Goal: Task Accomplishment & Management: Manage account settings

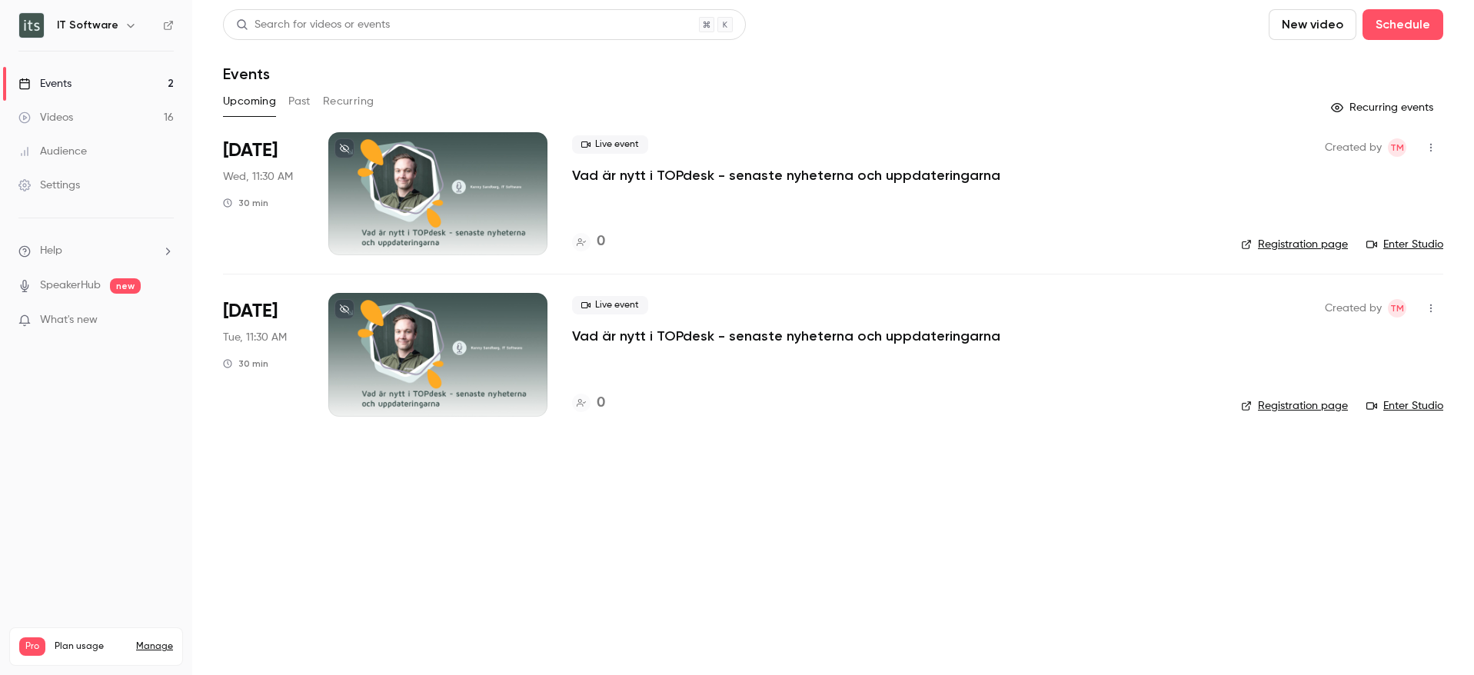
click at [304, 105] on button "Past" at bounding box center [299, 101] width 22 height 25
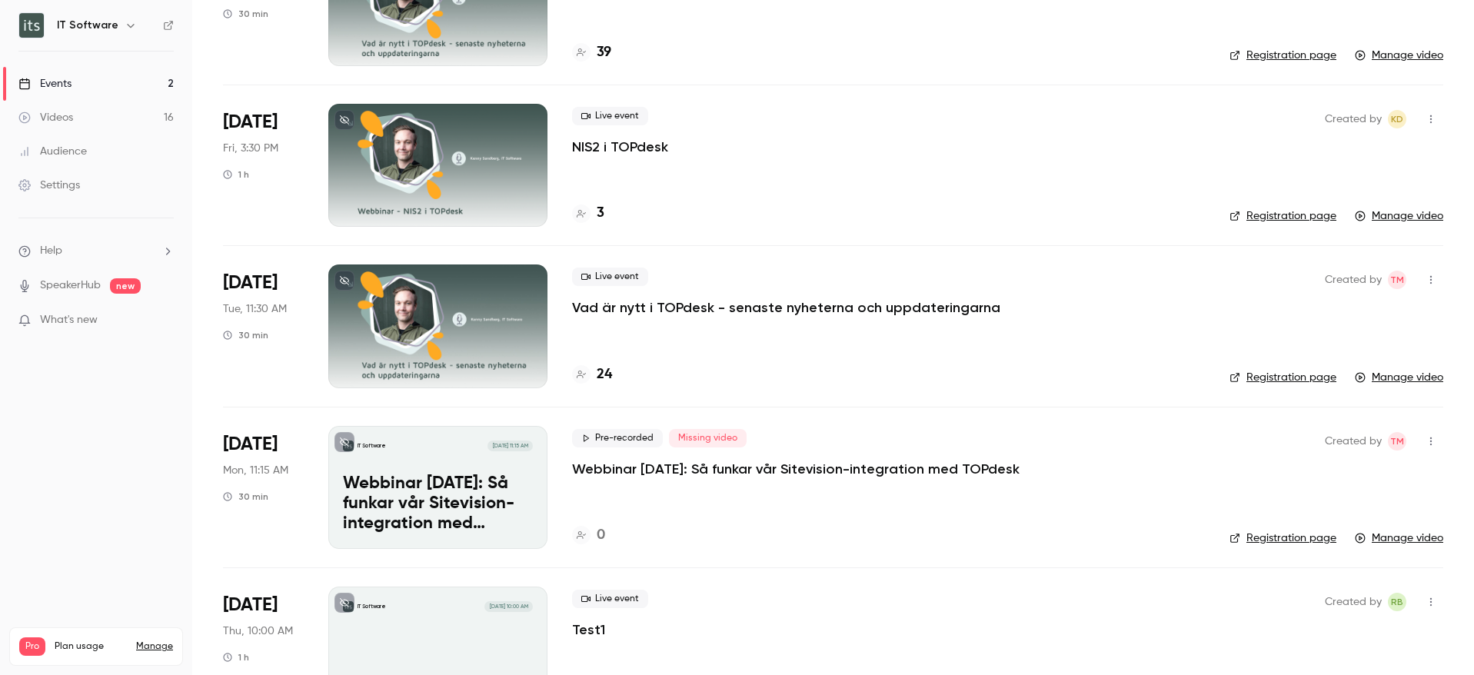
scroll to position [1009, 0]
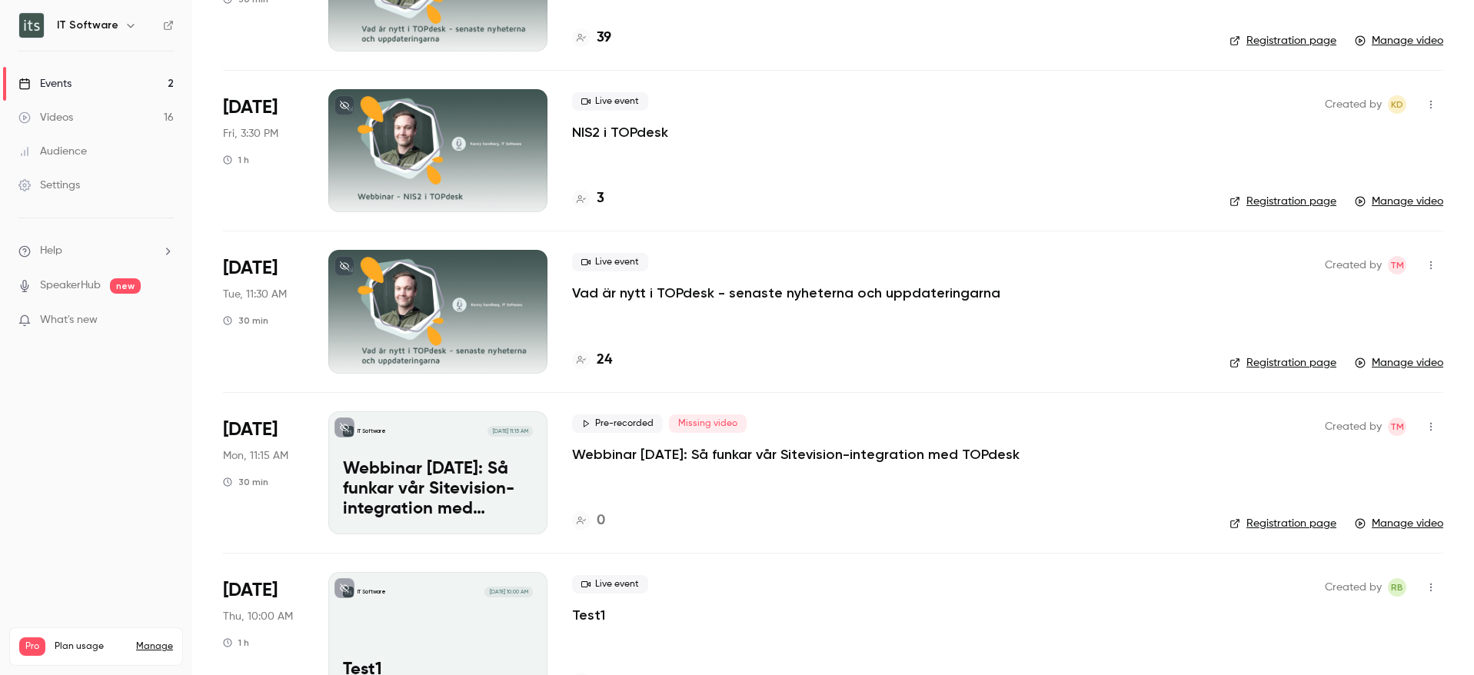
click at [769, 458] on p "Webbinar [DATE]: Så funkar vår Sitevision-integration med TOPdesk" at bounding box center [795, 454] width 447 height 18
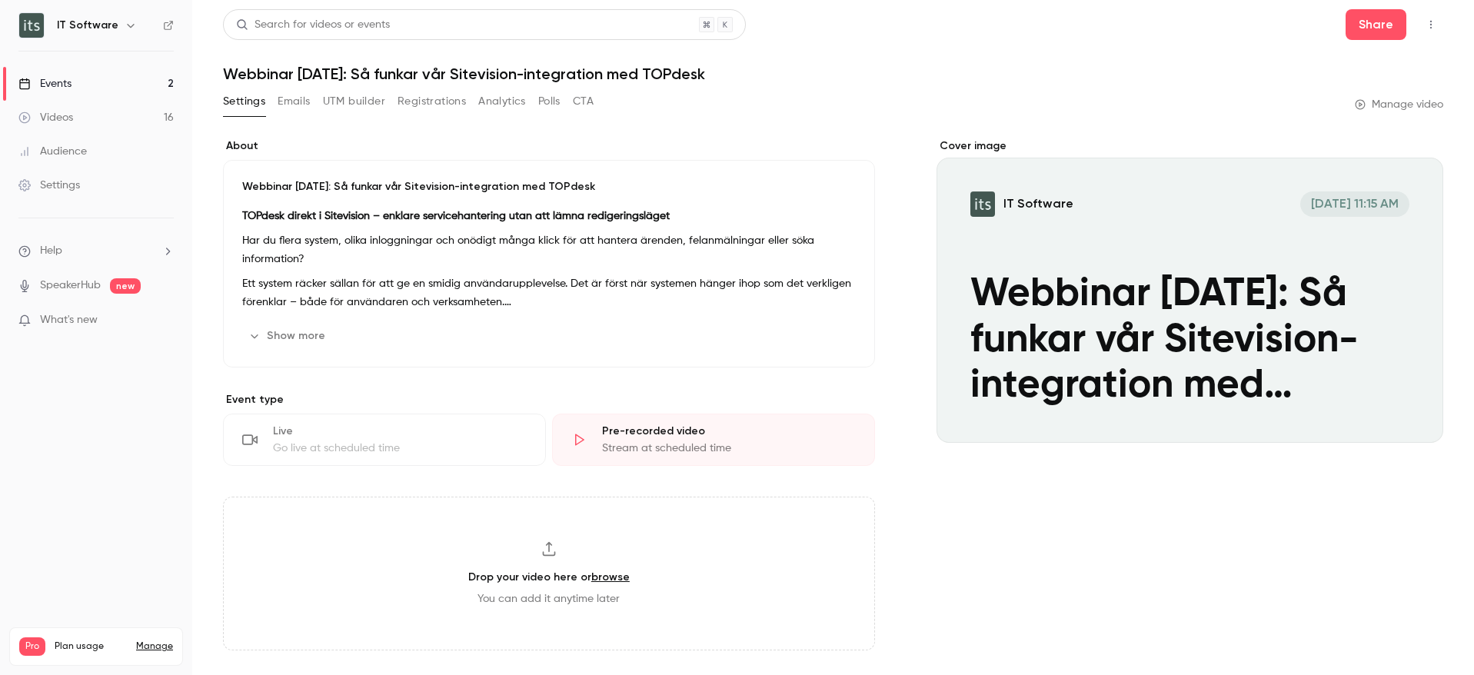
click at [1404, 404] on button "IT Software [DATE] 11:15 AM Webbinar [DATE]: Så funkar vår Sitevision-integrati…" at bounding box center [1415, 415] width 31 height 31
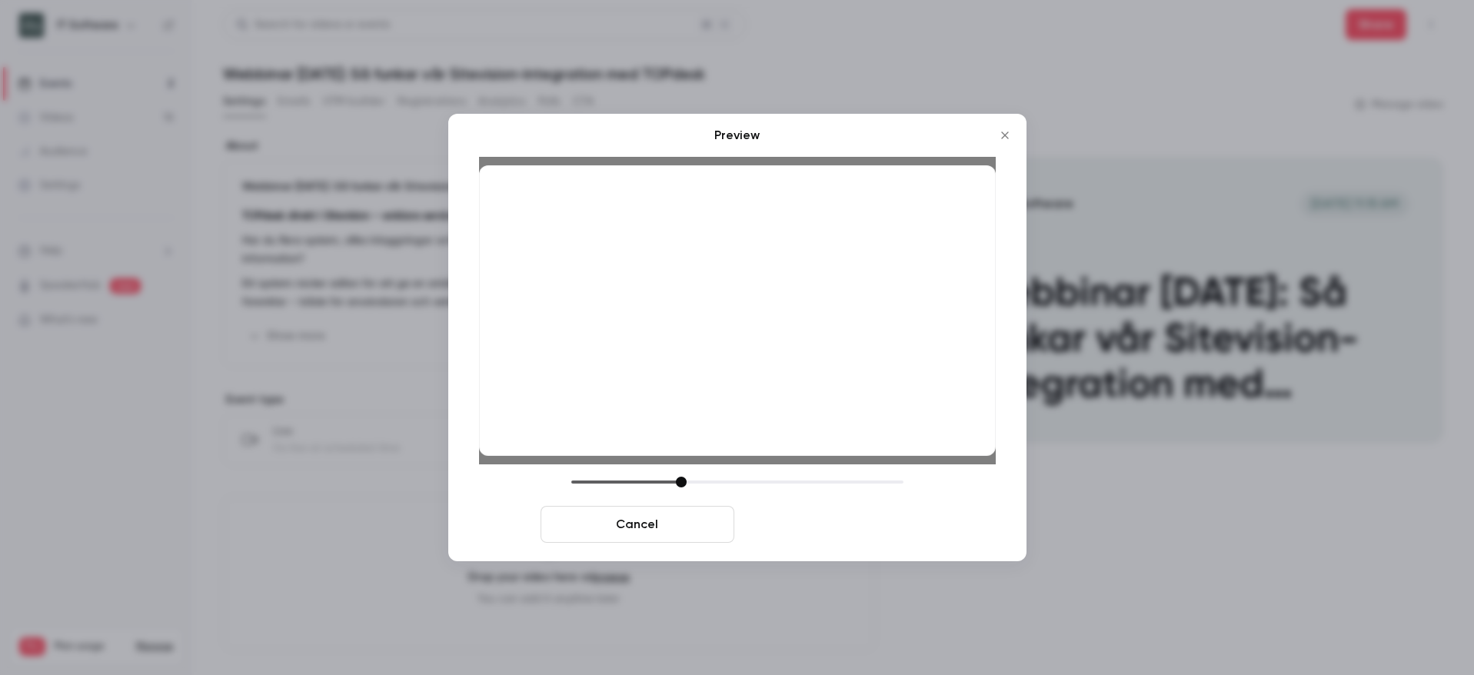
click at [869, 522] on button "Save cover" at bounding box center [837, 524] width 194 height 37
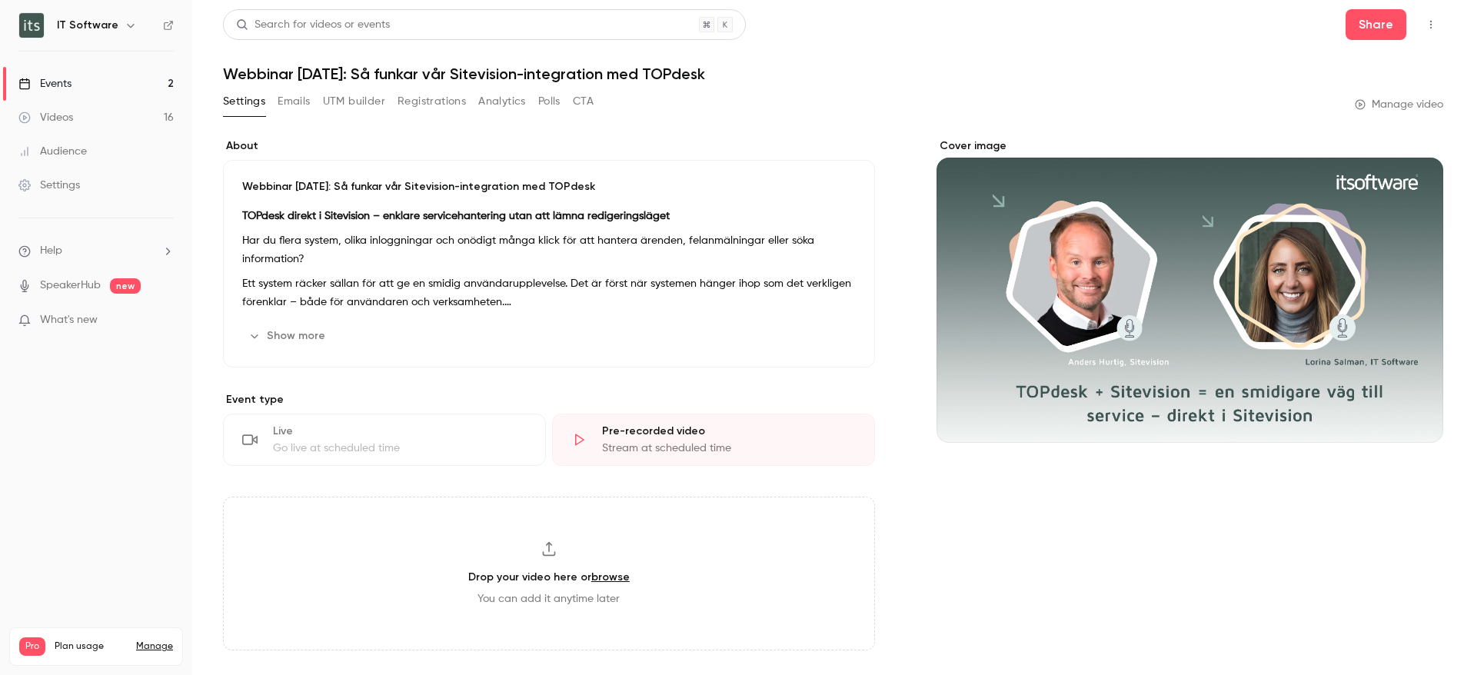
scroll to position [283, 0]
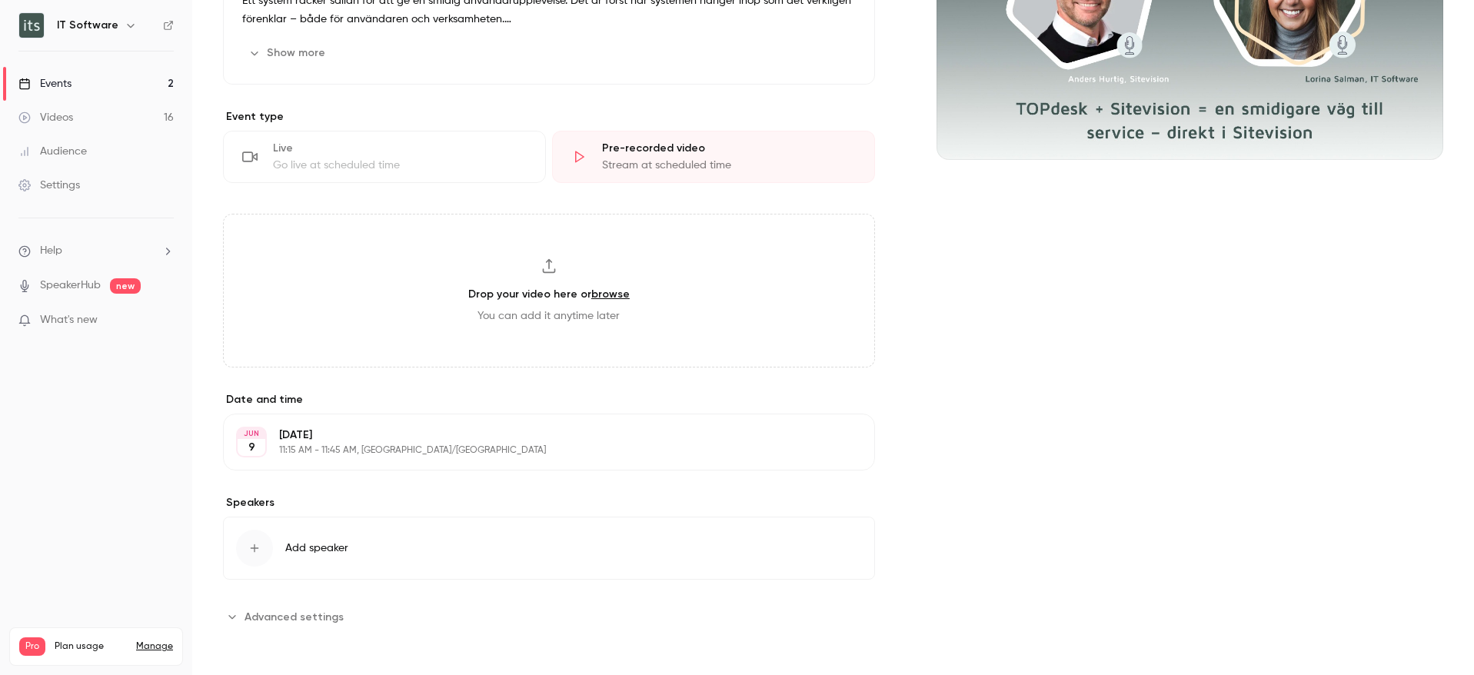
click at [828, 440] on button "Edit" at bounding box center [834, 442] width 56 height 25
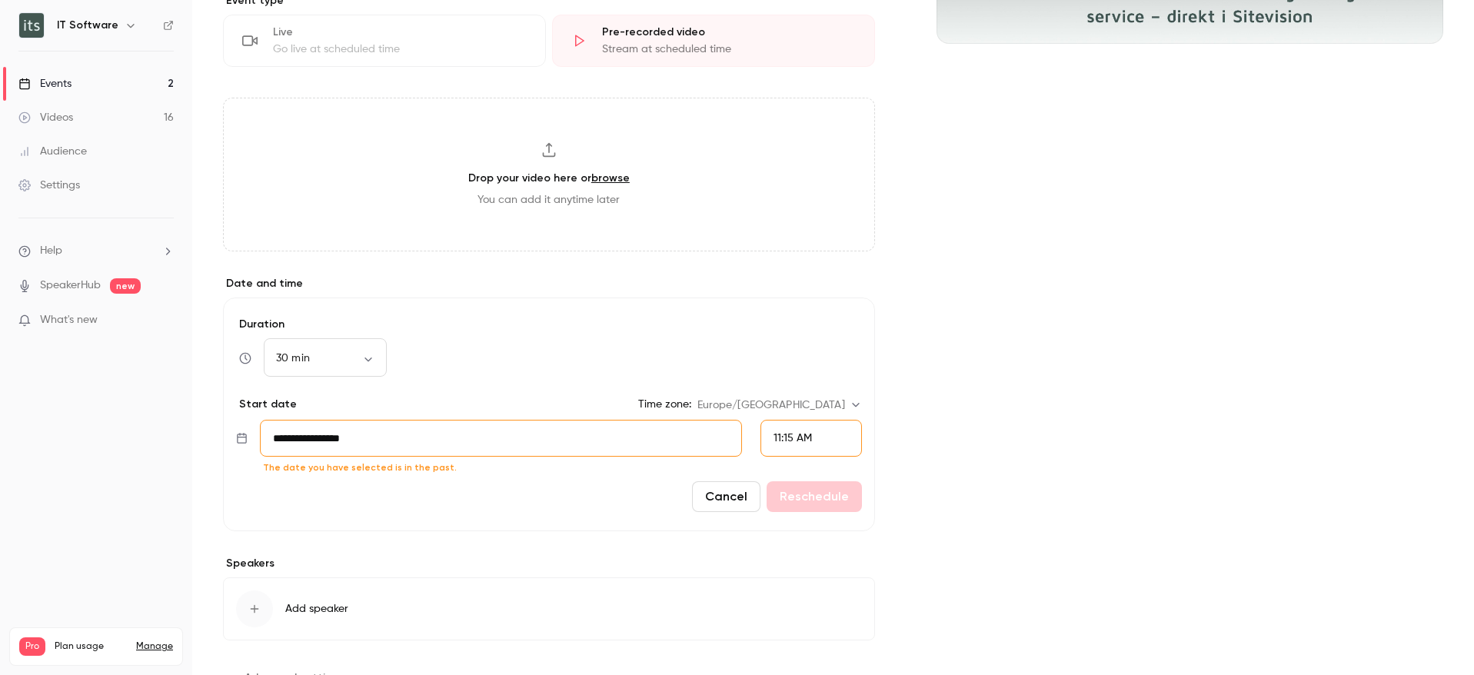
scroll to position [460, 0]
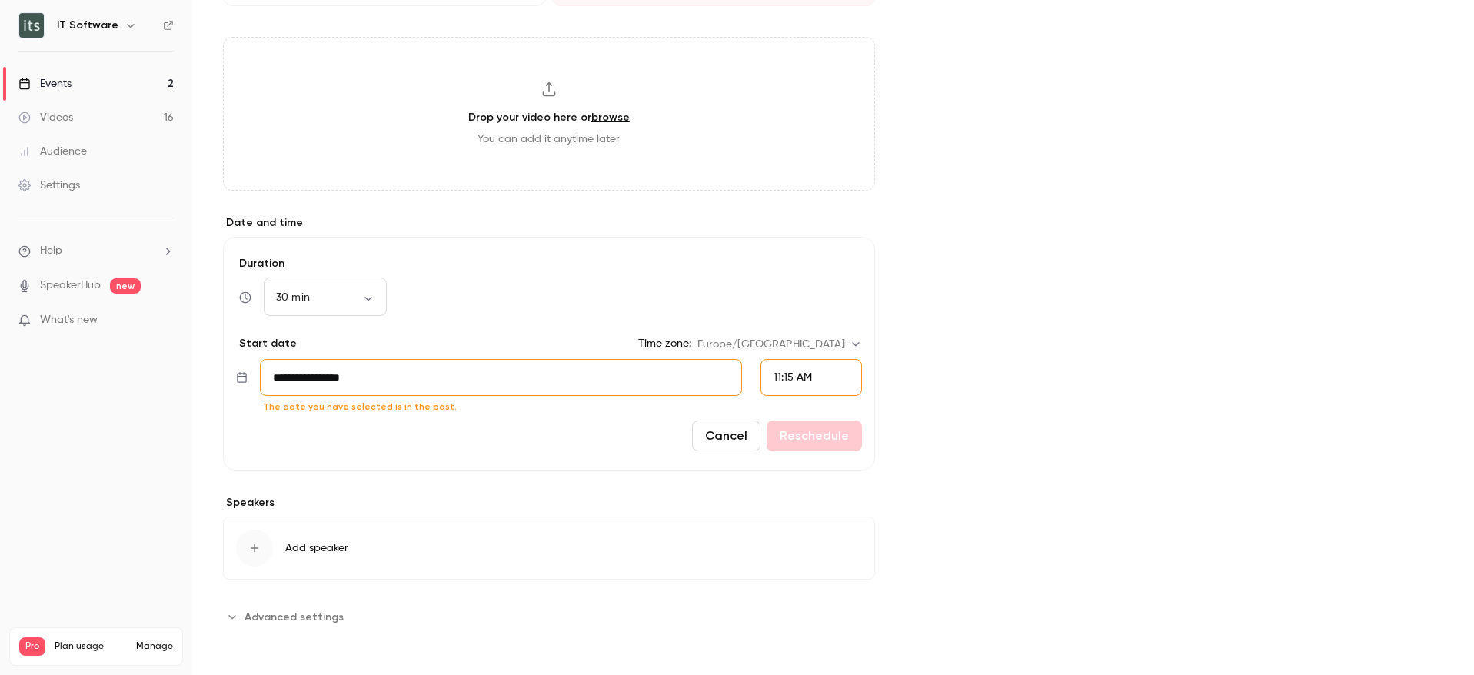
click at [447, 382] on input "**********" at bounding box center [500, 377] width 481 height 37
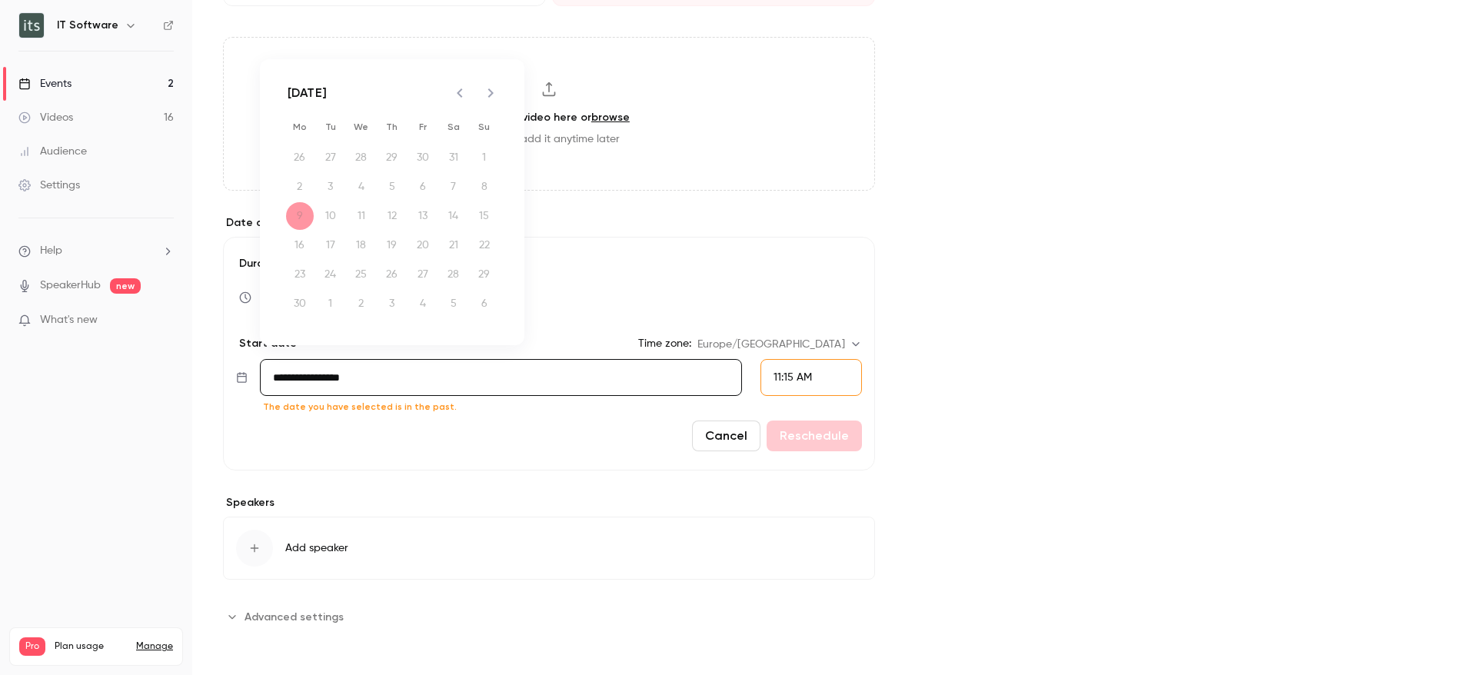
click at [493, 98] on icon "Next month" at bounding box center [490, 93] width 18 height 18
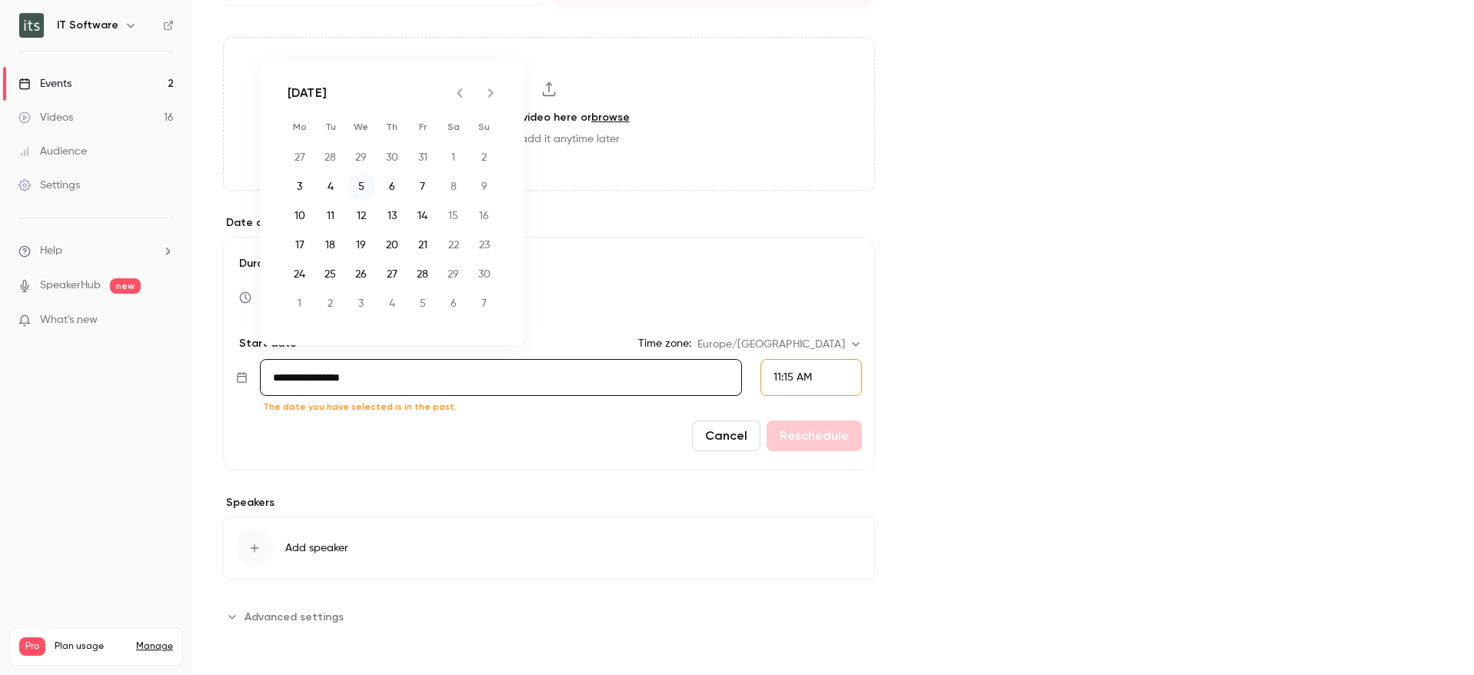
click at [364, 186] on button "5" at bounding box center [361, 187] width 28 height 28
type input "**********"
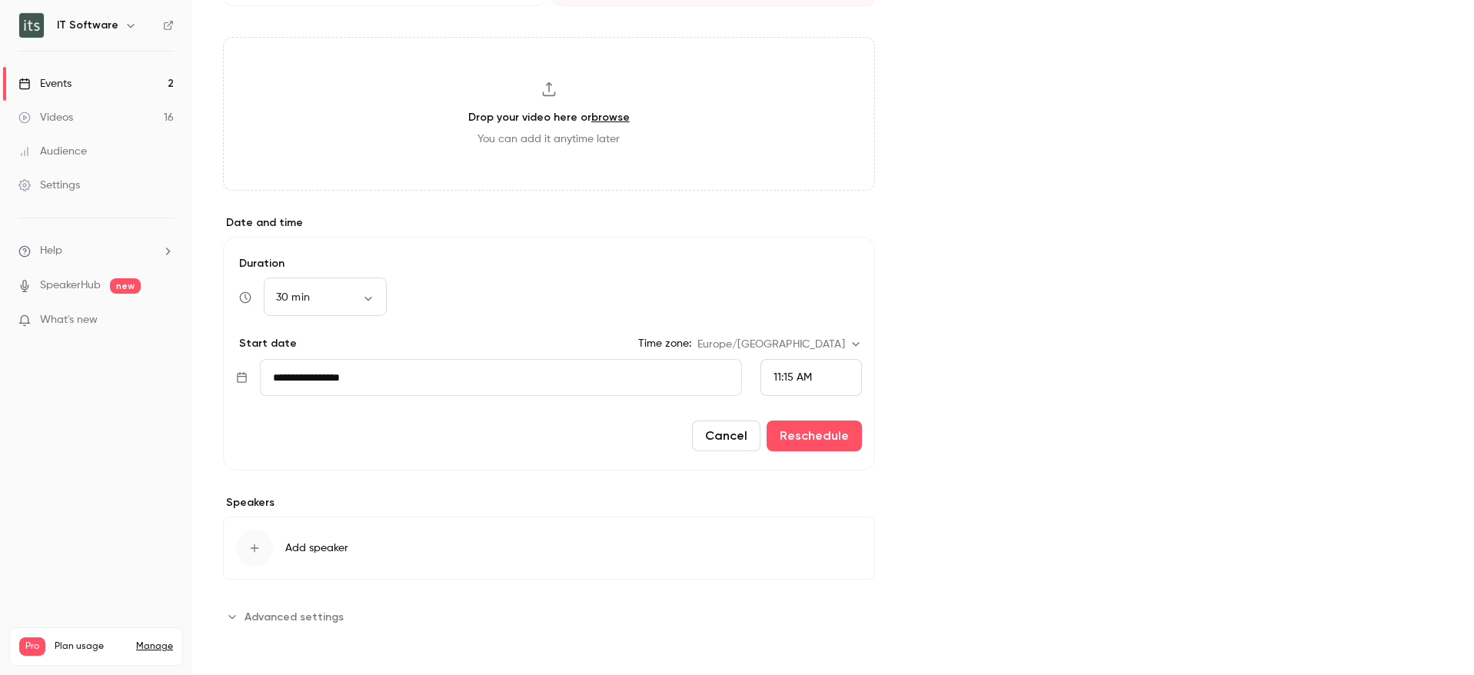
click at [780, 372] on span "11:15 AM" at bounding box center [792, 377] width 38 height 11
click at [814, 175] on div "11:00 AM" at bounding box center [803, 182] width 75 height 16
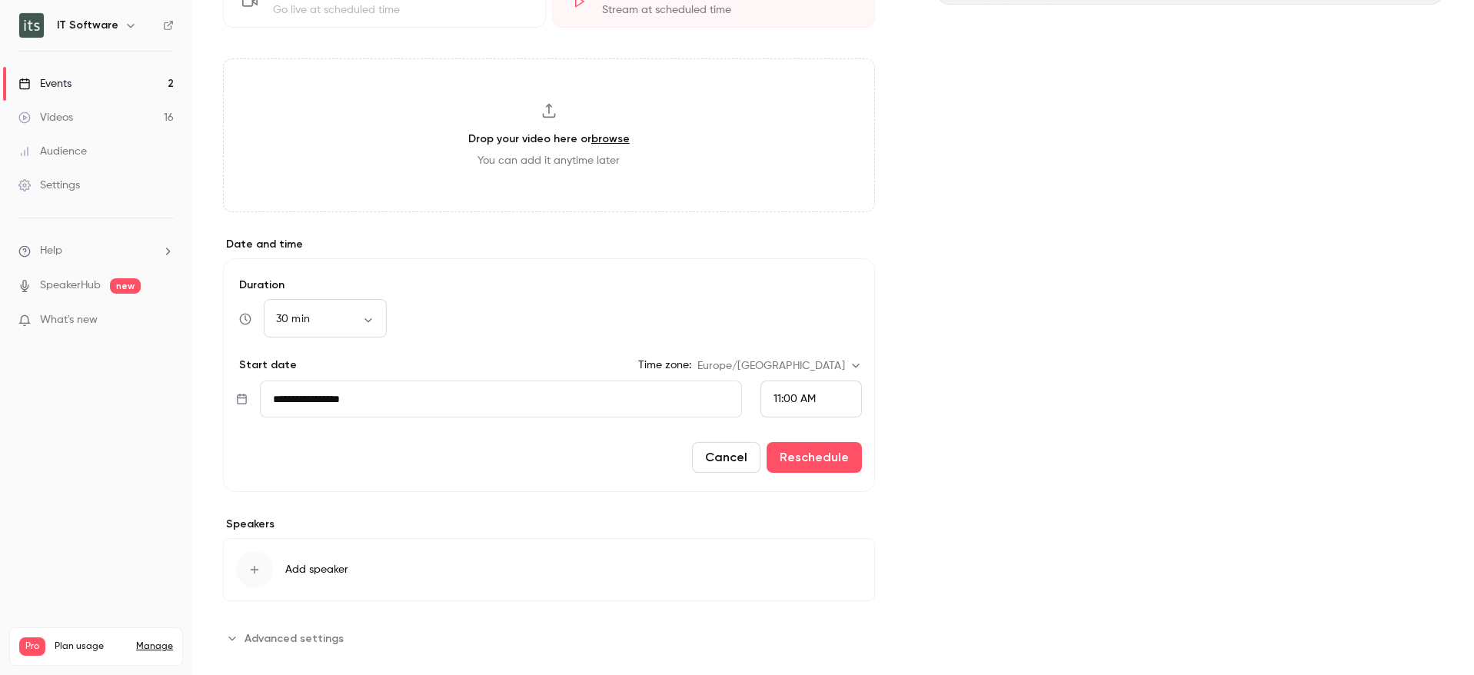
scroll to position [437, 0]
click at [793, 463] on button "Reschedule" at bounding box center [813, 458] width 95 height 31
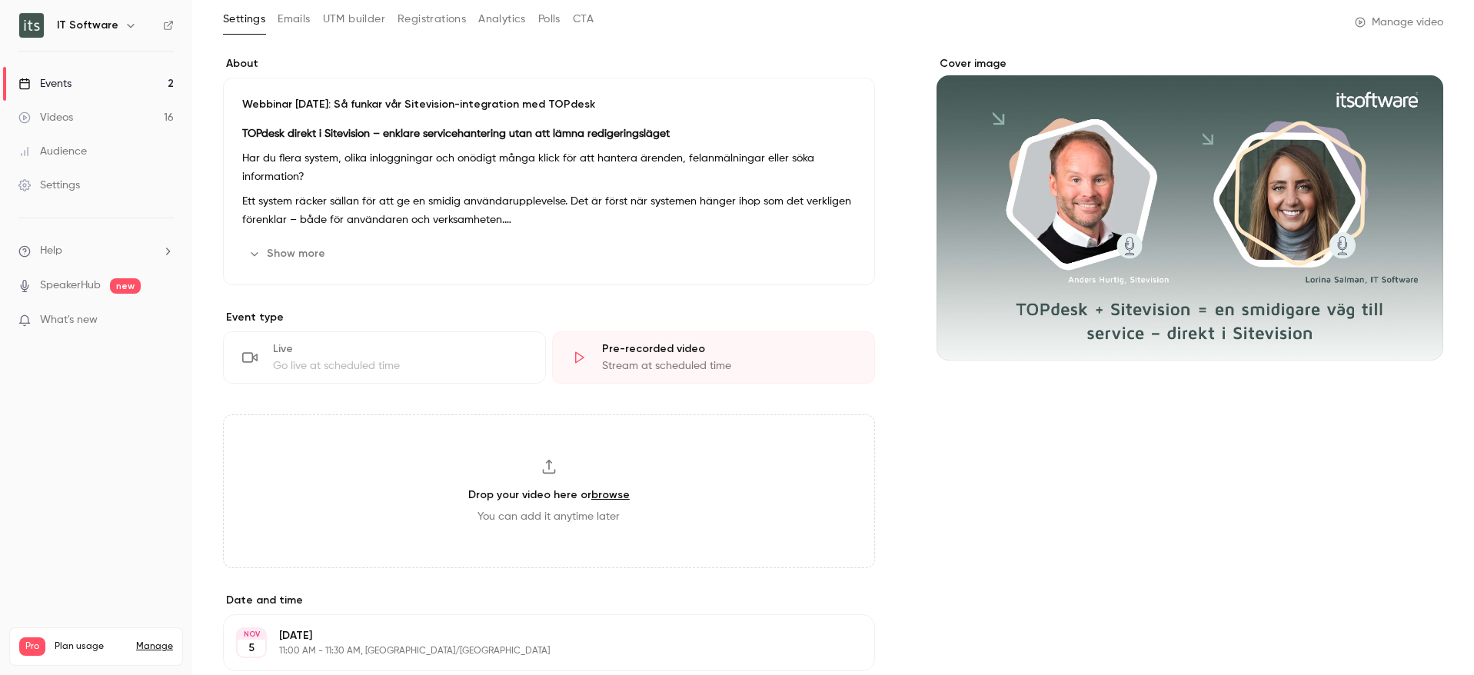
scroll to position [0, 0]
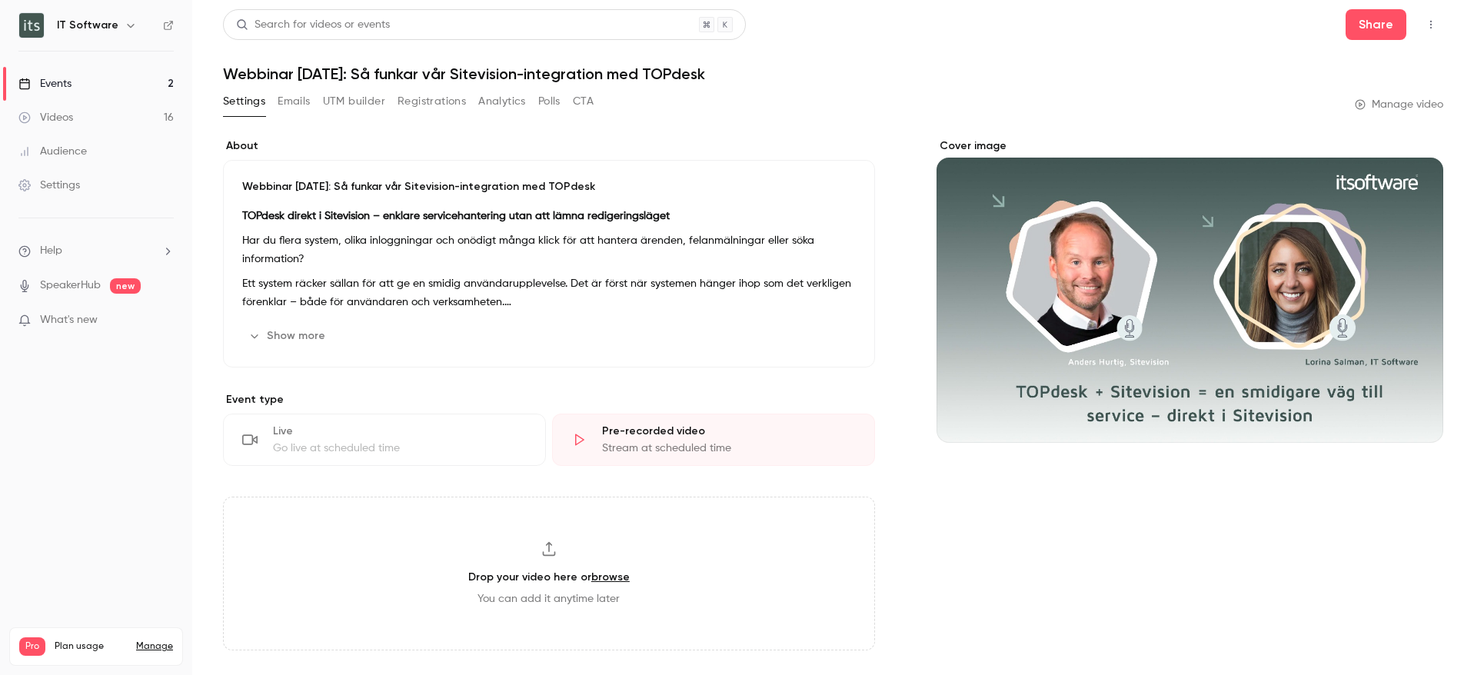
click at [287, 92] on button "Emails" at bounding box center [294, 101] width 32 height 25
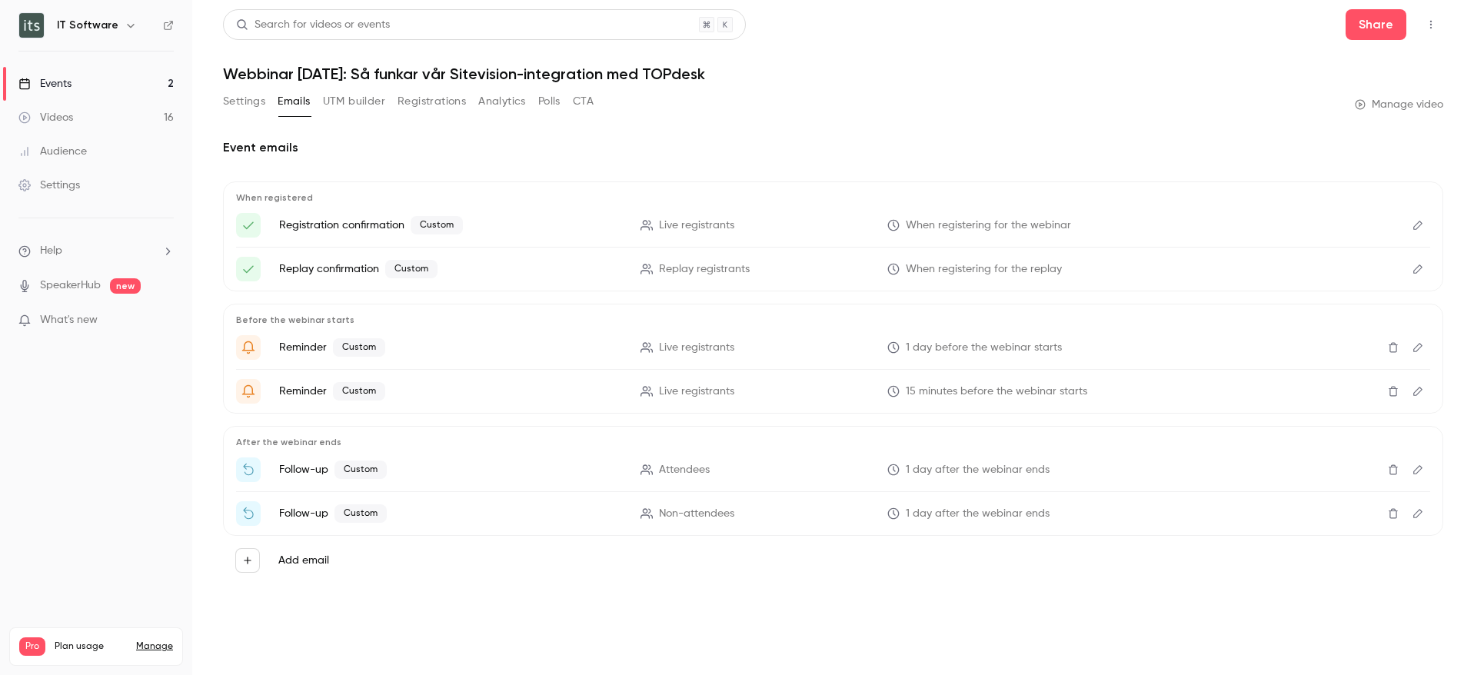
click at [357, 221] on p "Registration confirmation Custom" at bounding box center [450, 225] width 343 height 18
click at [434, 224] on span "Custom" at bounding box center [436, 225] width 52 height 18
click at [1422, 229] on icon "Edit" at bounding box center [1417, 225] width 12 height 11
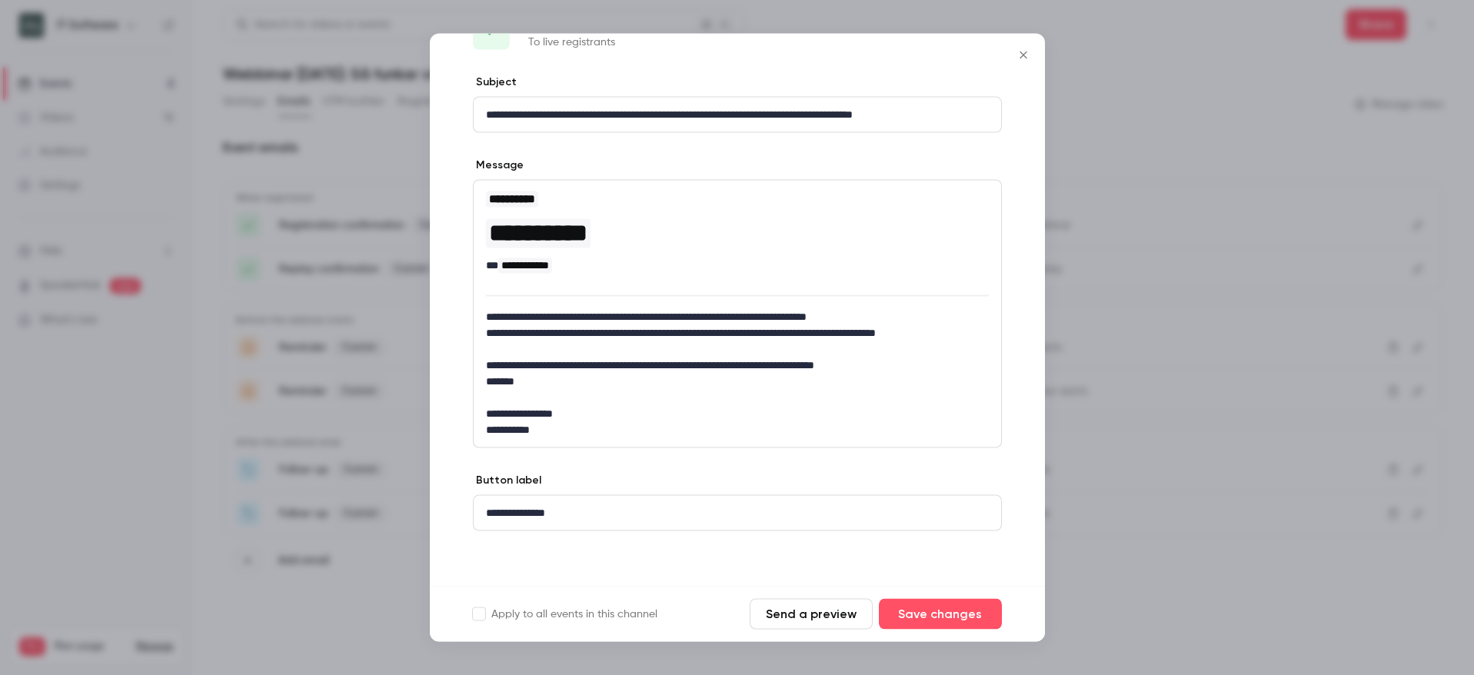
scroll to position [52, 0]
click at [1018, 52] on icon "Close" at bounding box center [1023, 55] width 18 height 12
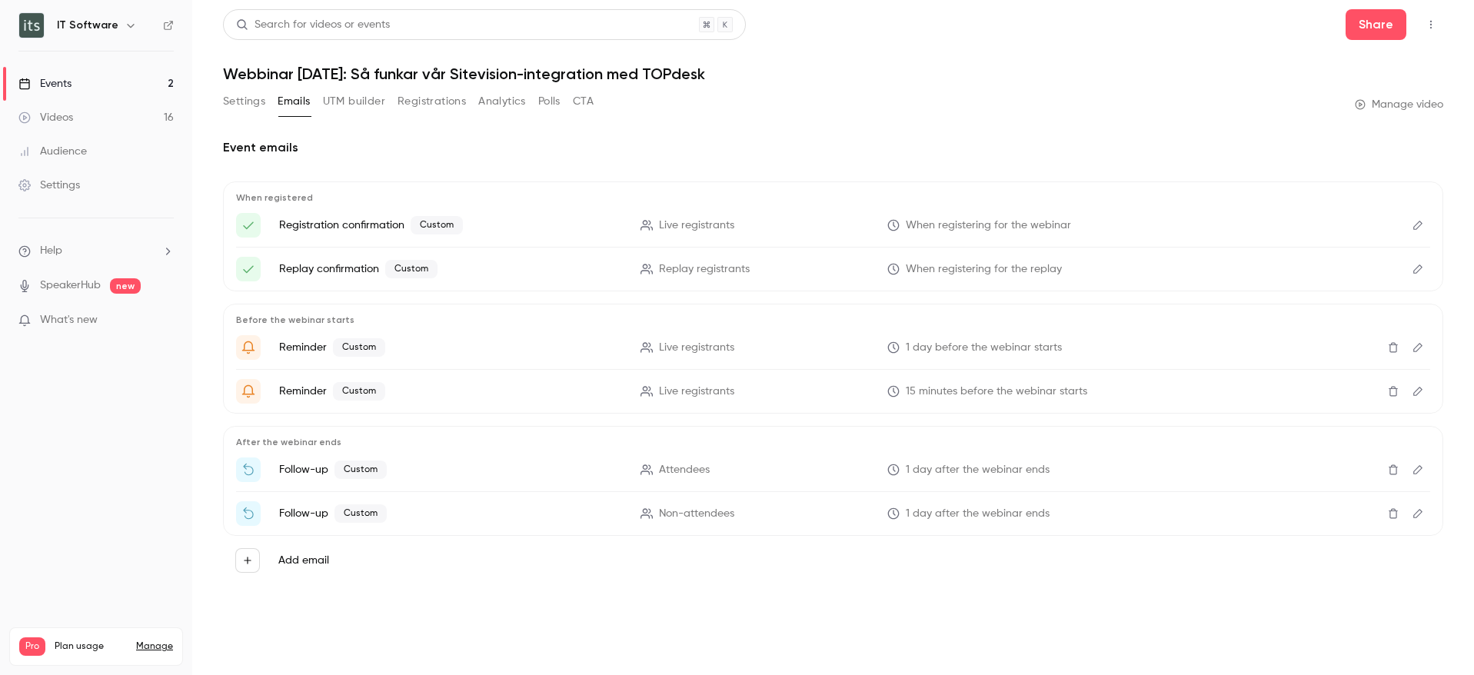
click at [1419, 270] on icon "Edit" at bounding box center [1417, 269] width 12 height 11
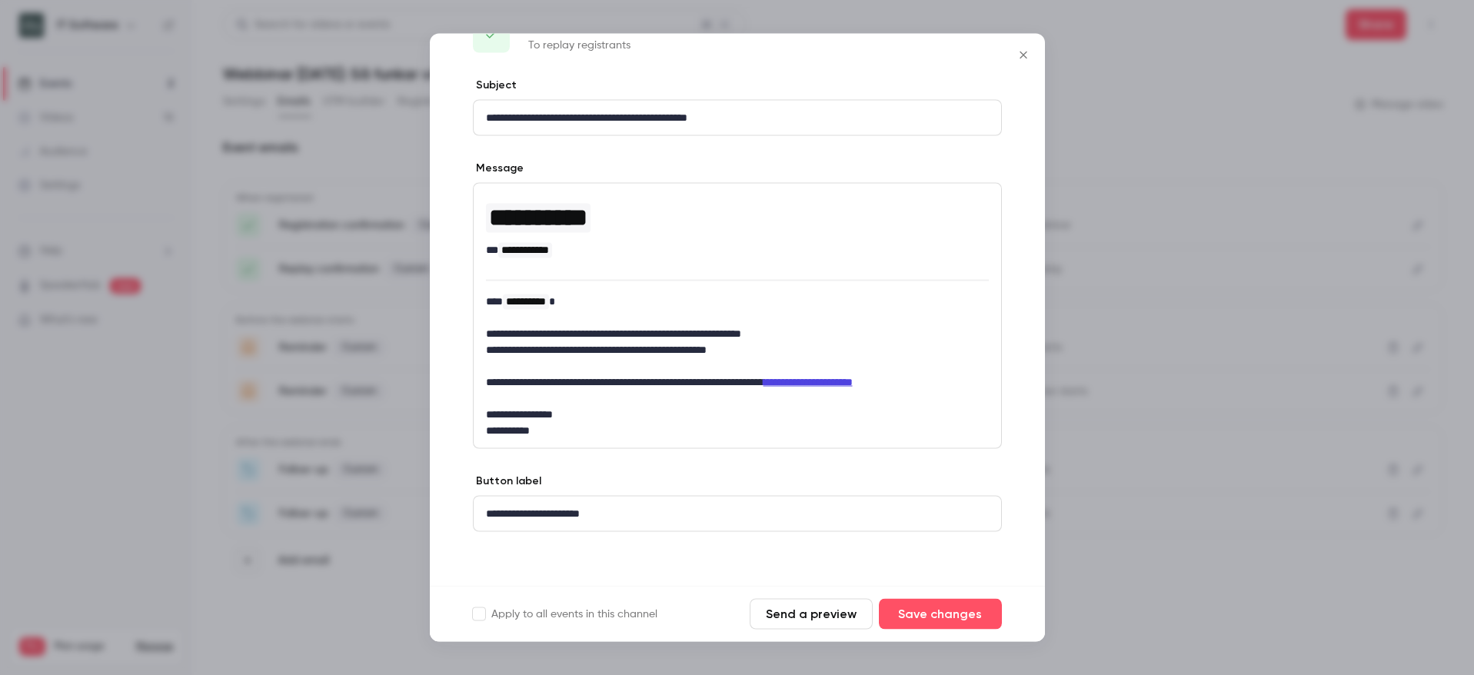
scroll to position [50, 0]
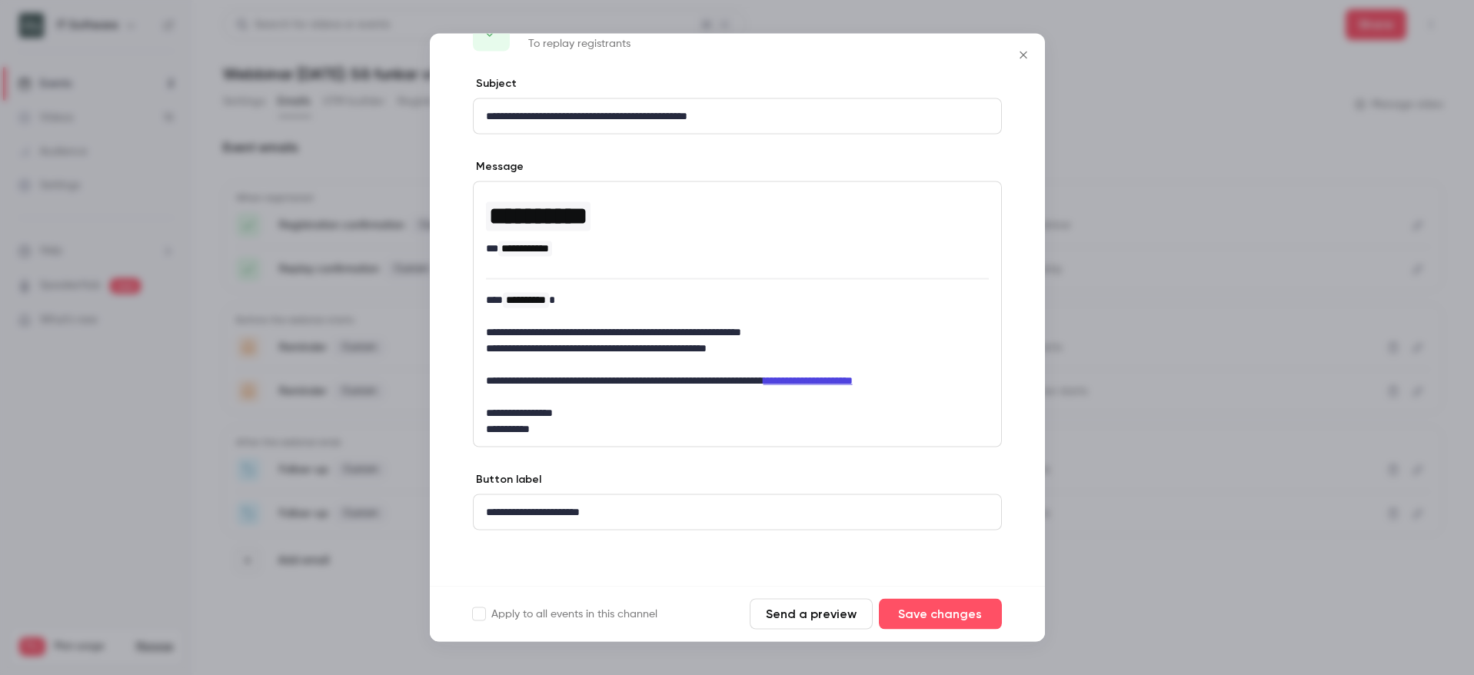
click at [1019, 54] on icon "Close" at bounding box center [1023, 55] width 18 height 12
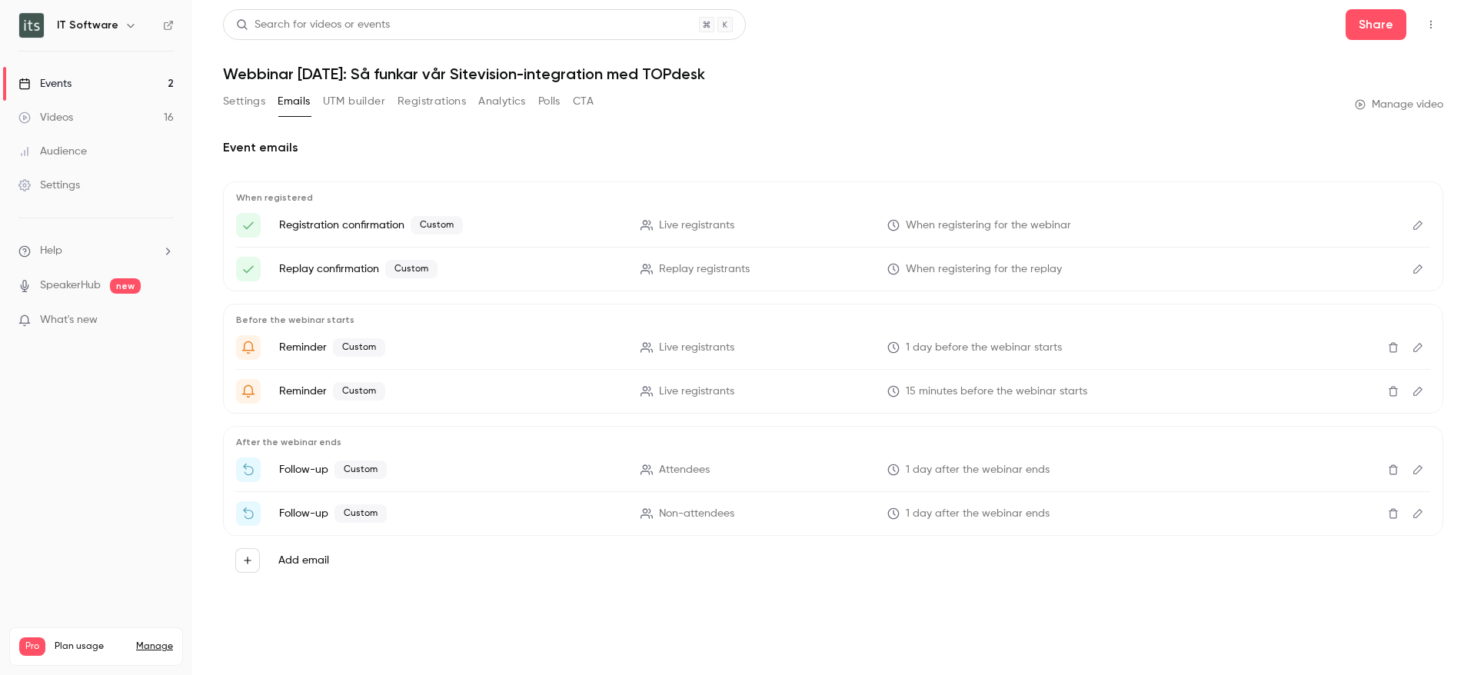
click at [1421, 350] on icon "Edit" at bounding box center [1417, 347] width 12 height 11
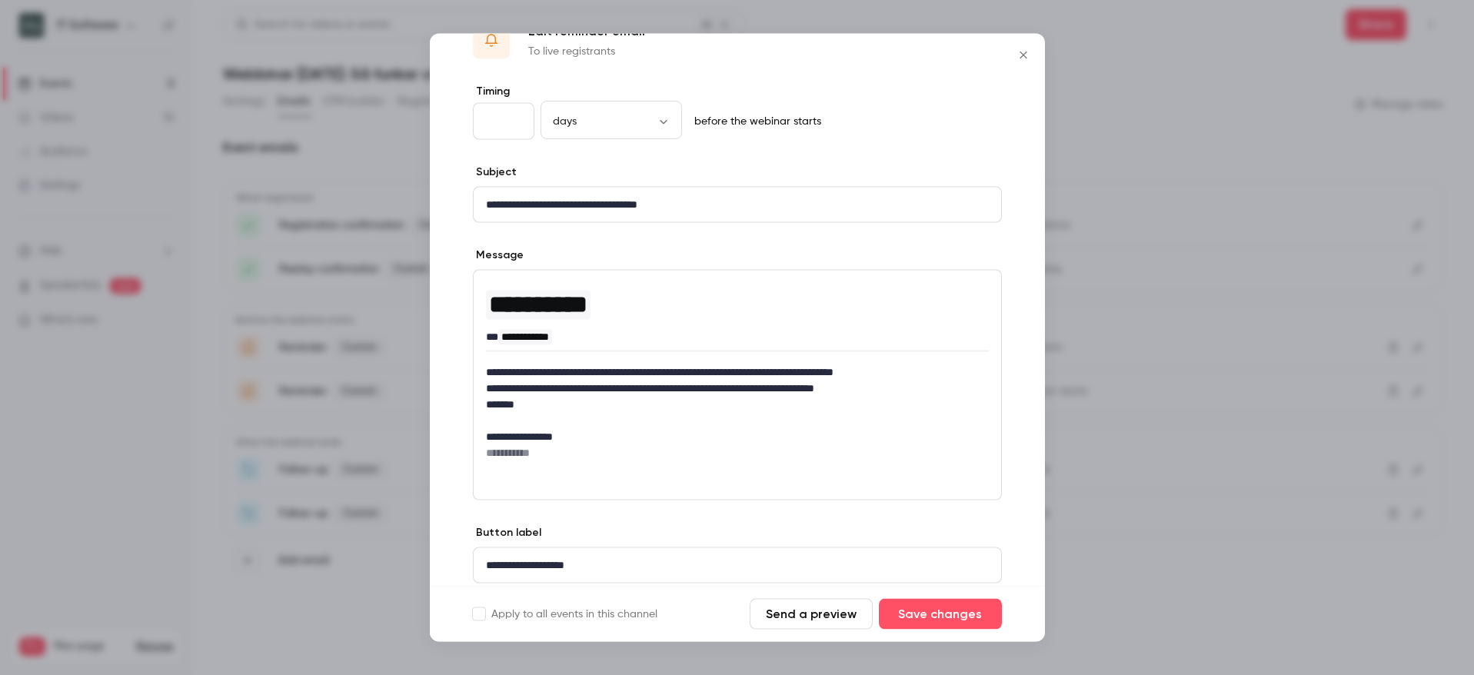
scroll to position [95, 0]
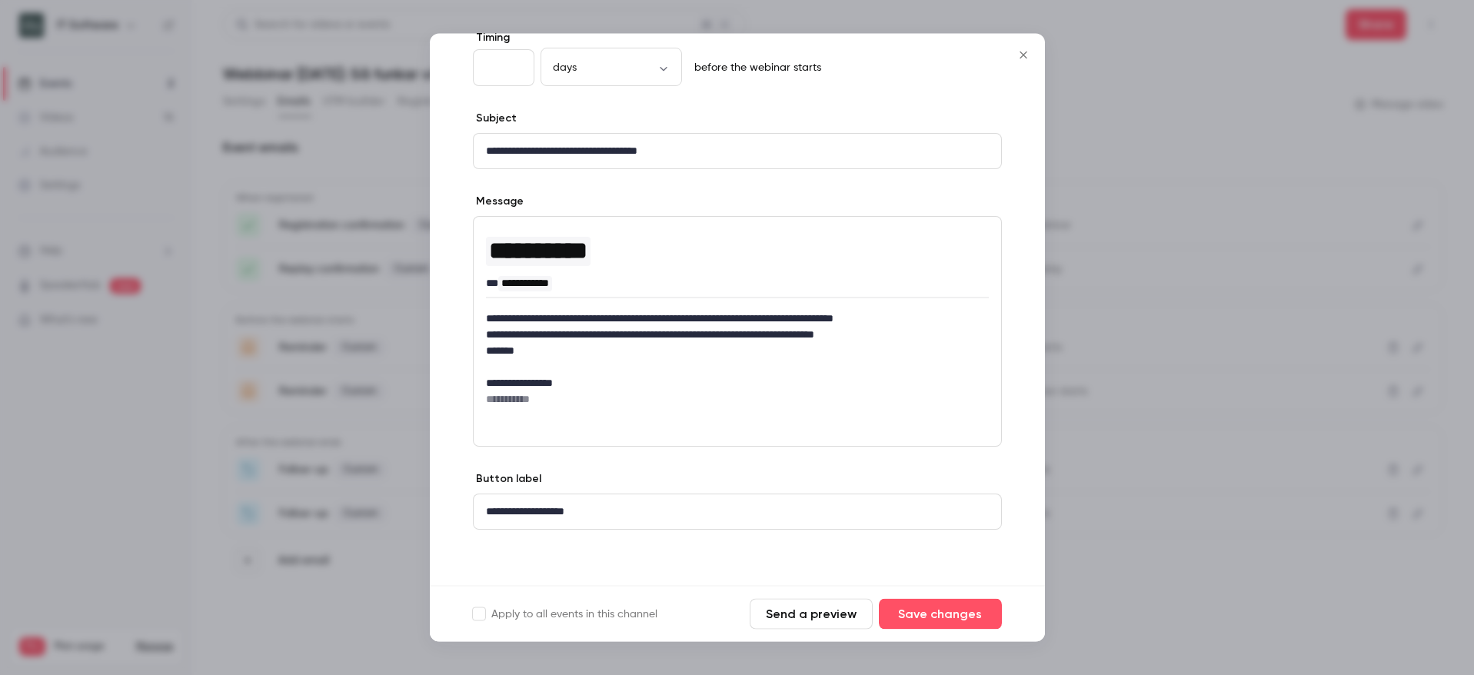
click at [1020, 53] on icon "Close" at bounding box center [1022, 55] width 7 height 7
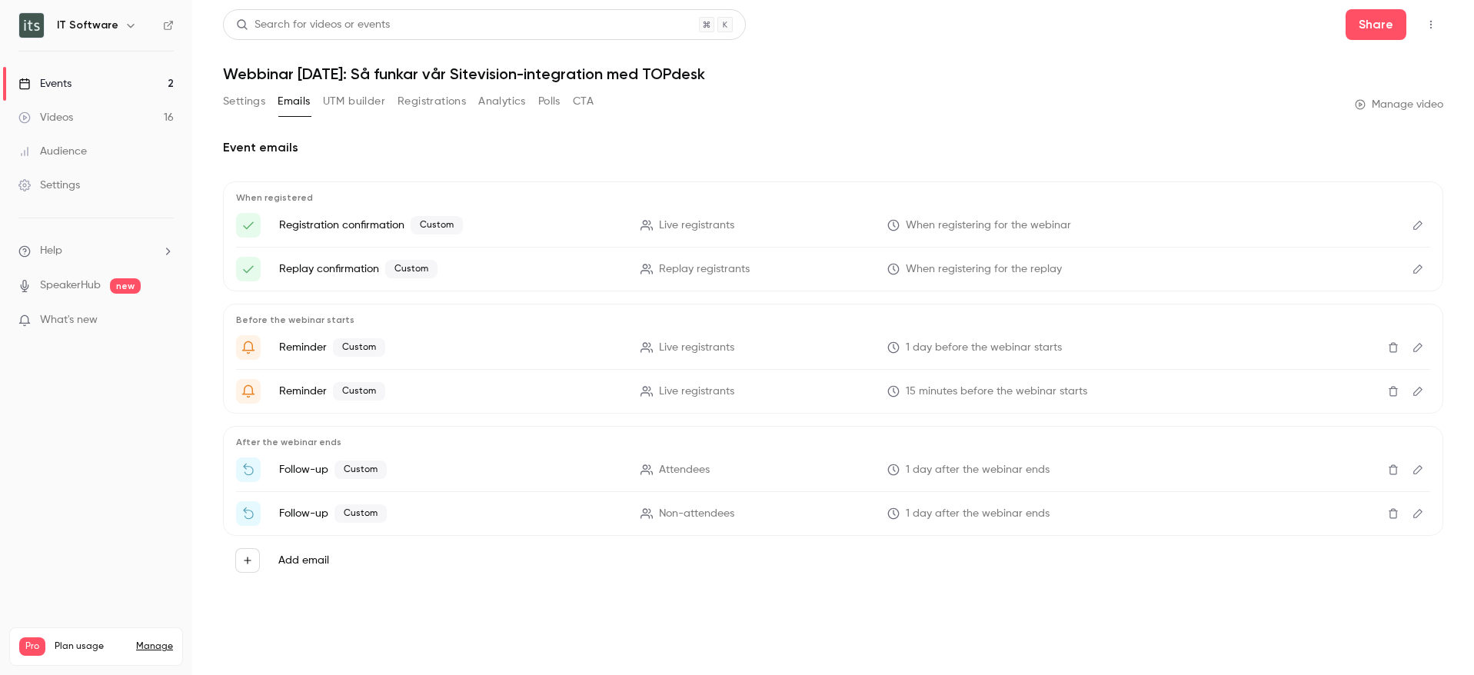
click at [1429, 391] on button "Edit" at bounding box center [1417, 391] width 25 height 25
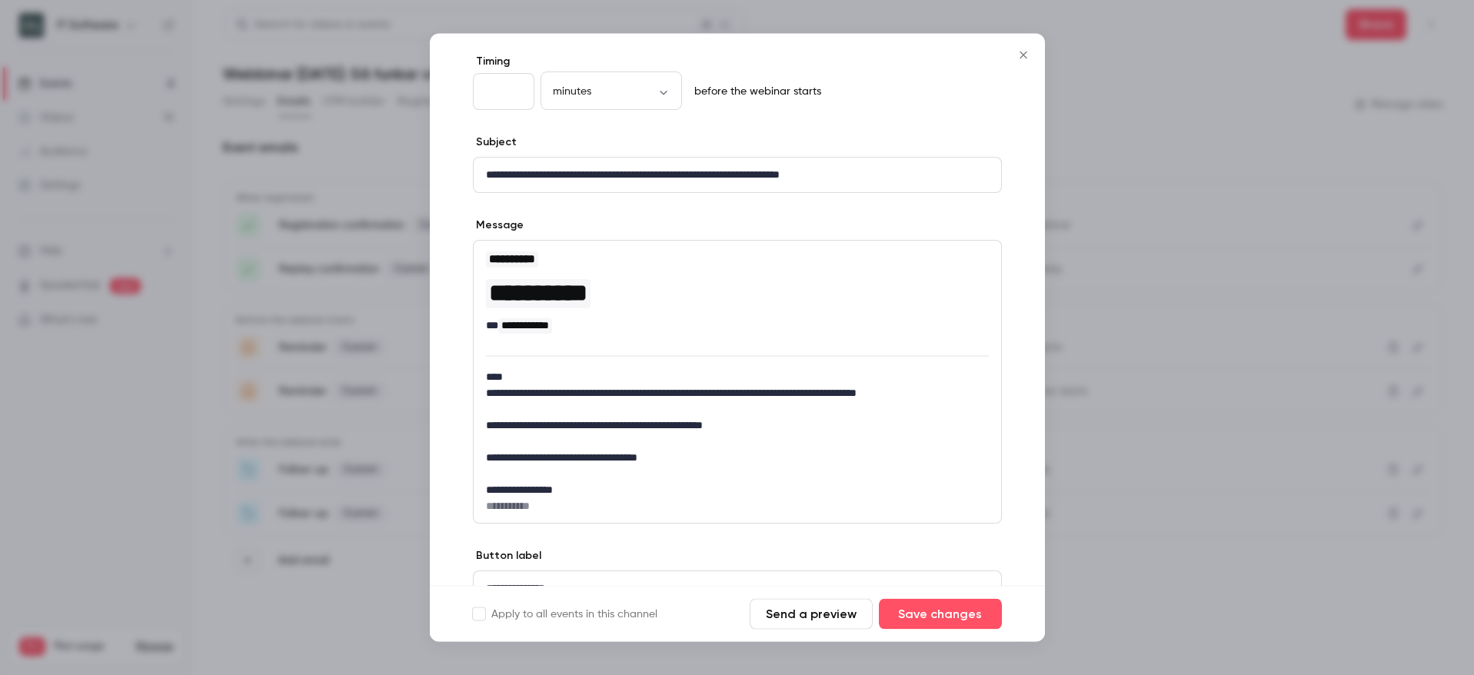
scroll to position [148, 0]
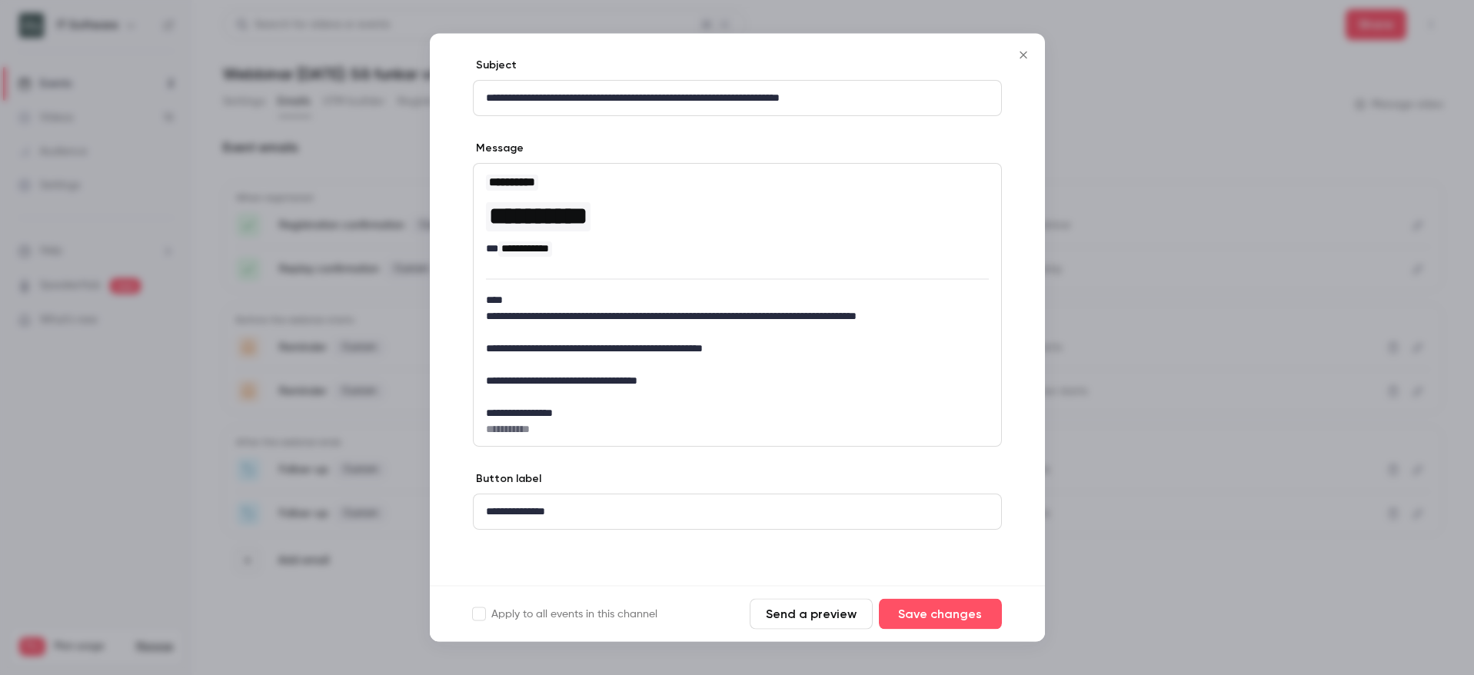
click at [545, 348] on p "**********" at bounding box center [731, 349] width 491 height 16
click at [904, 627] on button "Save changes" at bounding box center [940, 614] width 123 height 31
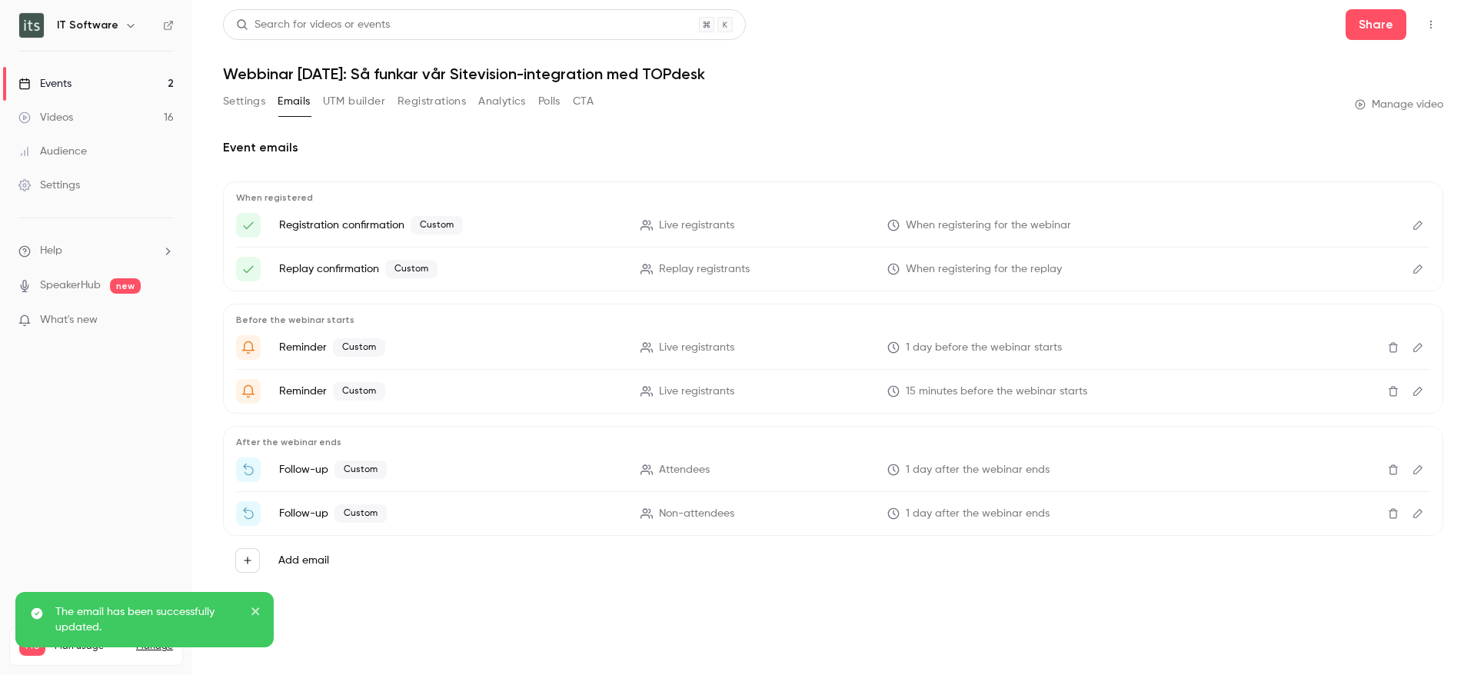
click at [1421, 469] on icon "Edit" at bounding box center [1417, 469] width 12 height 11
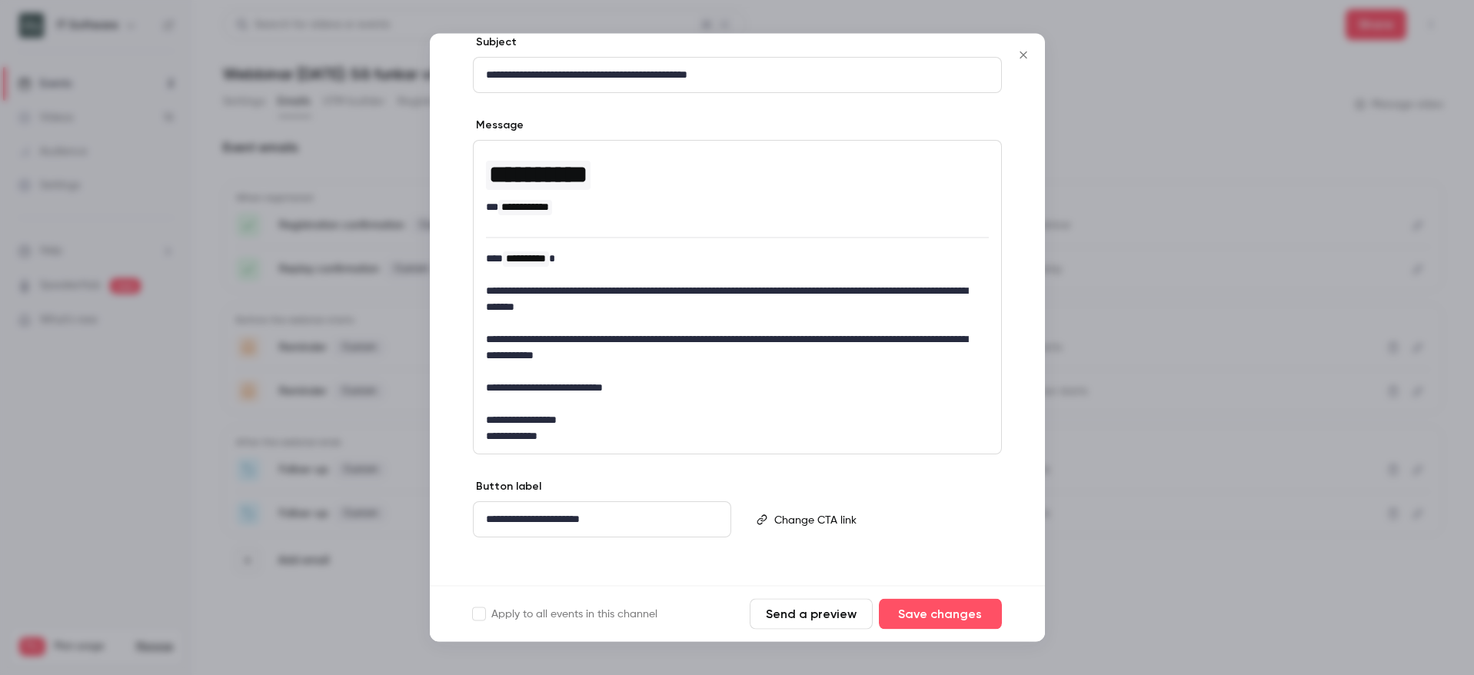
scroll to position [179, 0]
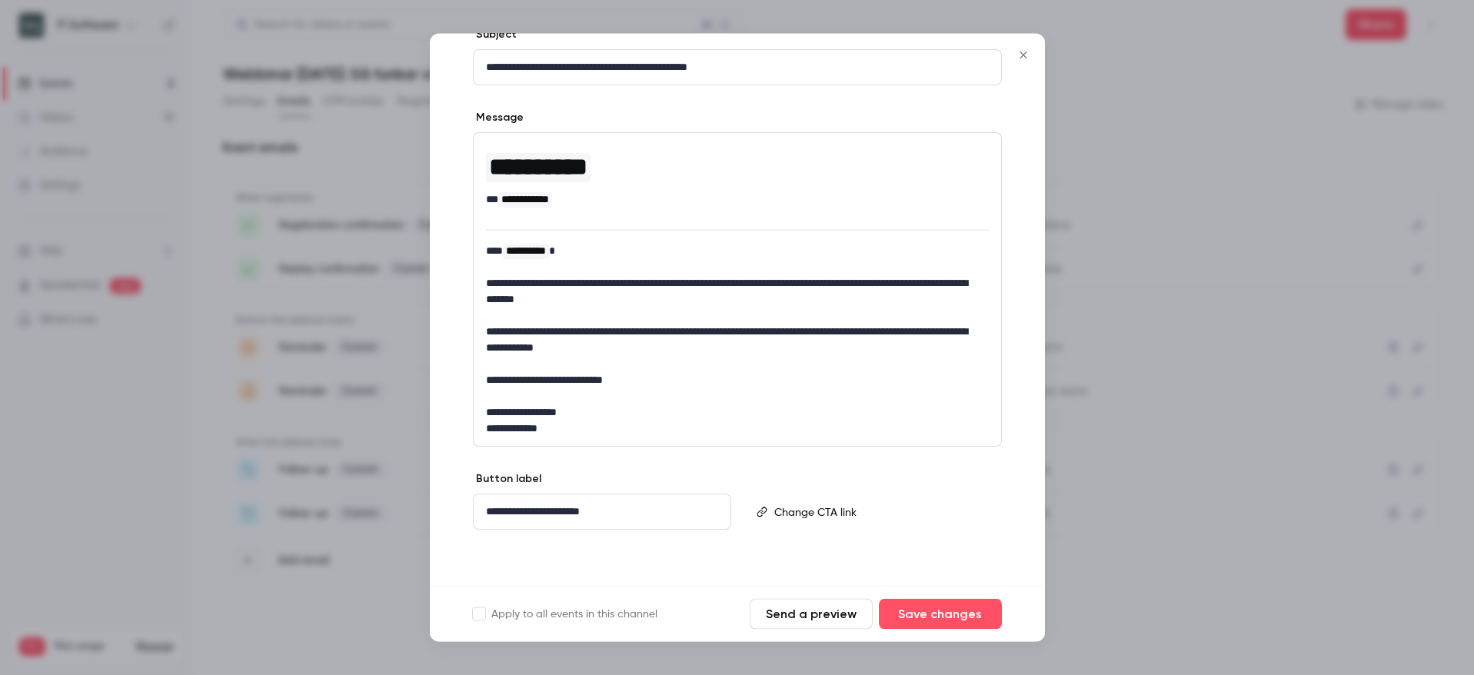
click at [1022, 55] on icon "Close" at bounding box center [1022, 55] width 7 height 7
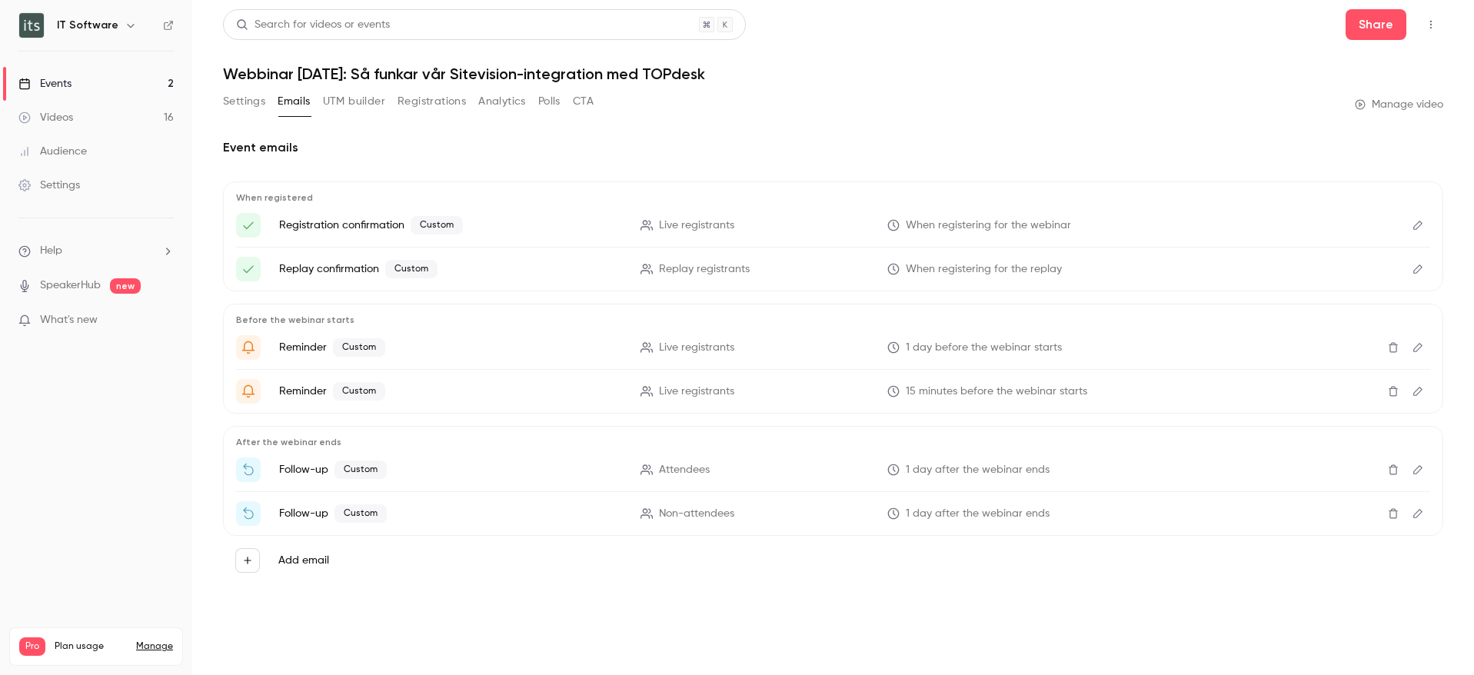
click at [1417, 514] on icon "Edit" at bounding box center [1417, 513] width 12 height 11
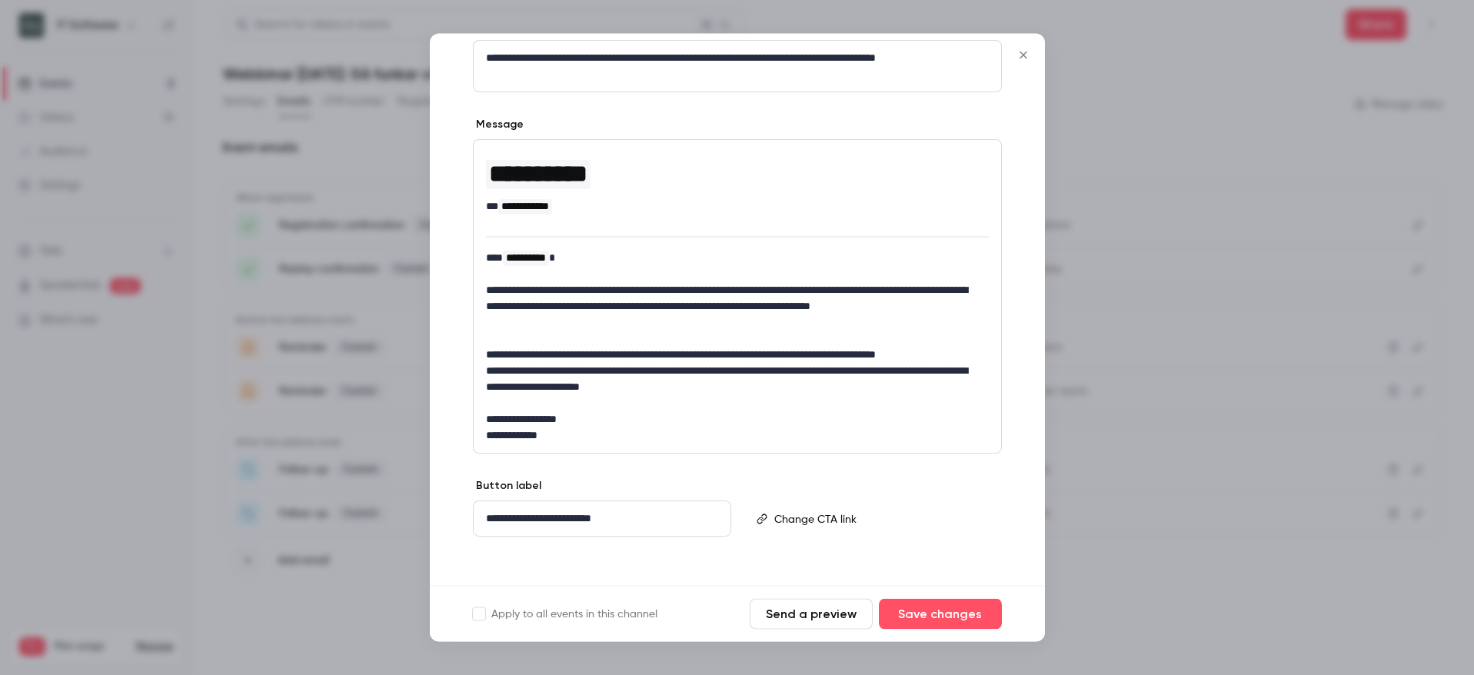
scroll to position [195, 0]
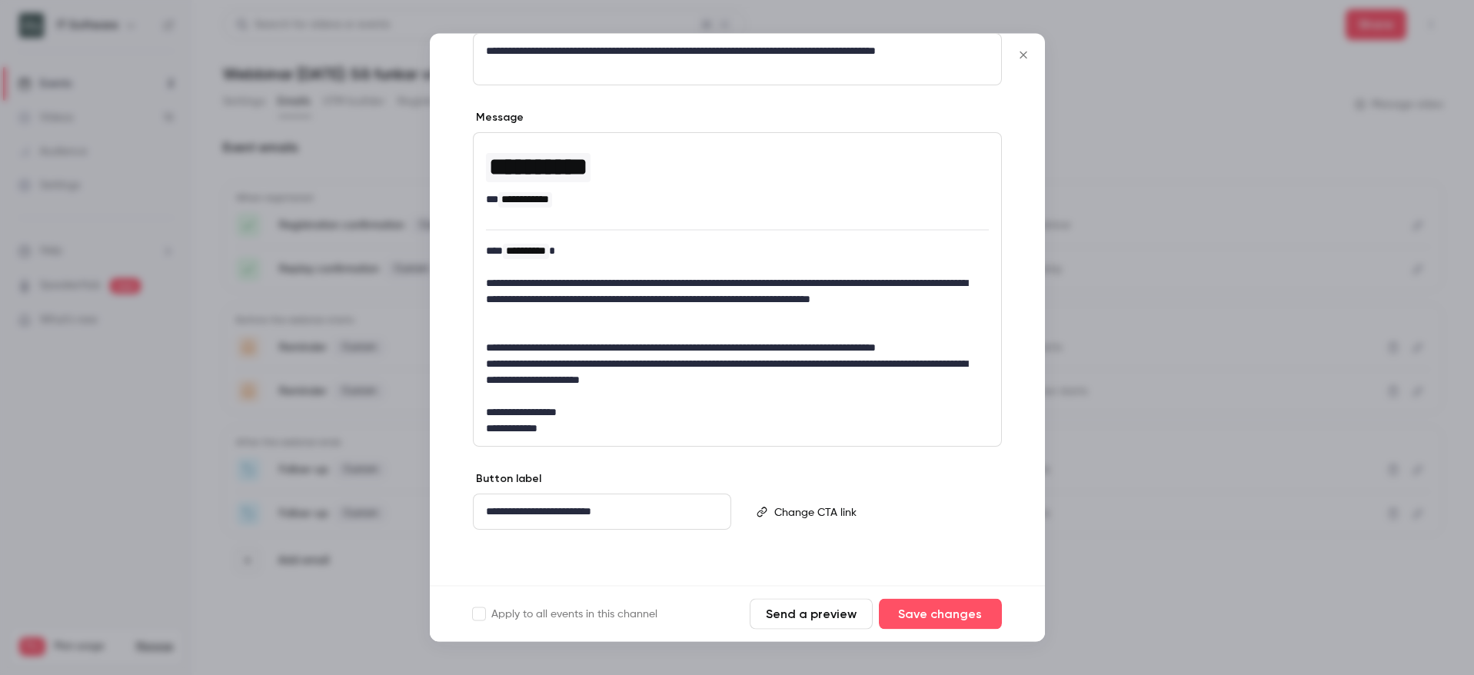
click at [1029, 55] on icon "Close" at bounding box center [1023, 55] width 18 height 12
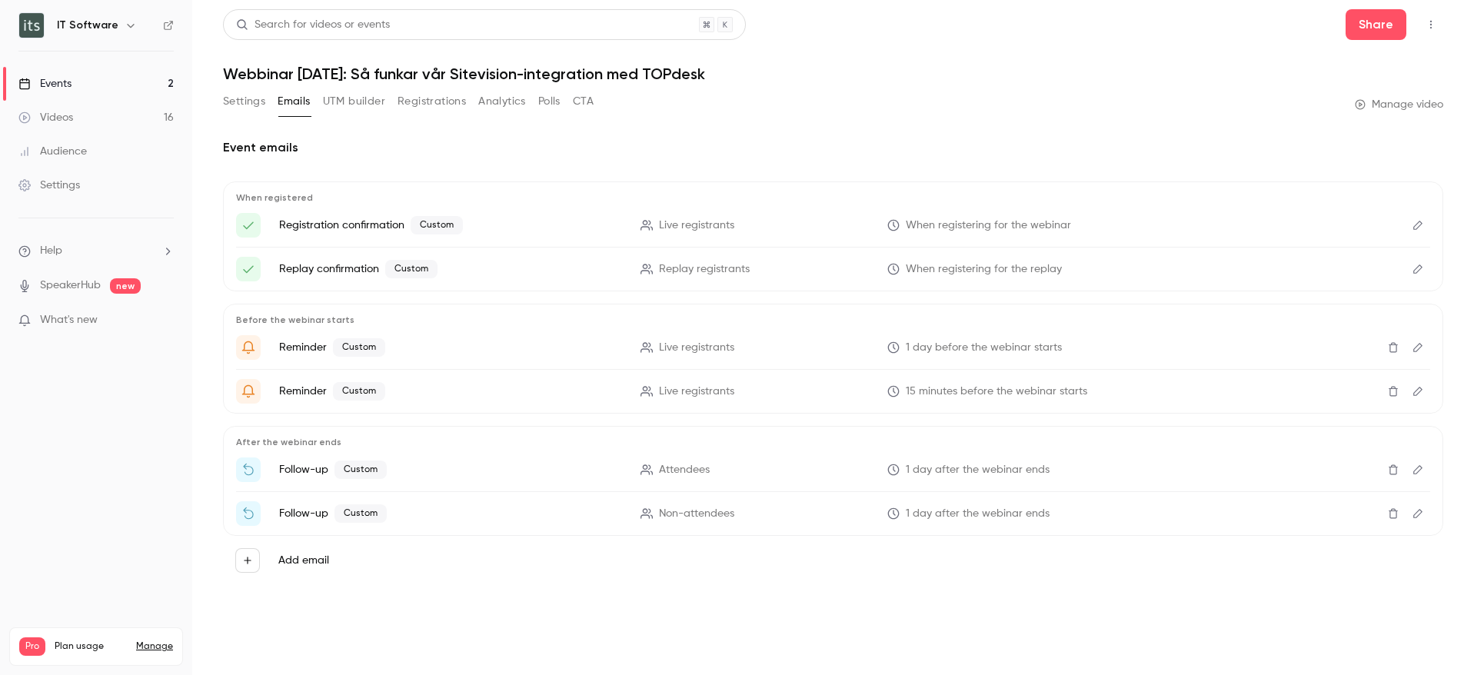
click at [368, 101] on button "UTM builder" at bounding box center [354, 101] width 62 height 25
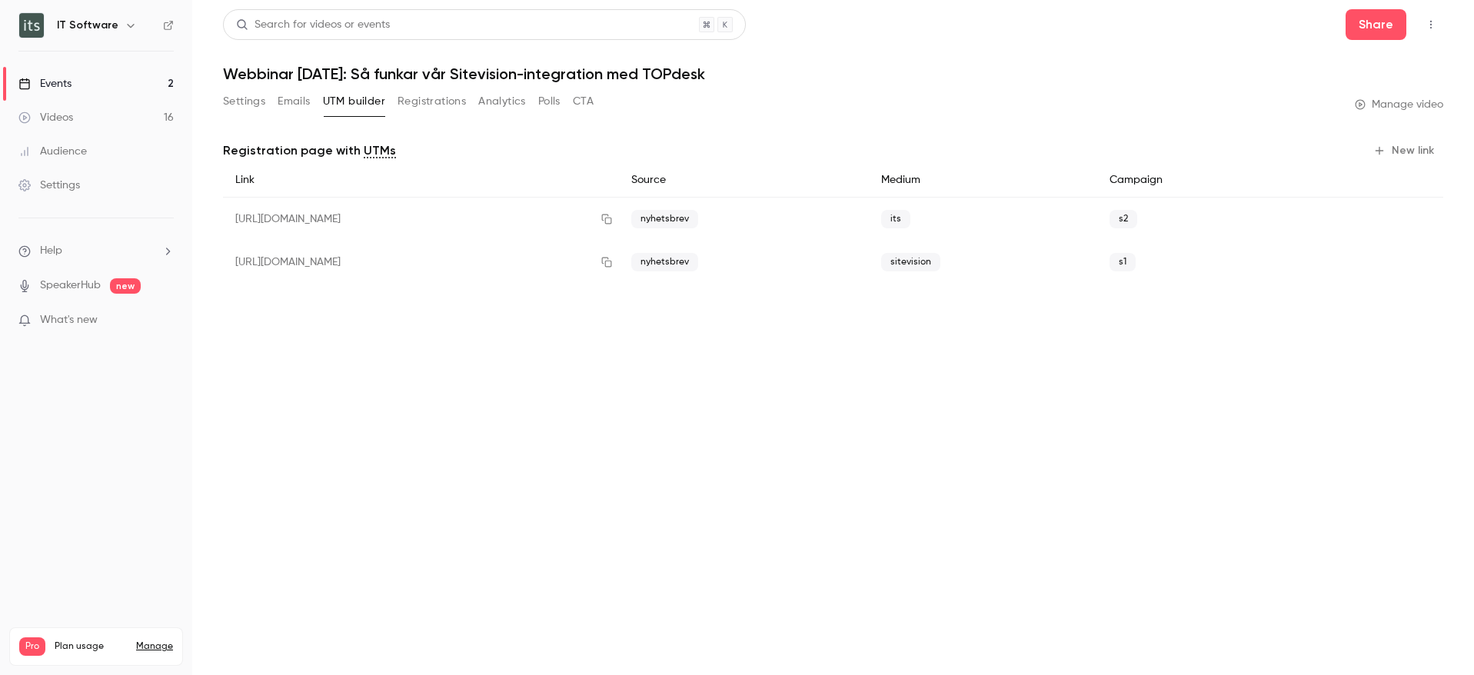
click at [414, 98] on button "Registrations" at bounding box center [431, 101] width 68 height 25
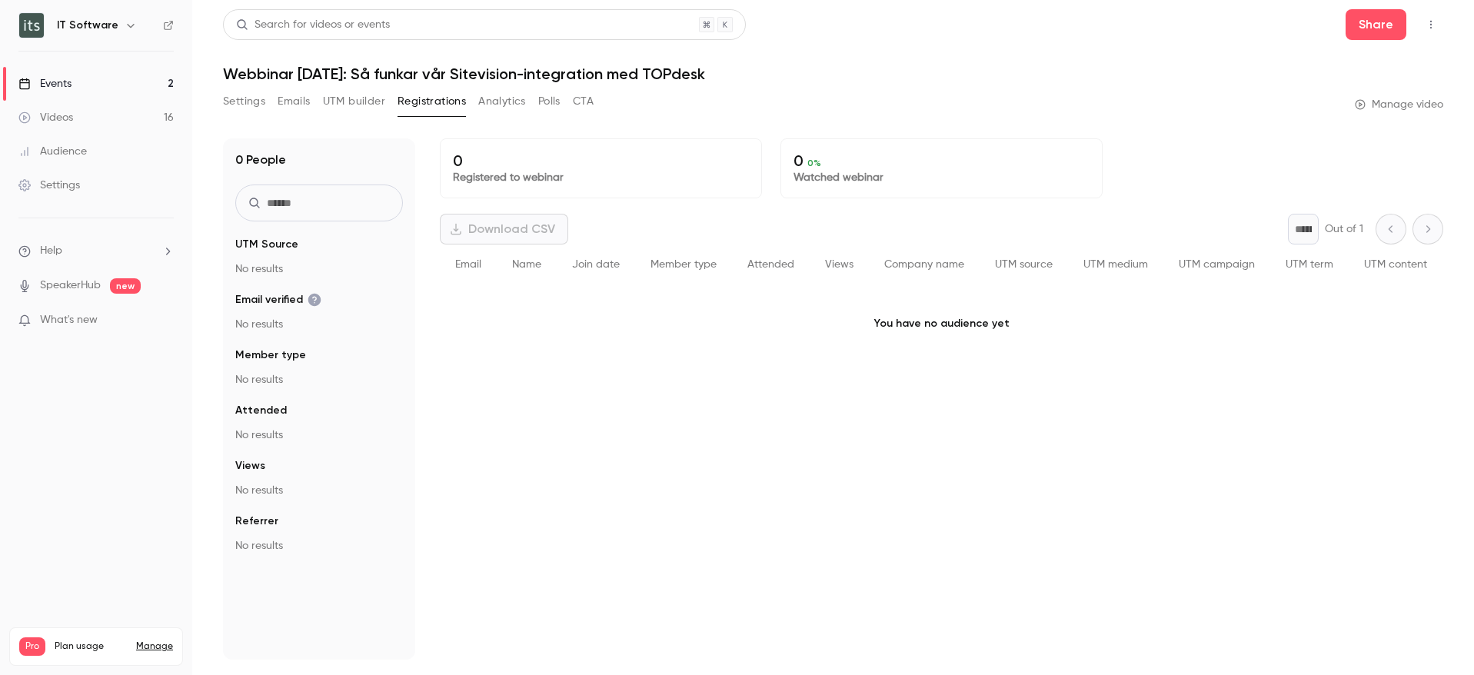
click at [494, 102] on button "Analytics" at bounding box center [502, 101] width 48 height 25
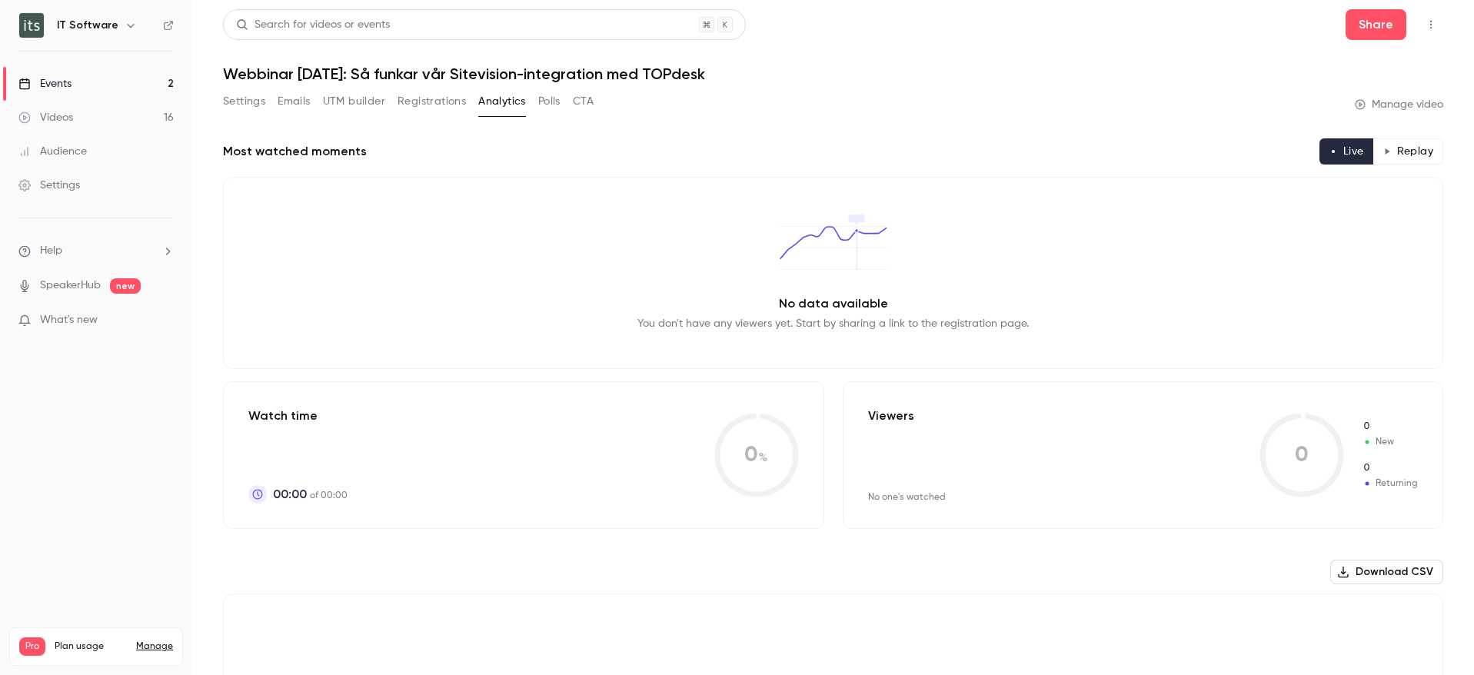
click at [553, 95] on button "Polls" at bounding box center [549, 101] width 22 height 25
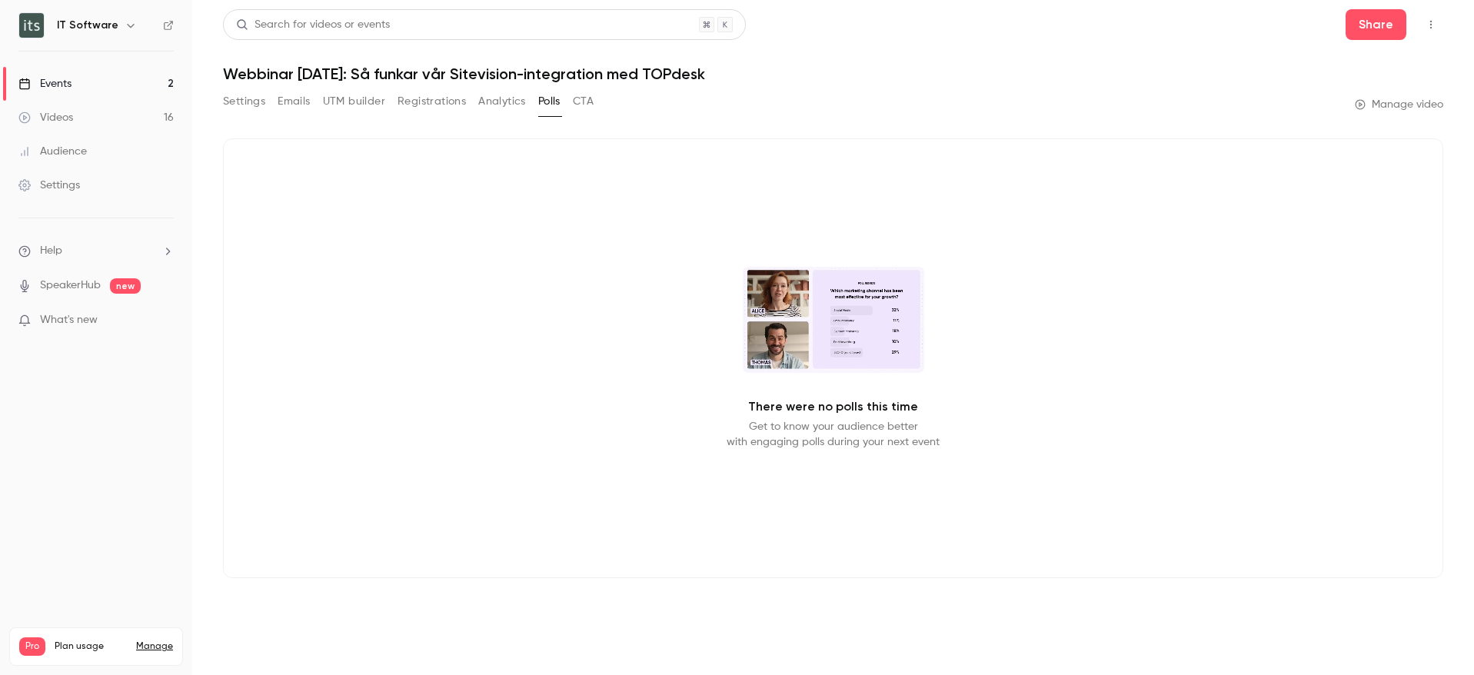
click at [588, 100] on button "CTA" at bounding box center [583, 101] width 21 height 25
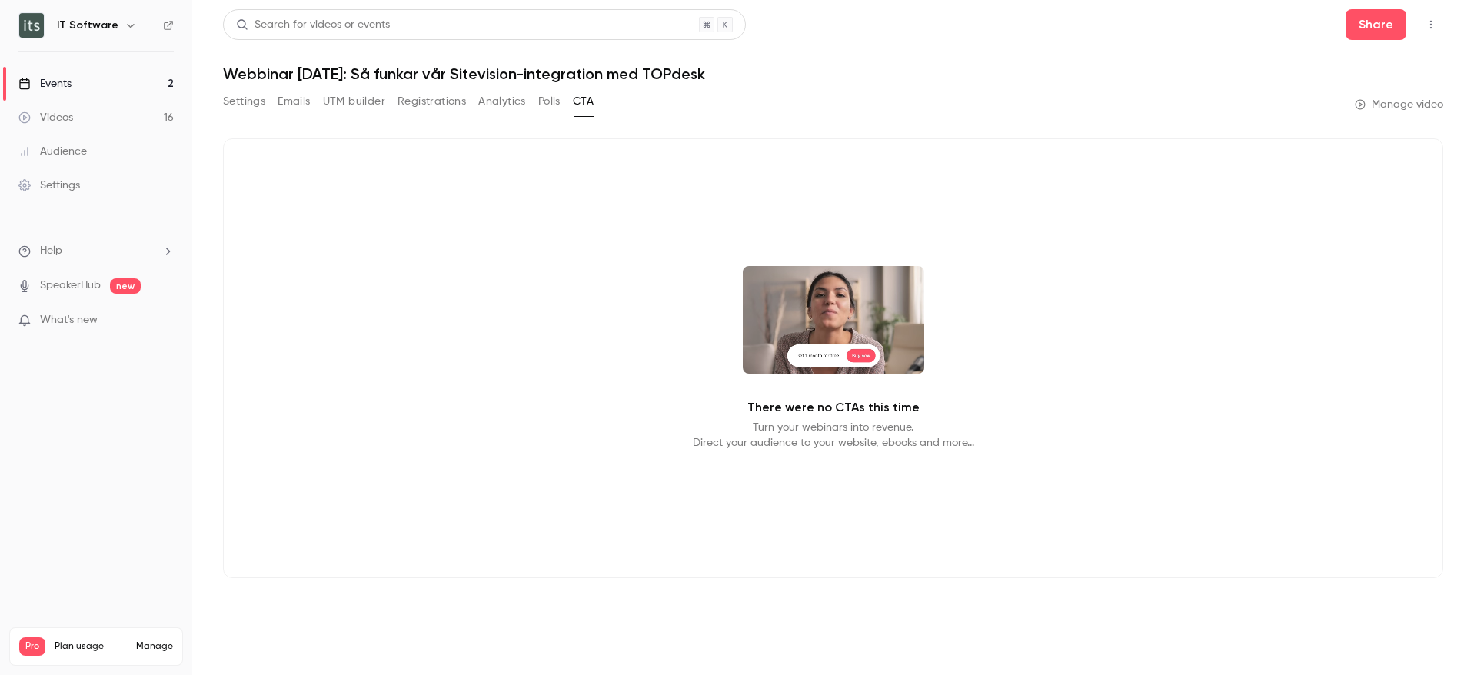
click at [255, 102] on button "Settings" at bounding box center [244, 101] width 42 height 25
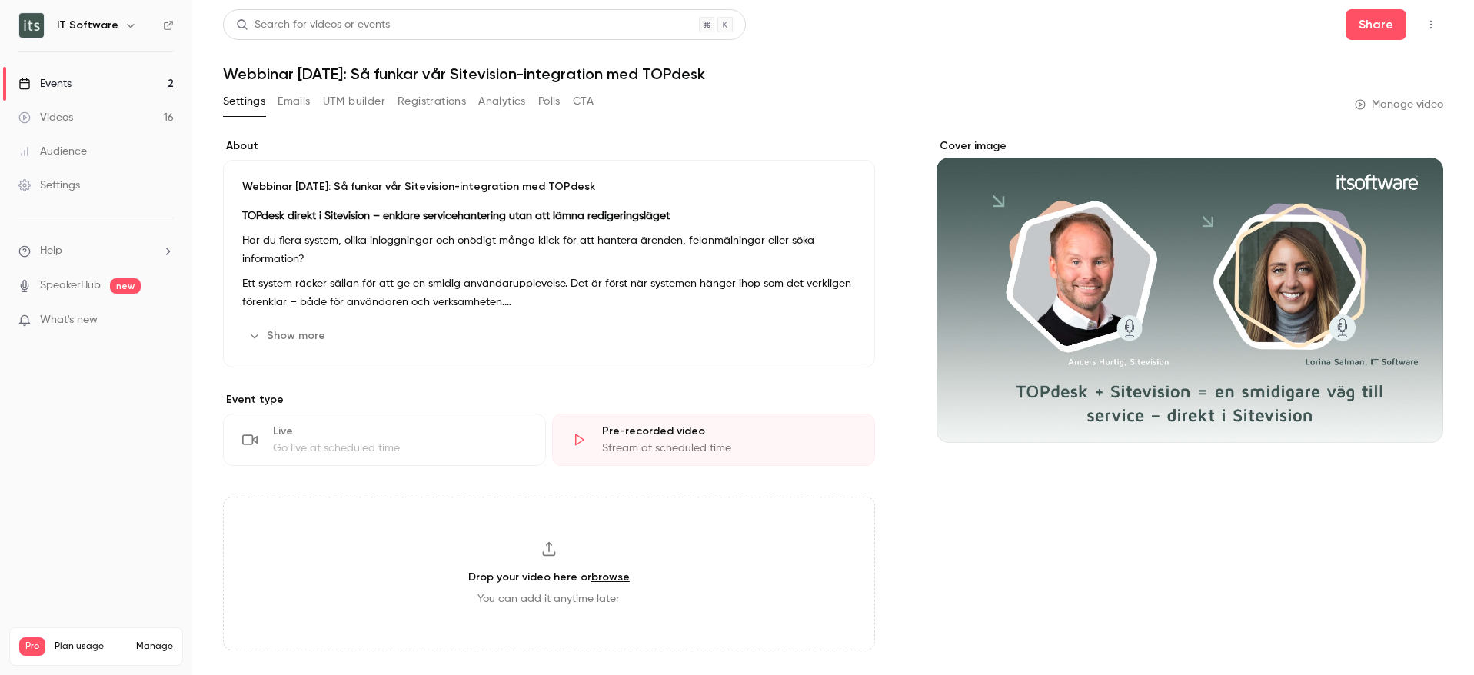
scroll to position [283, 0]
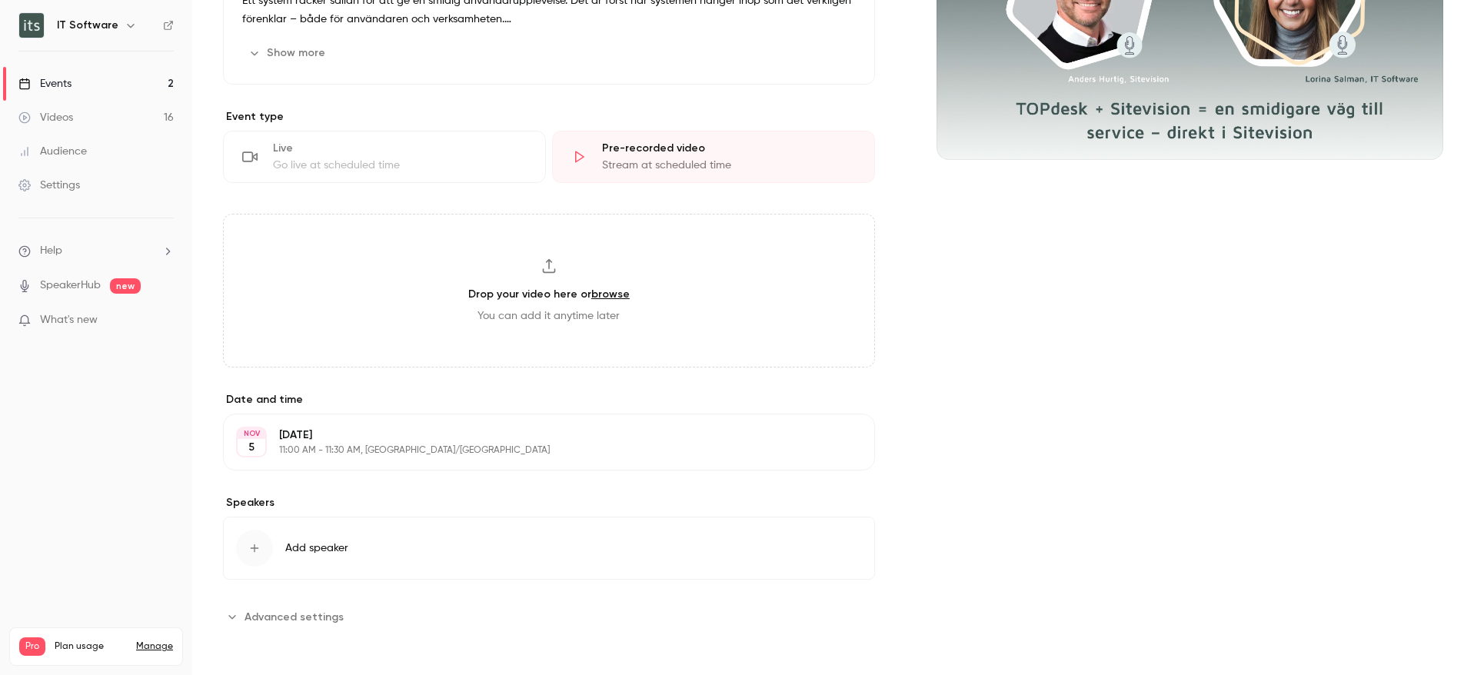
click at [237, 607] on button "Advanced settings" at bounding box center [288, 616] width 130 height 25
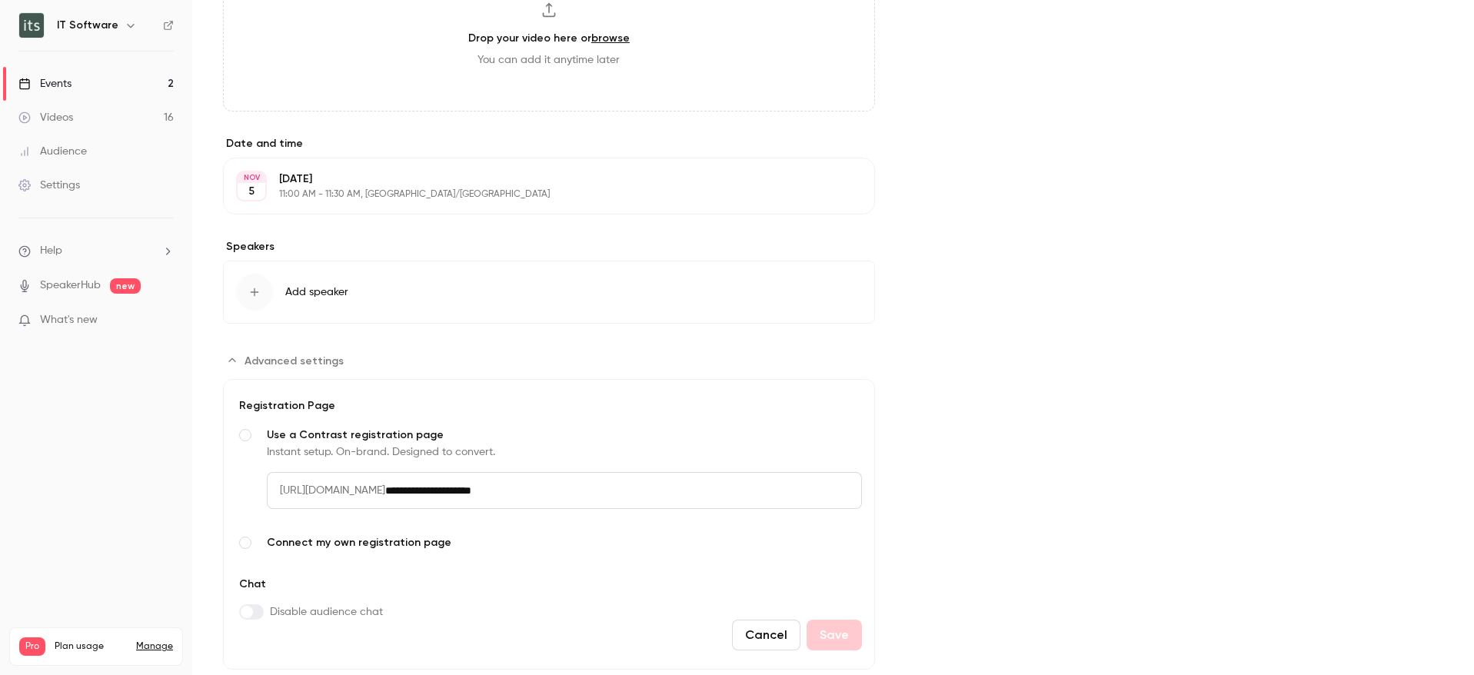
scroll to position [476, 0]
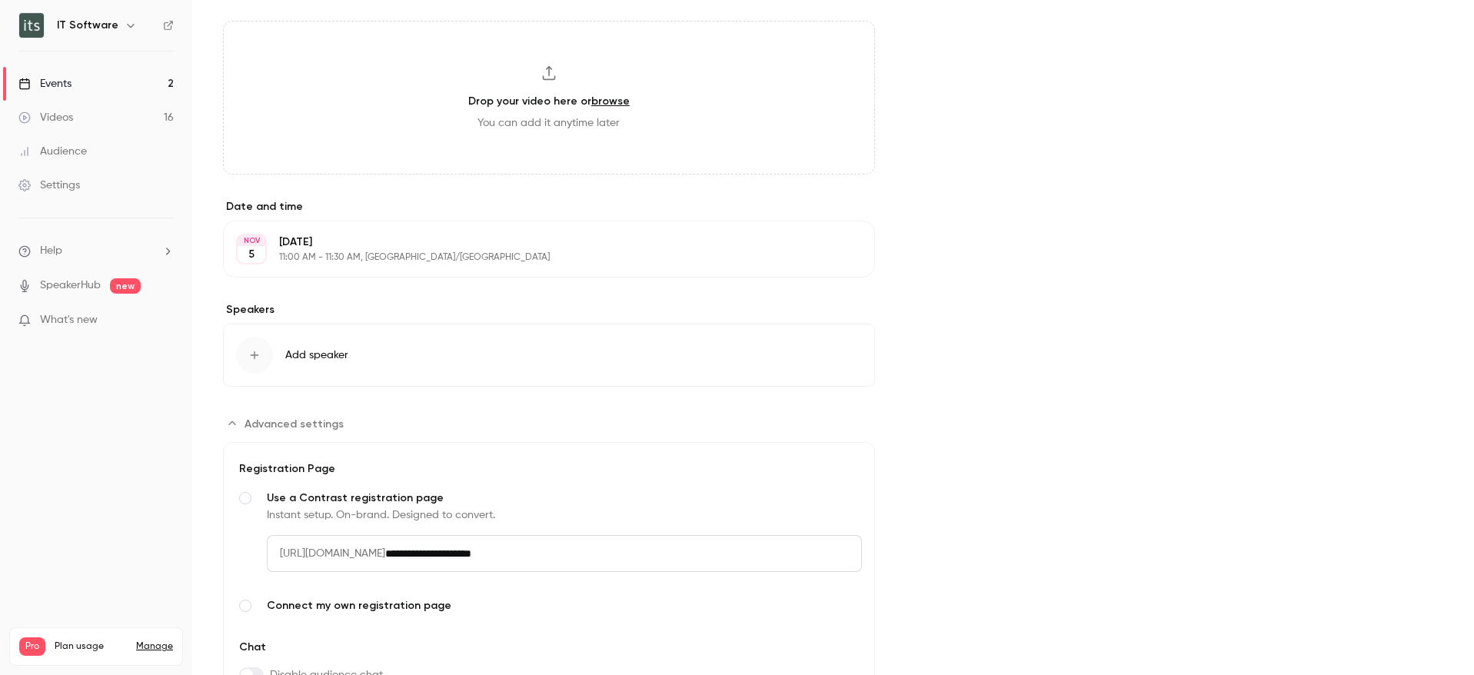
click at [231, 420] on icon "Advanced settings" at bounding box center [232, 423] width 12 height 12
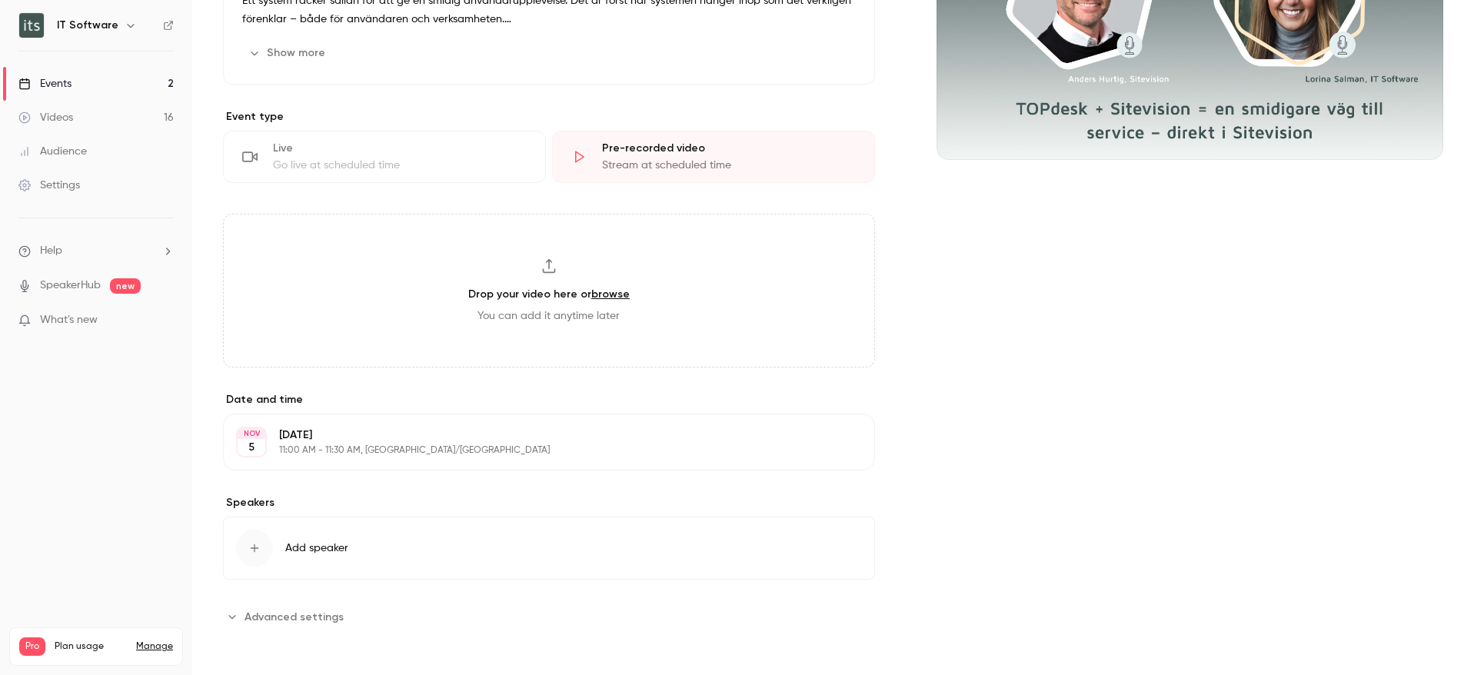
scroll to position [283, 0]
click at [323, 538] on button "Add speaker" at bounding box center [549, 548] width 652 height 63
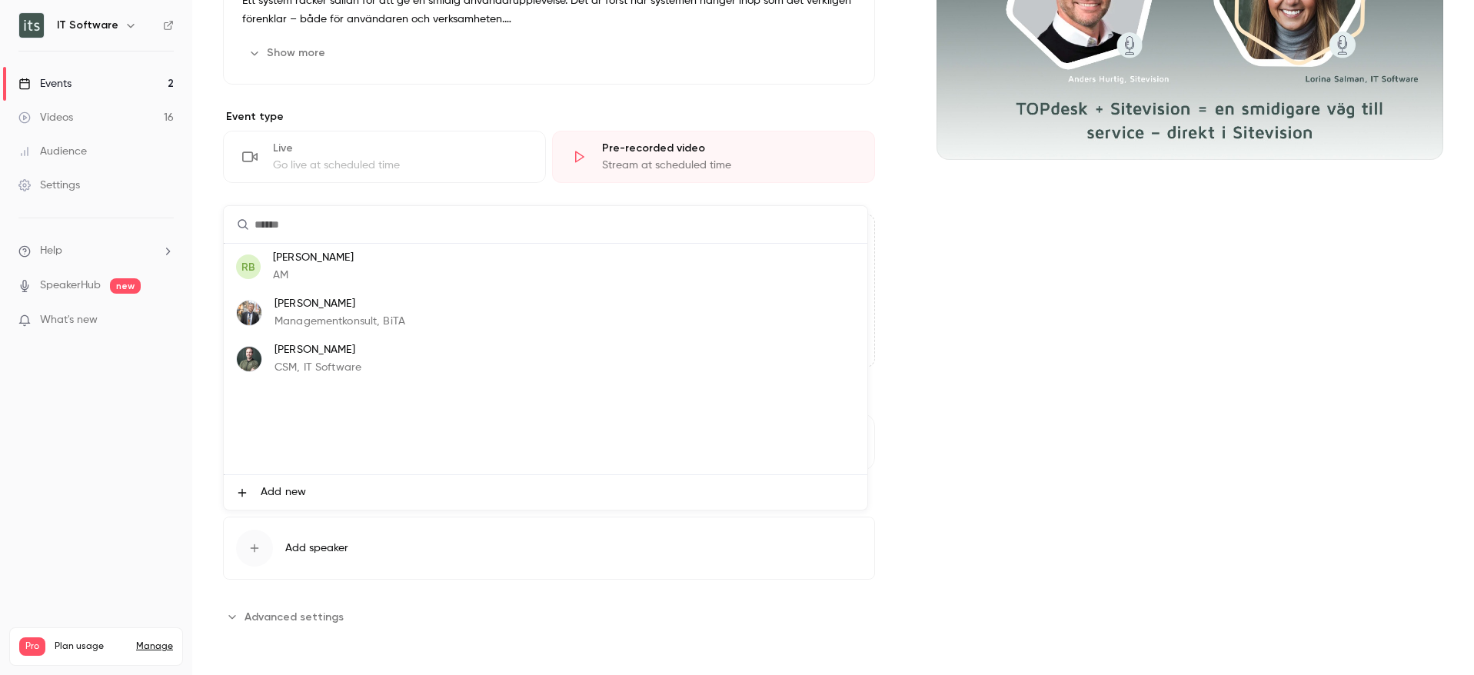
click at [291, 494] on span "Add new" at bounding box center [283, 492] width 45 height 16
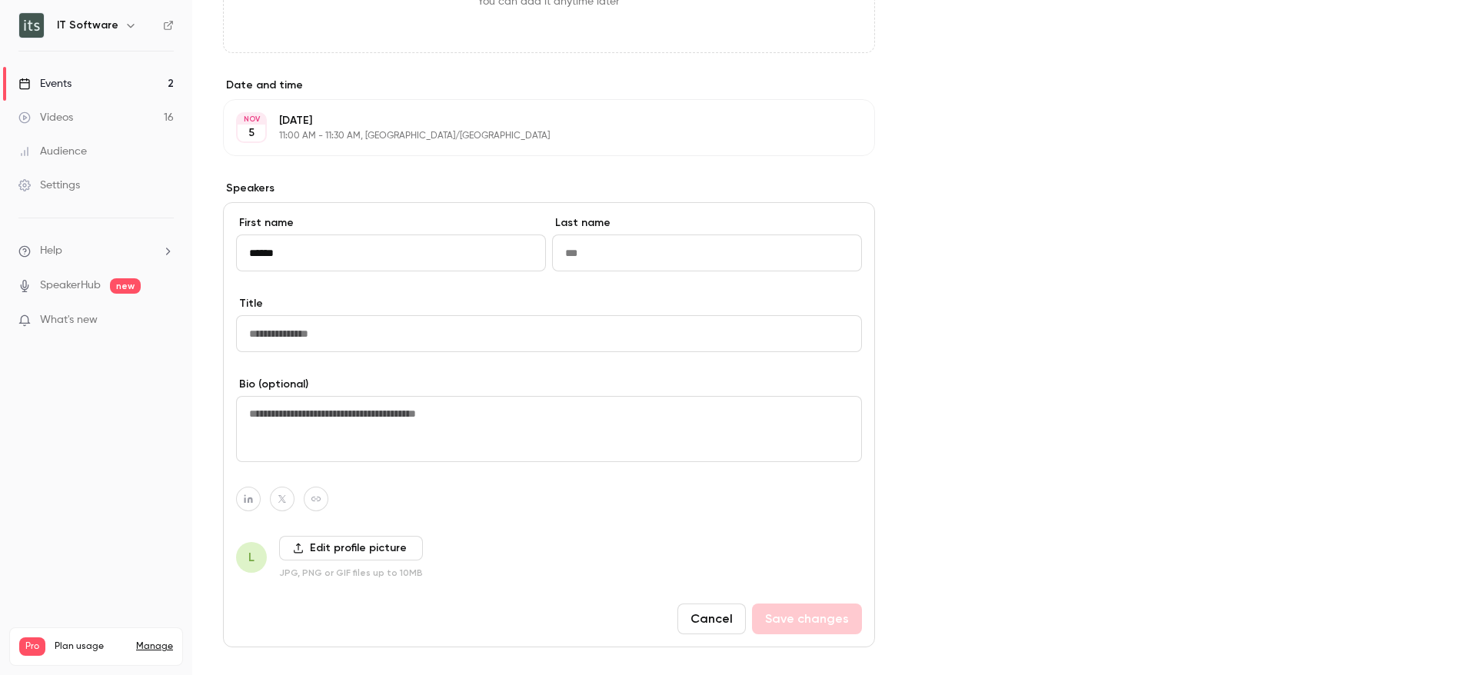
scroll to position [656, 0]
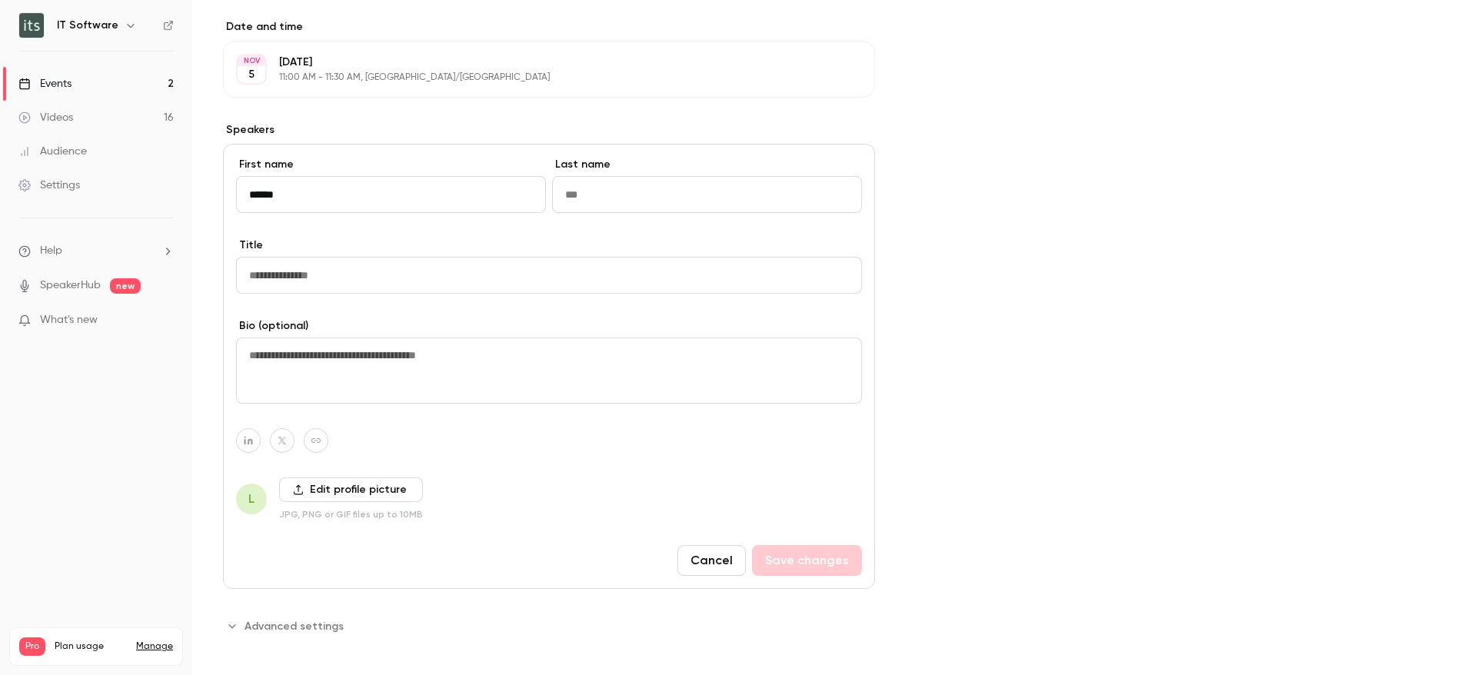
type input "******"
click at [594, 204] on input "Last name" at bounding box center [707, 194] width 310 height 37
click at [344, 284] on input "Title" at bounding box center [549, 275] width 626 height 37
click at [629, 190] on input "*******" at bounding box center [707, 194] width 310 height 37
type input "******"
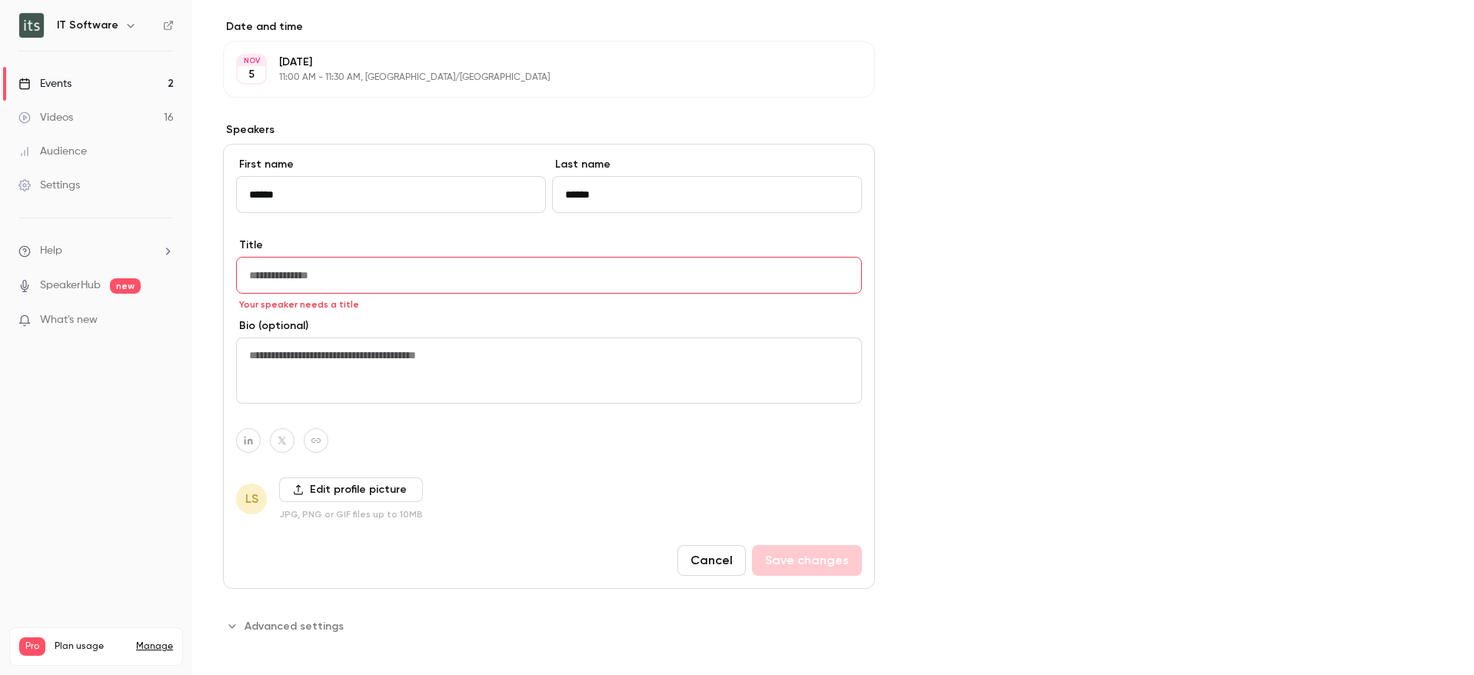
click at [369, 268] on input "Title" at bounding box center [549, 275] width 626 height 37
paste input "**********"
type input "**********"
click at [317, 493] on label "Edit profile picture" at bounding box center [351, 489] width 144 height 25
click at [0, 0] on input "Edit profile picture" at bounding box center [0, 0] width 0 height 0
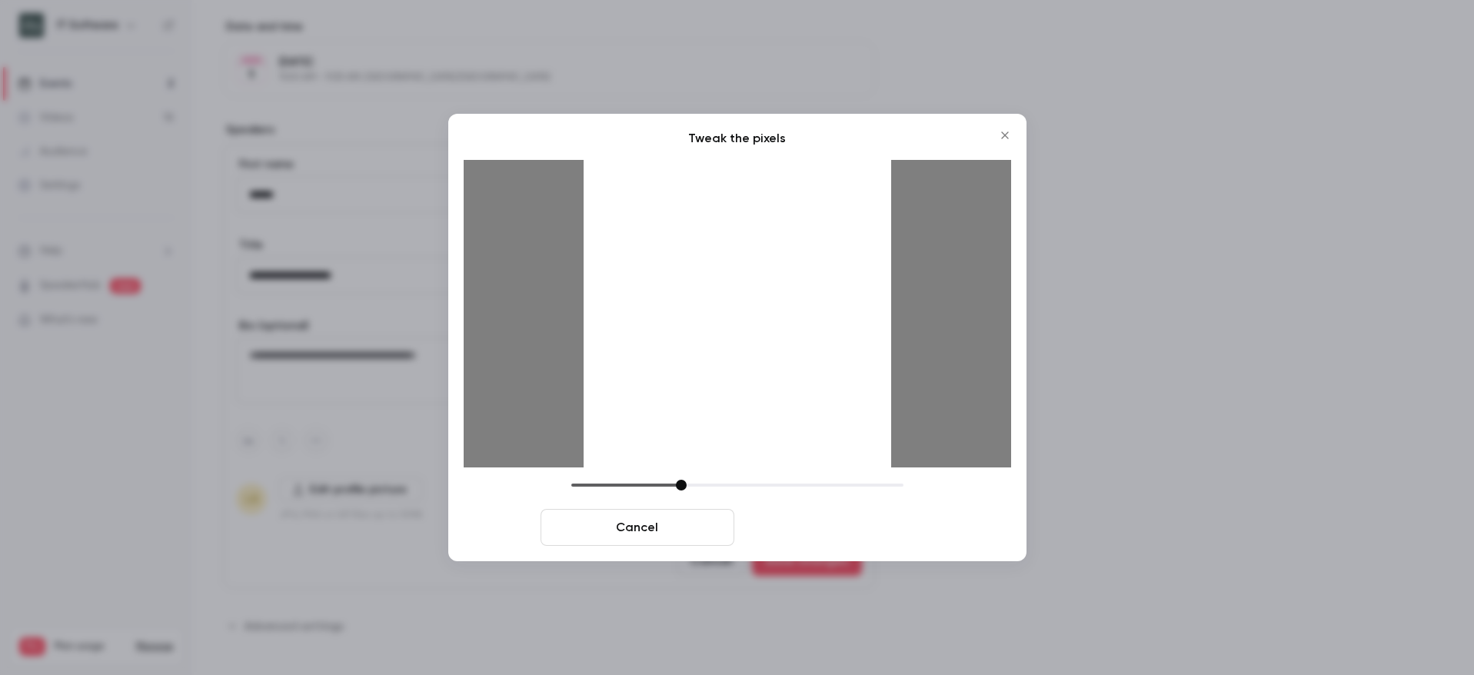
click at [802, 523] on button "Crop and save" at bounding box center [837, 527] width 194 height 37
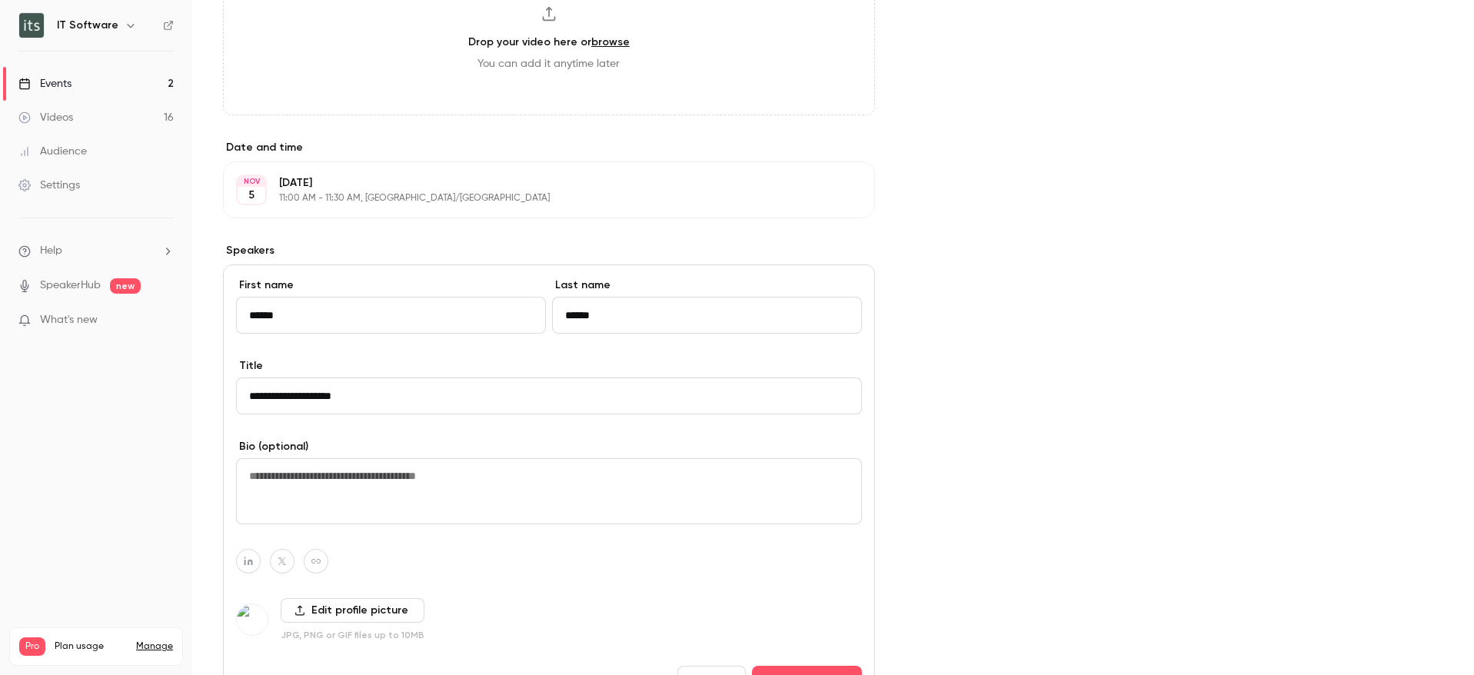
scroll to position [665, 0]
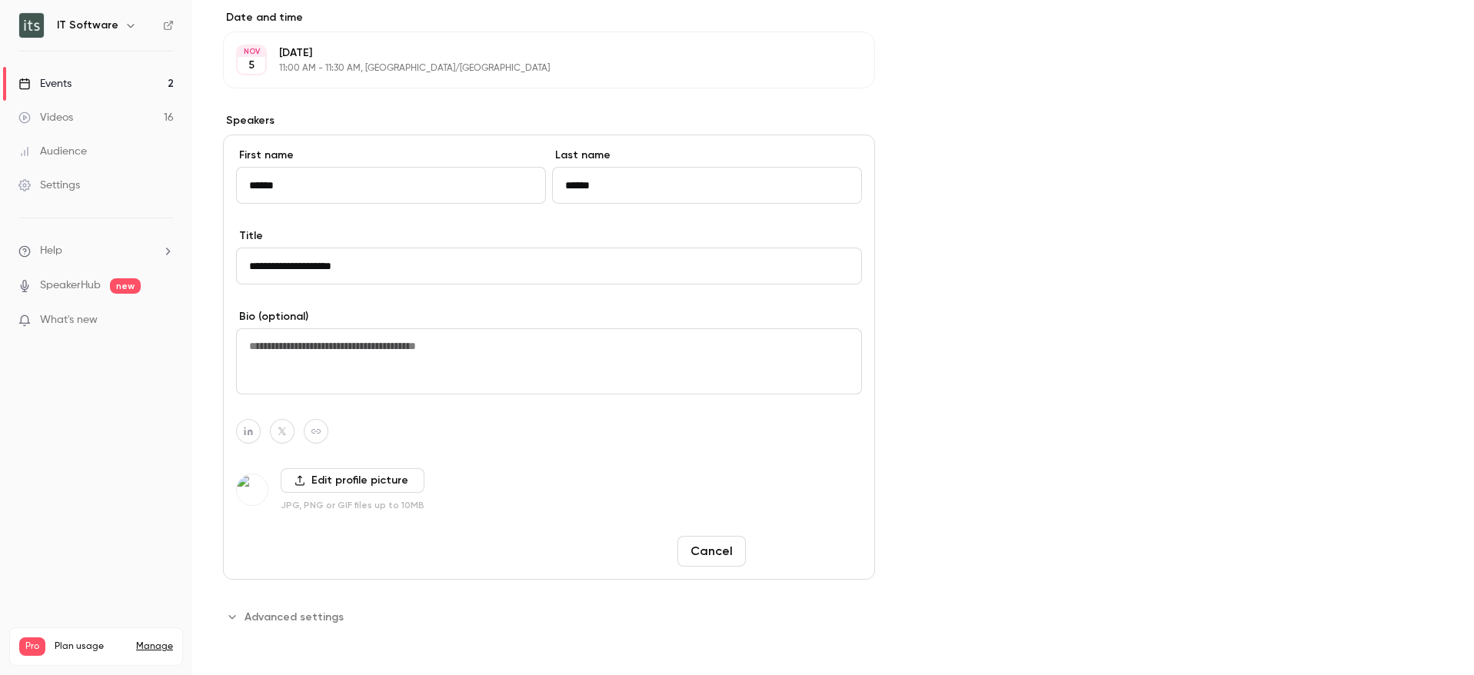
click at [798, 553] on button "Save changes" at bounding box center [807, 551] width 110 height 31
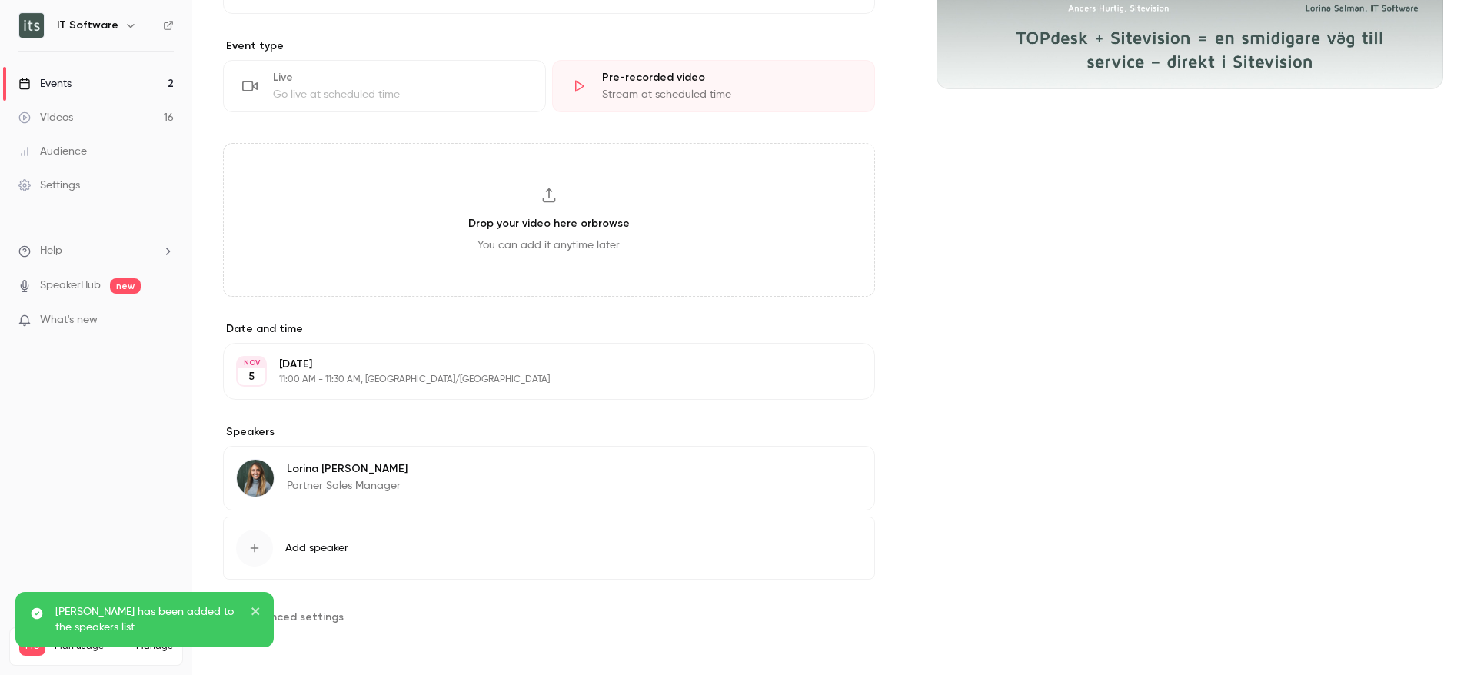
click at [311, 542] on span "Add speaker" at bounding box center [316, 547] width 63 height 15
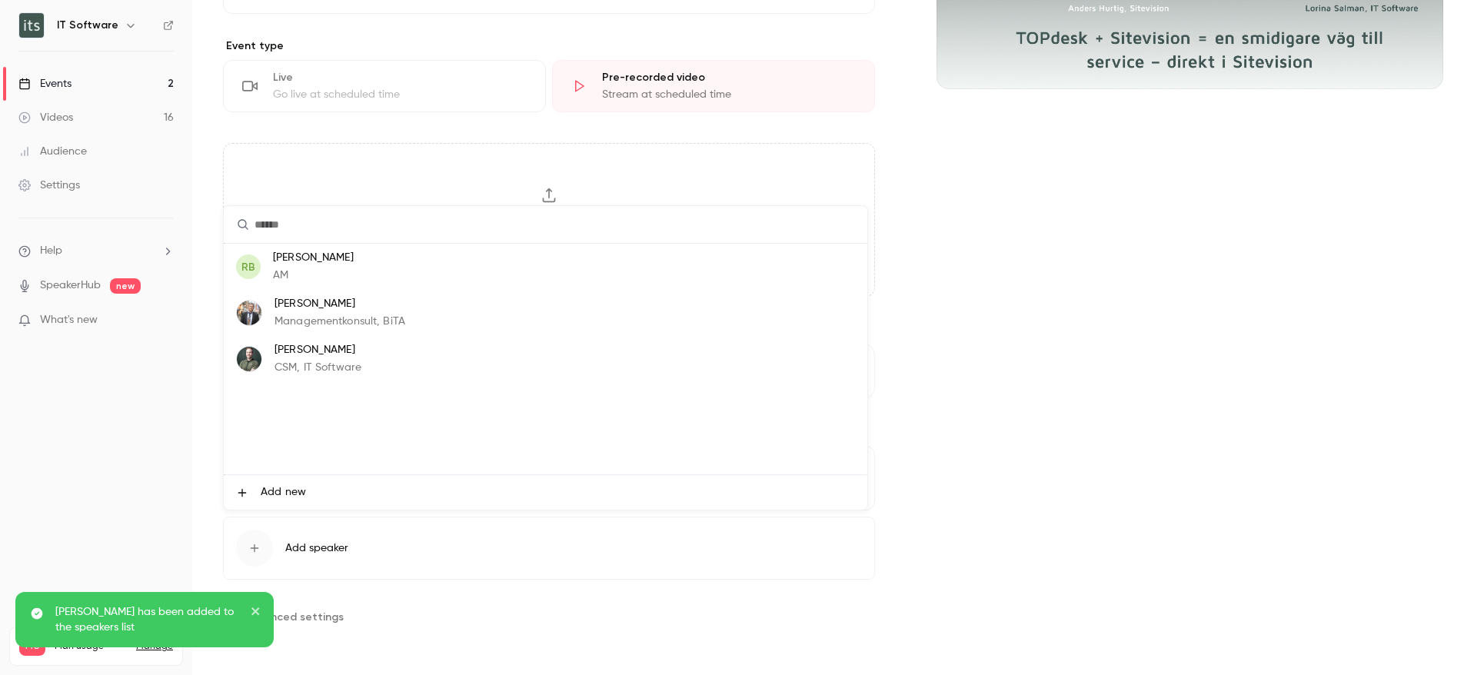
click at [279, 498] on span "Add new" at bounding box center [283, 492] width 45 height 16
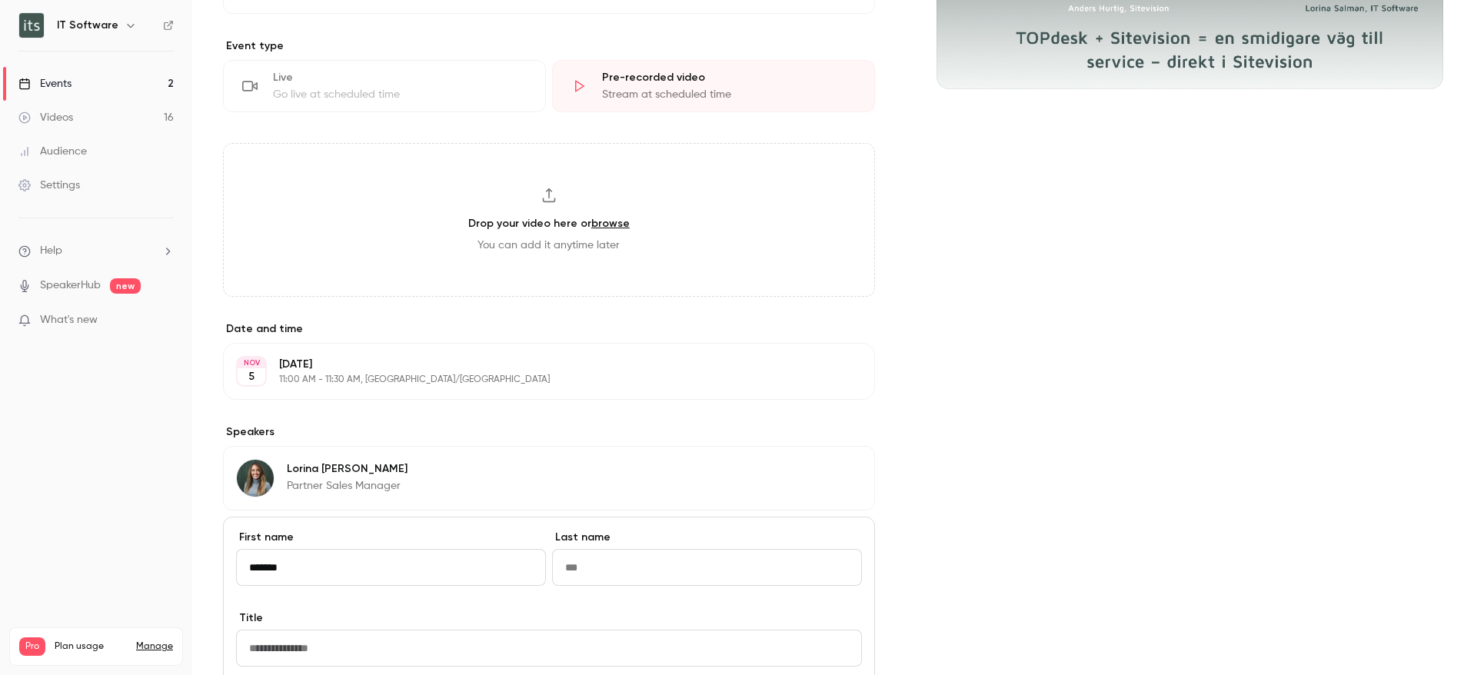
type input "******"
click at [611, 566] on input "Last name" at bounding box center [707, 567] width 310 height 37
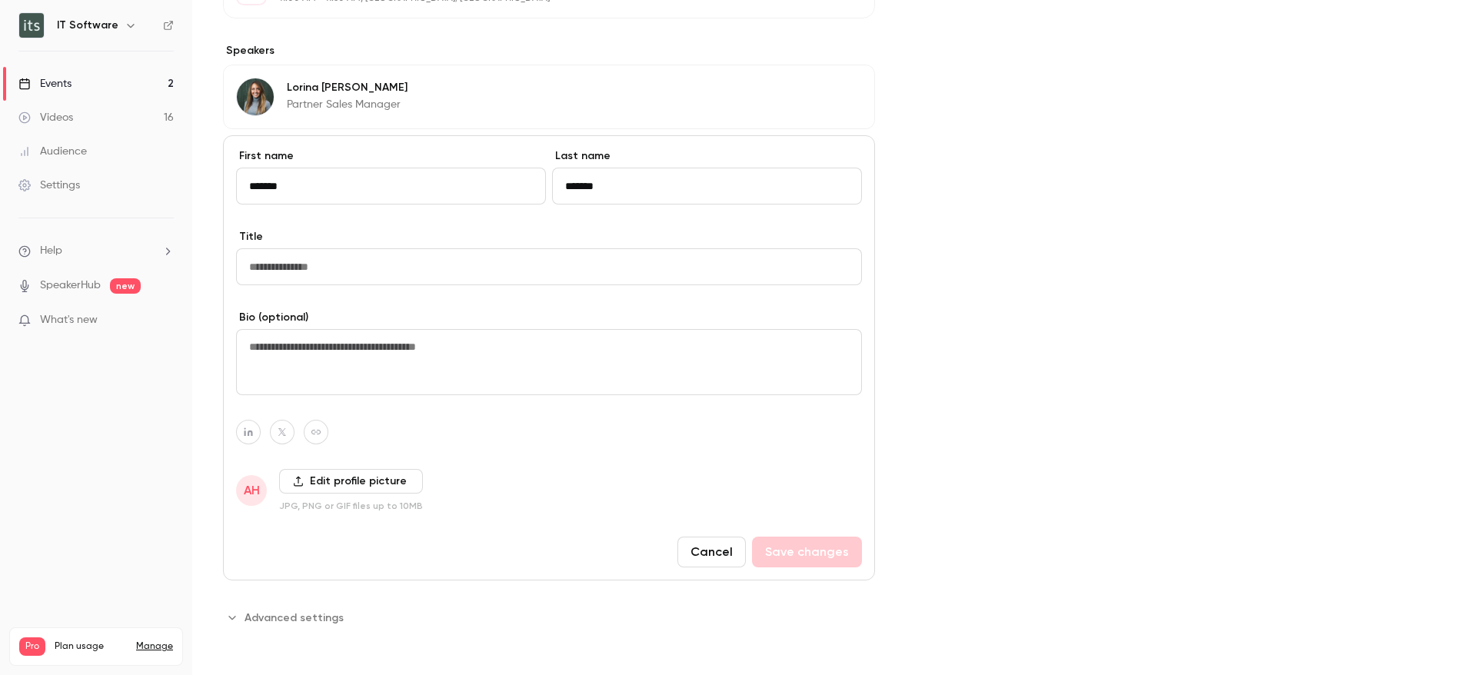
scroll to position [736, 0]
type input "******"
click at [363, 263] on input "Title" at bounding box center [549, 266] width 626 height 37
type input "**********"
click at [343, 477] on label "Edit profile picture" at bounding box center [351, 480] width 144 height 25
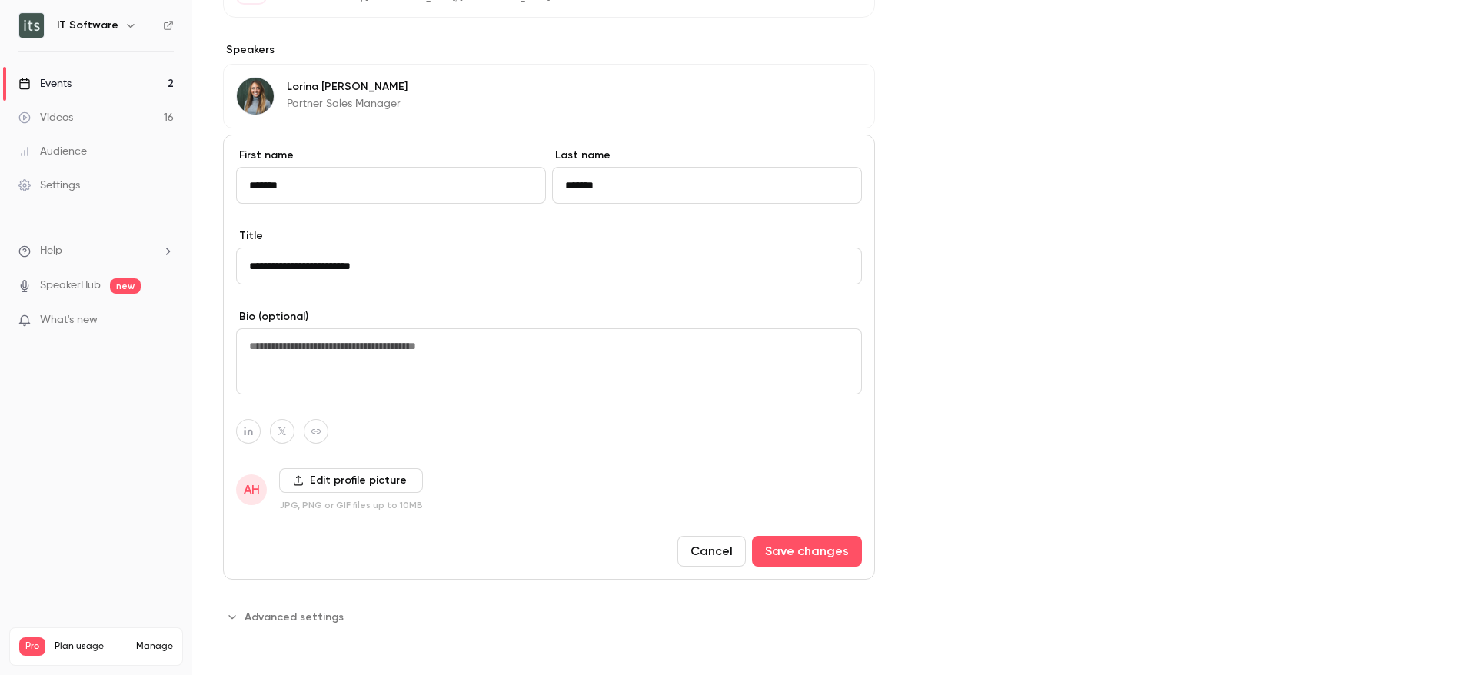
click at [0, 0] on input "Edit profile picture" at bounding box center [0, 0] width 0 height 0
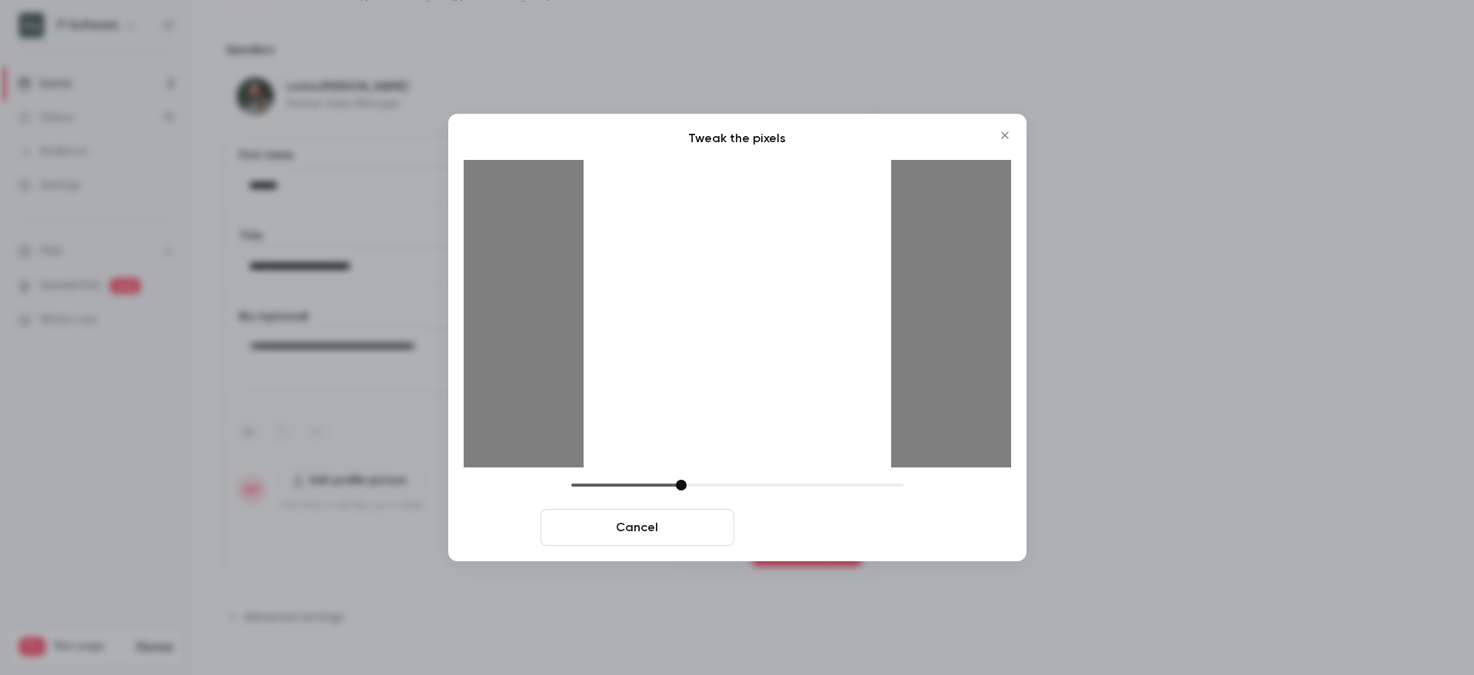
click at [830, 529] on button "Crop and save" at bounding box center [837, 527] width 194 height 37
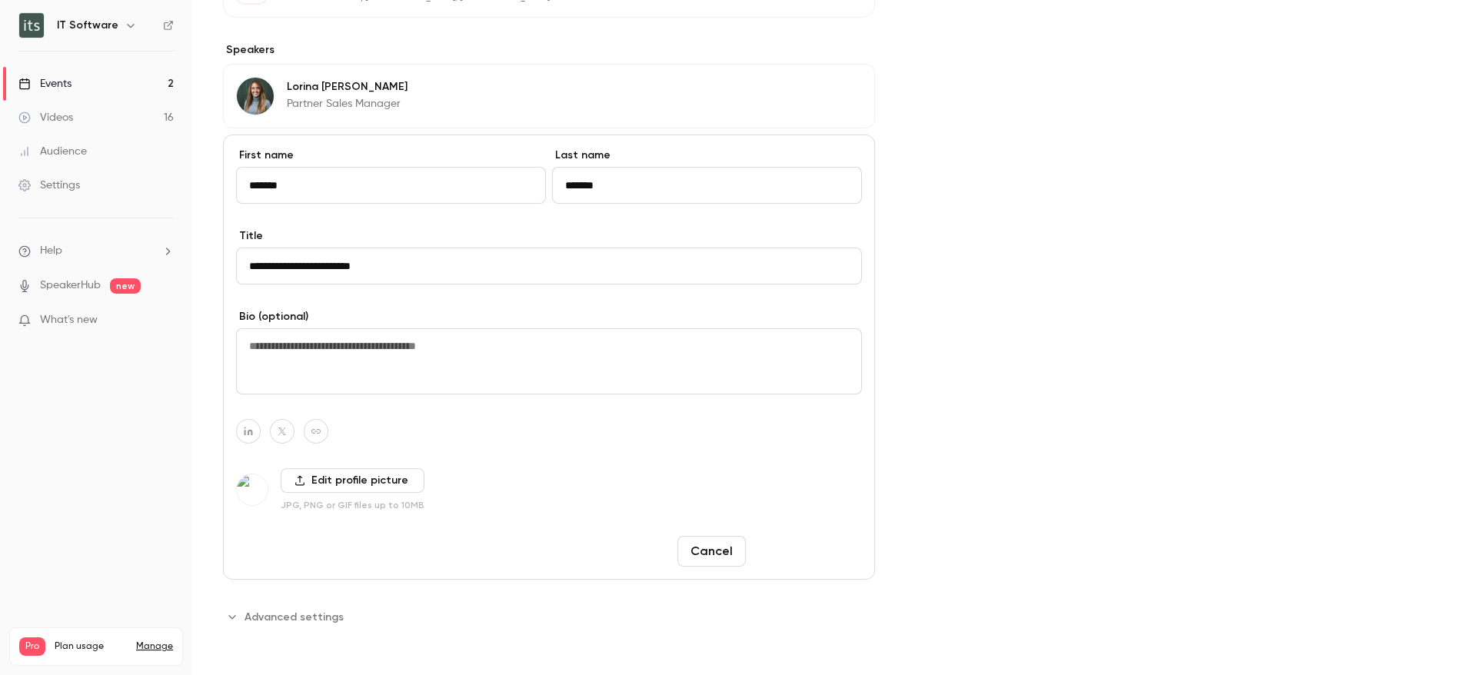
click at [811, 540] on button "Save changes" at bounding box center [807, 551] width 110 height 31
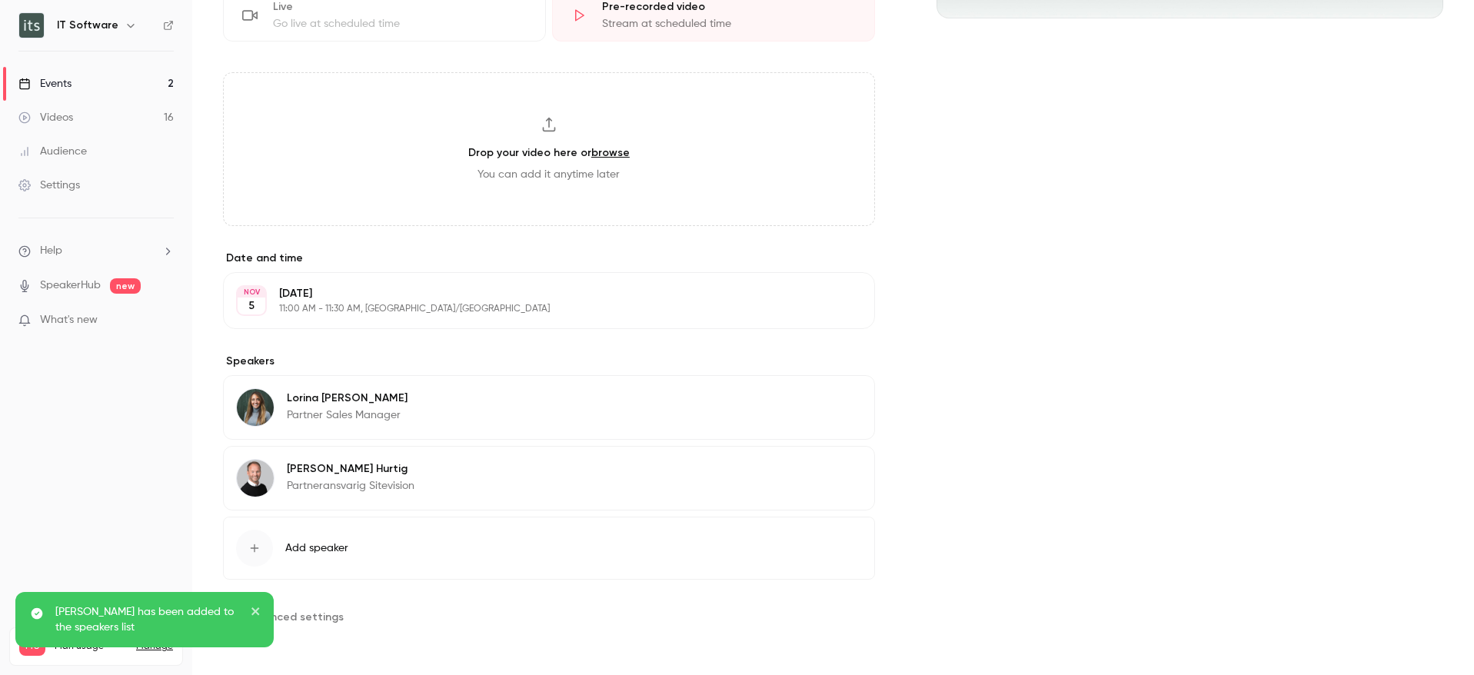
click at [832, 394] on button "Edit" at bounding box center [834, 400] width 56 height 25
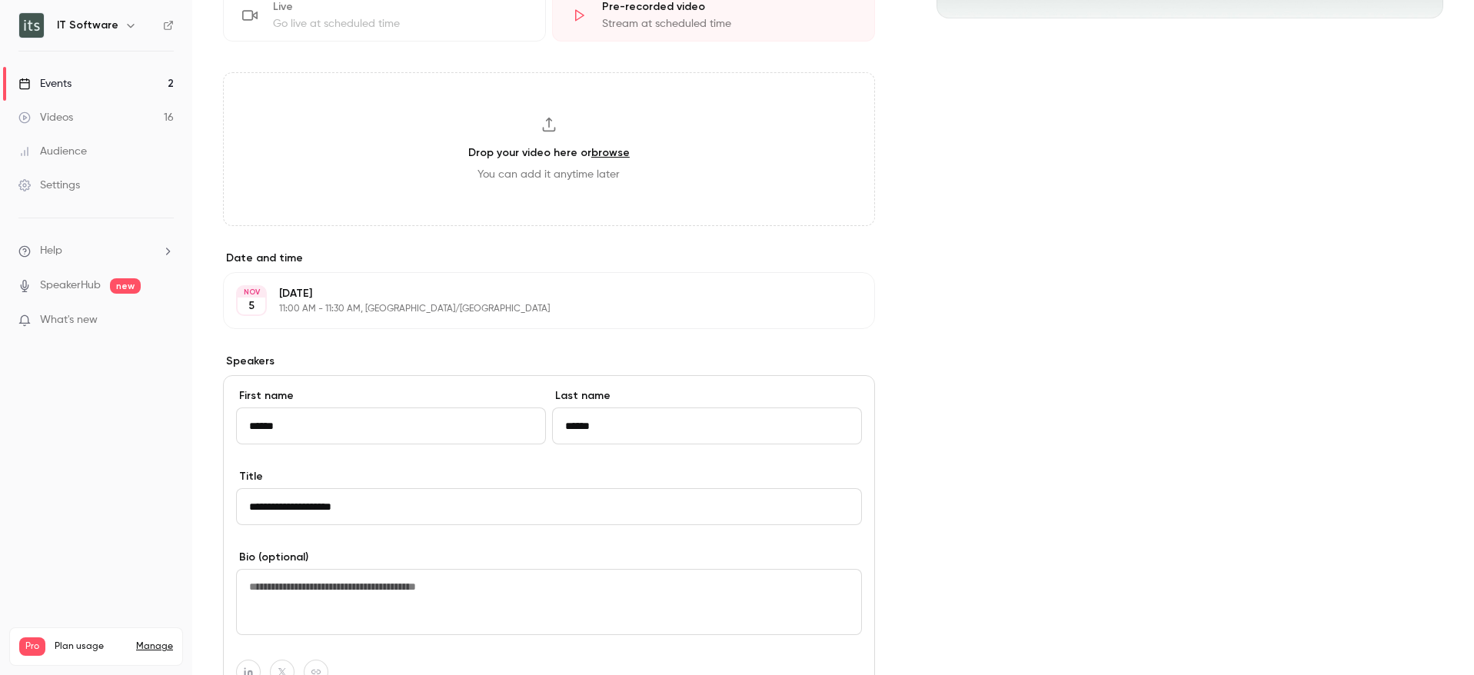
click at [382, 508] on input "**********" at bounding box center [549, 506] width 626 height 37
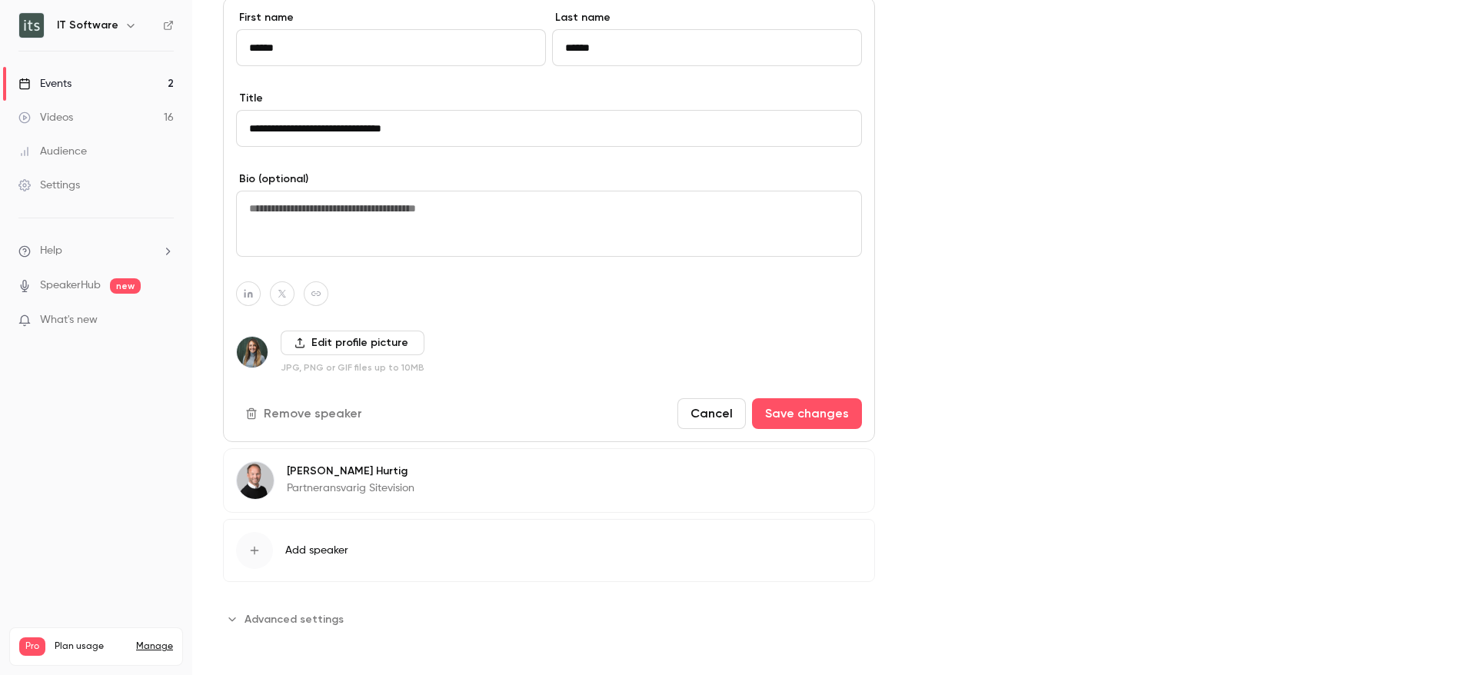
scroll to position [805, 0]
type input "**********"
click at [813, 408] on button "Save changes" at bounding box center [807, 411] width 110 height 31
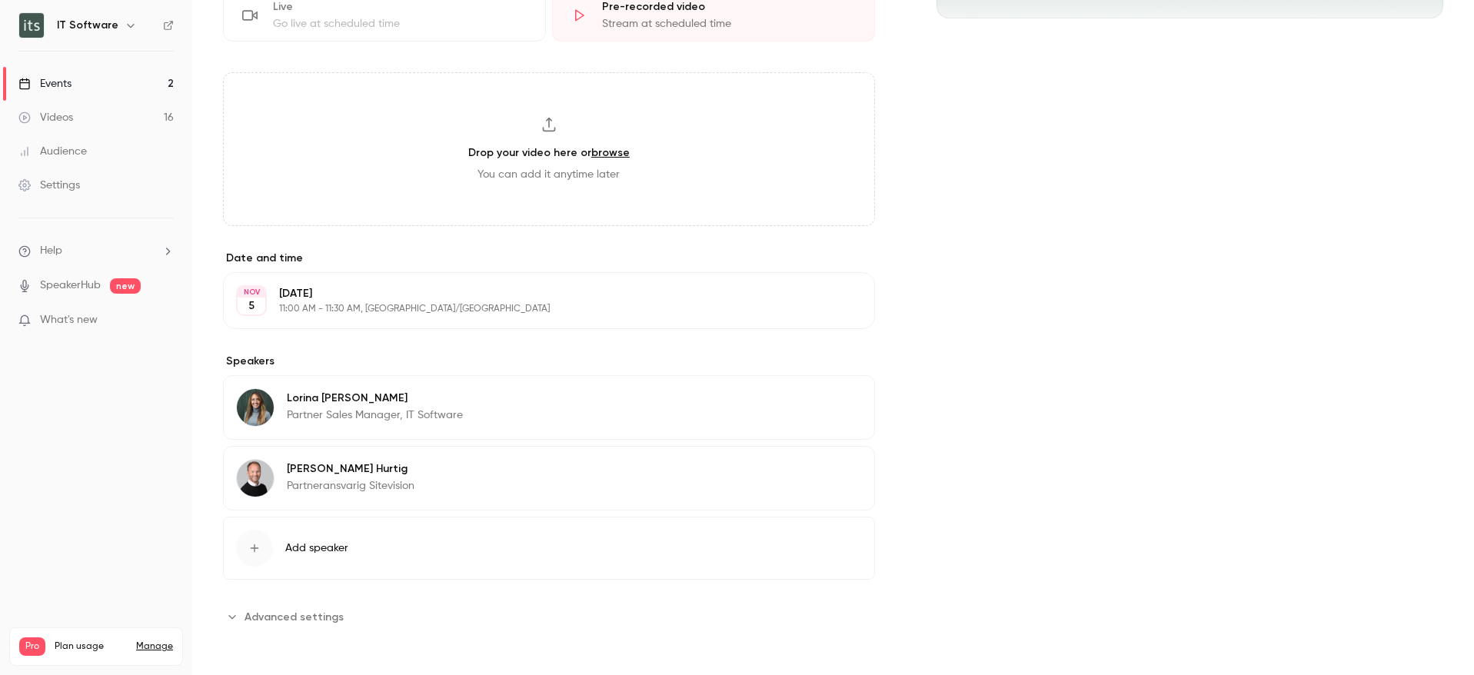
scroll to position [424, 0]
click at [813, 476] on icon "button" at bounding box center [819, 471] width 12 height 12
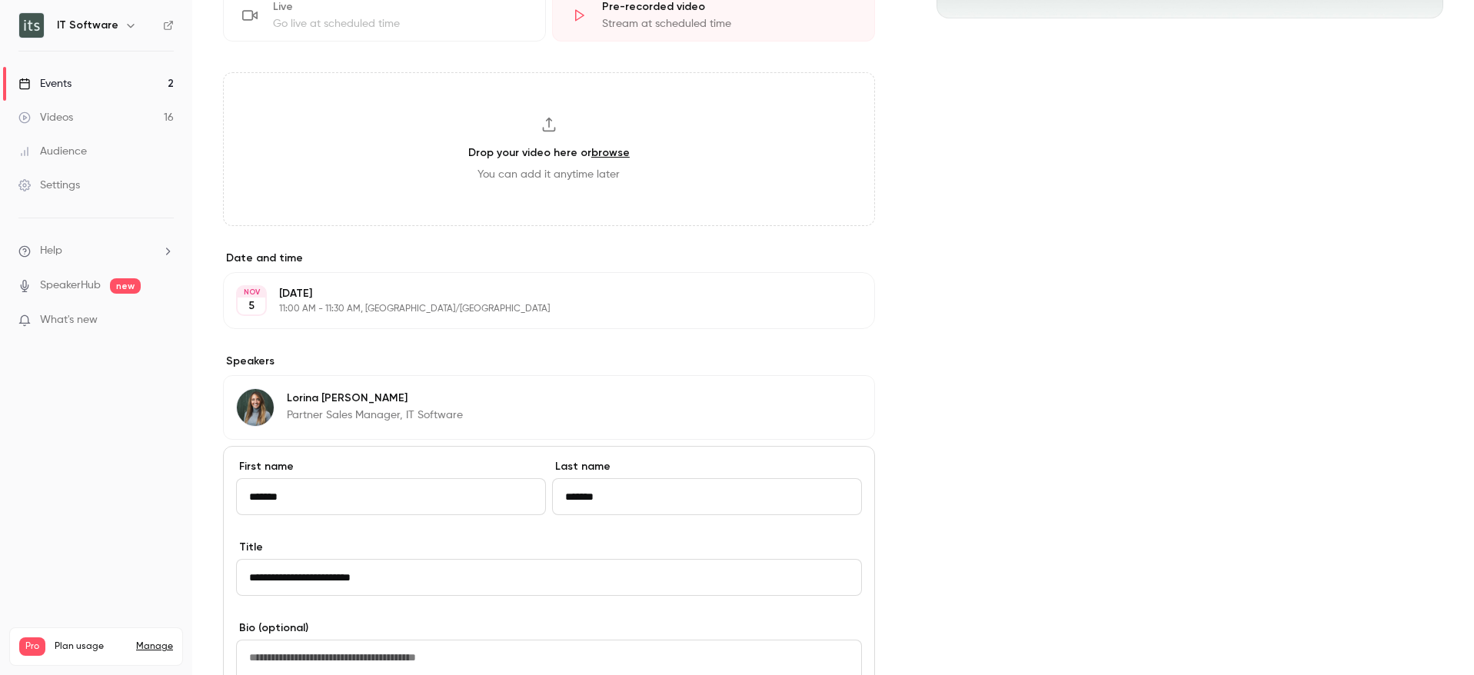
click at [326, 578] on input "**********" at bounding box center [549, 577] width 626 height 37
type input "**********"
click at [911, 478] on div "About Webbinar [DATE]: Så funkar vår Sitevision-integration med TOPdesk TOPdesk…" at bounding box center [833, 361] width 1220 height 1295
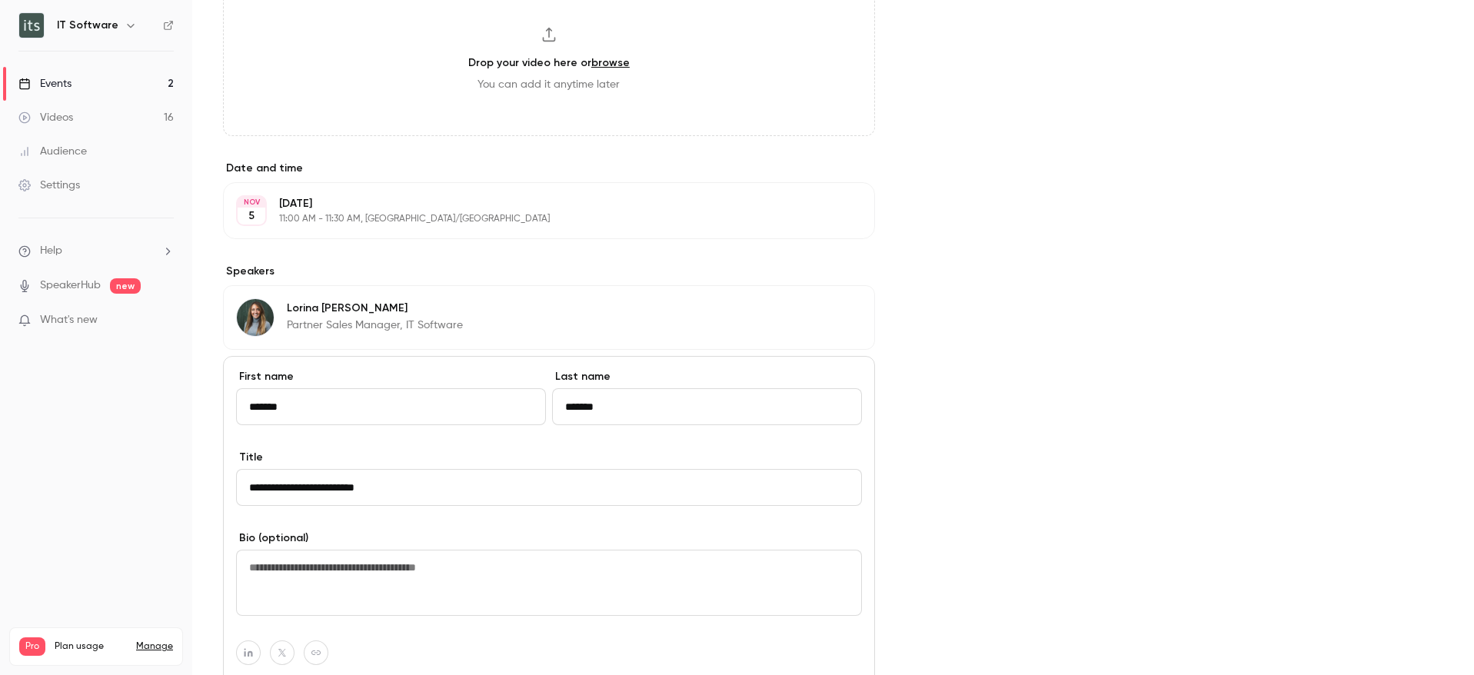
scroll to position [805, 0]
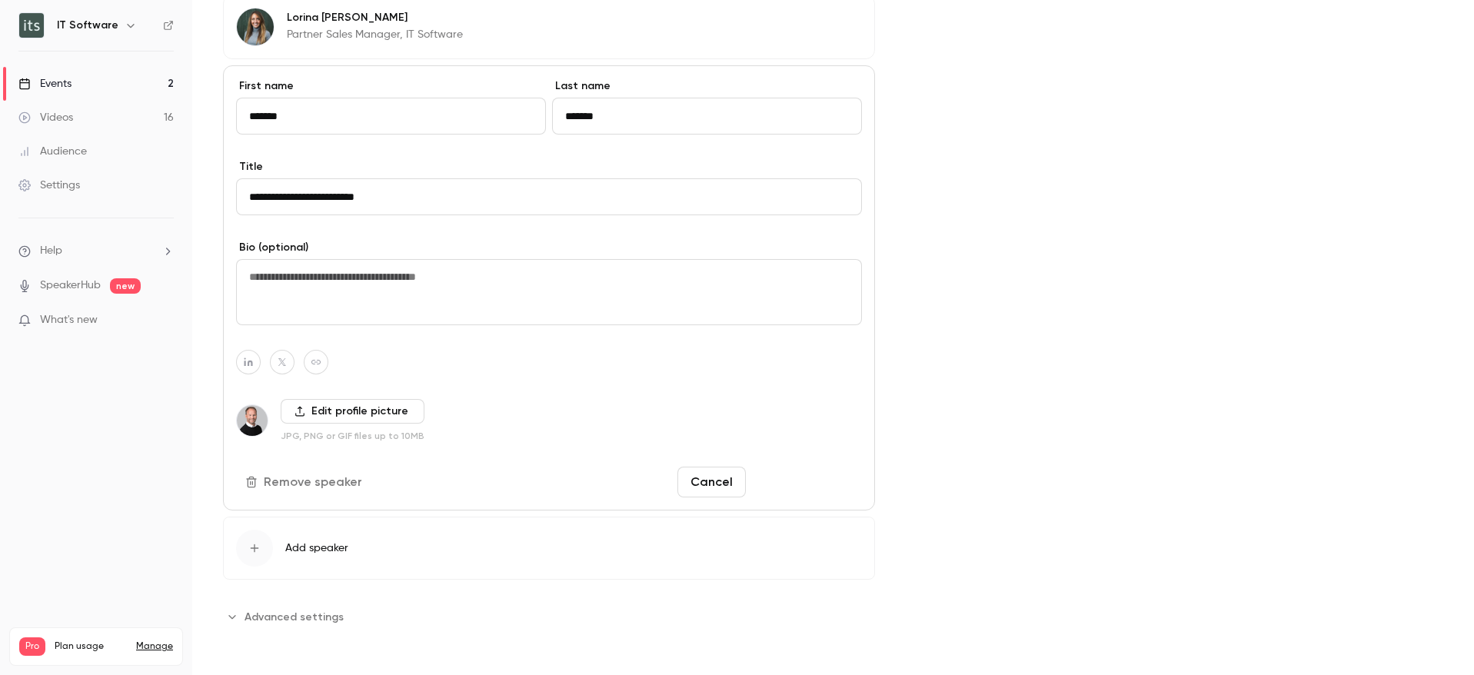
click at [801, 470] on button "Save changes" at bounding box center [807, 482] width 110 height 31
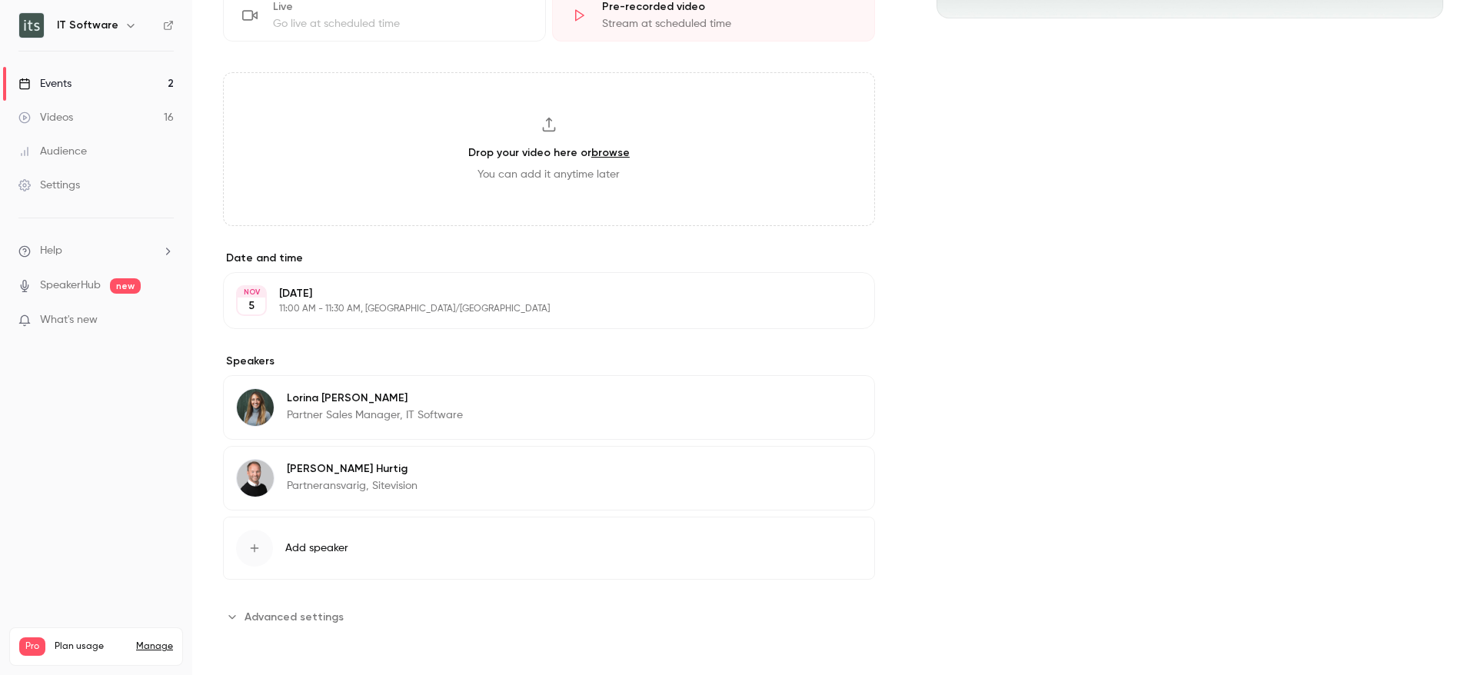
click at [821, 472] on button "Edit" at bounding box center [834, 471] width 56 height 25
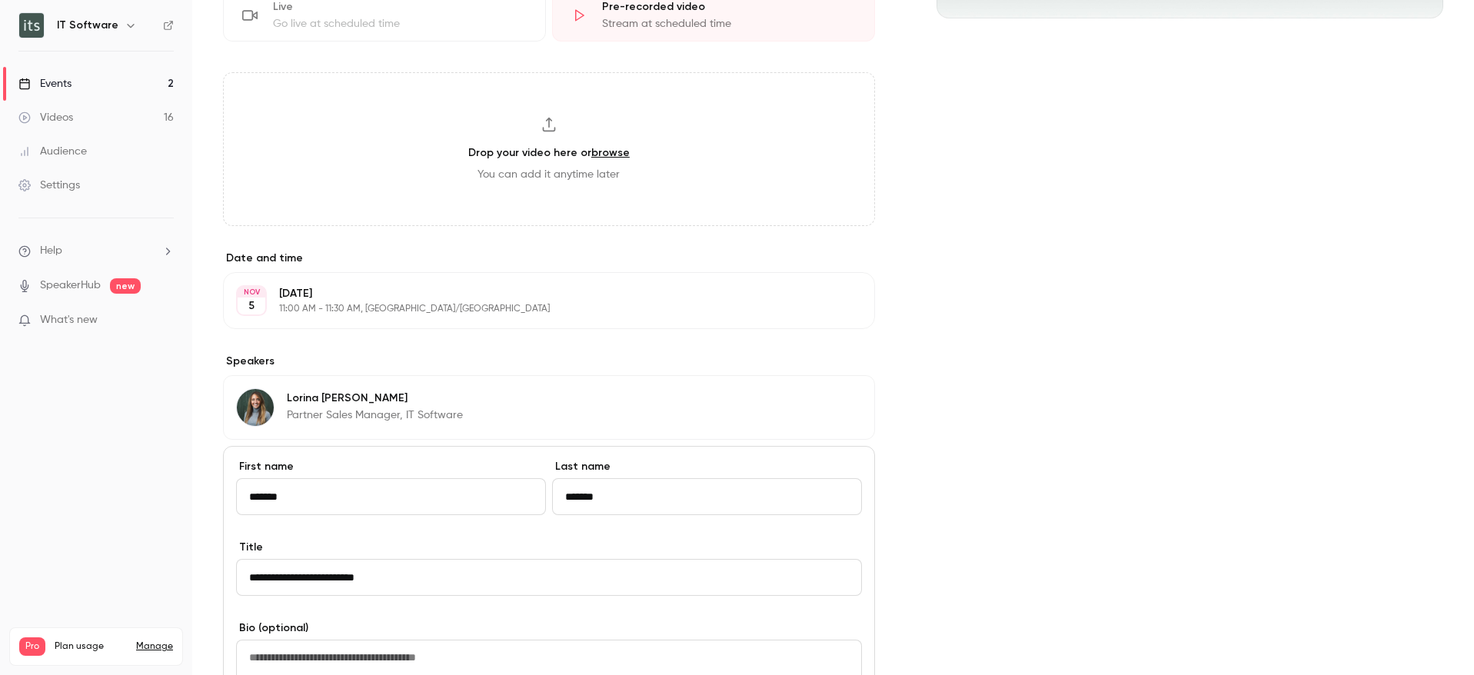
drag, startPoint x: 324, startPoint y: 576, endPoint x: 165, endPoint y: 576, distance: 159.1
click at [165, 576] on div "IT Software Events 2 Videos 16 Audience Settings Help SpeakerHub new What's new…" at bounding box center [737, 337] width 1474 height 675
paste input "*"
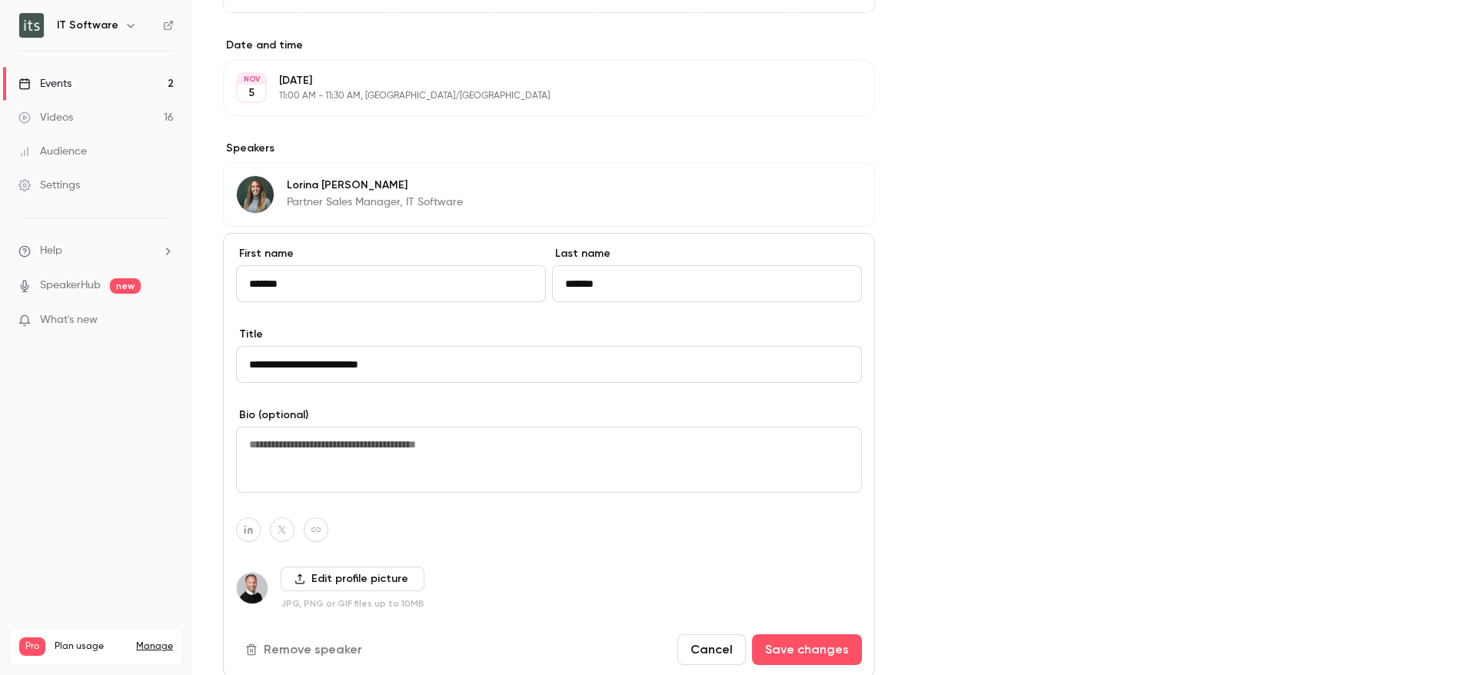
scroll to position [639, 0]
type input "**********"
click at [796, 641] on button "Save changes" at bounding box center [807, 648] width 110 height 31
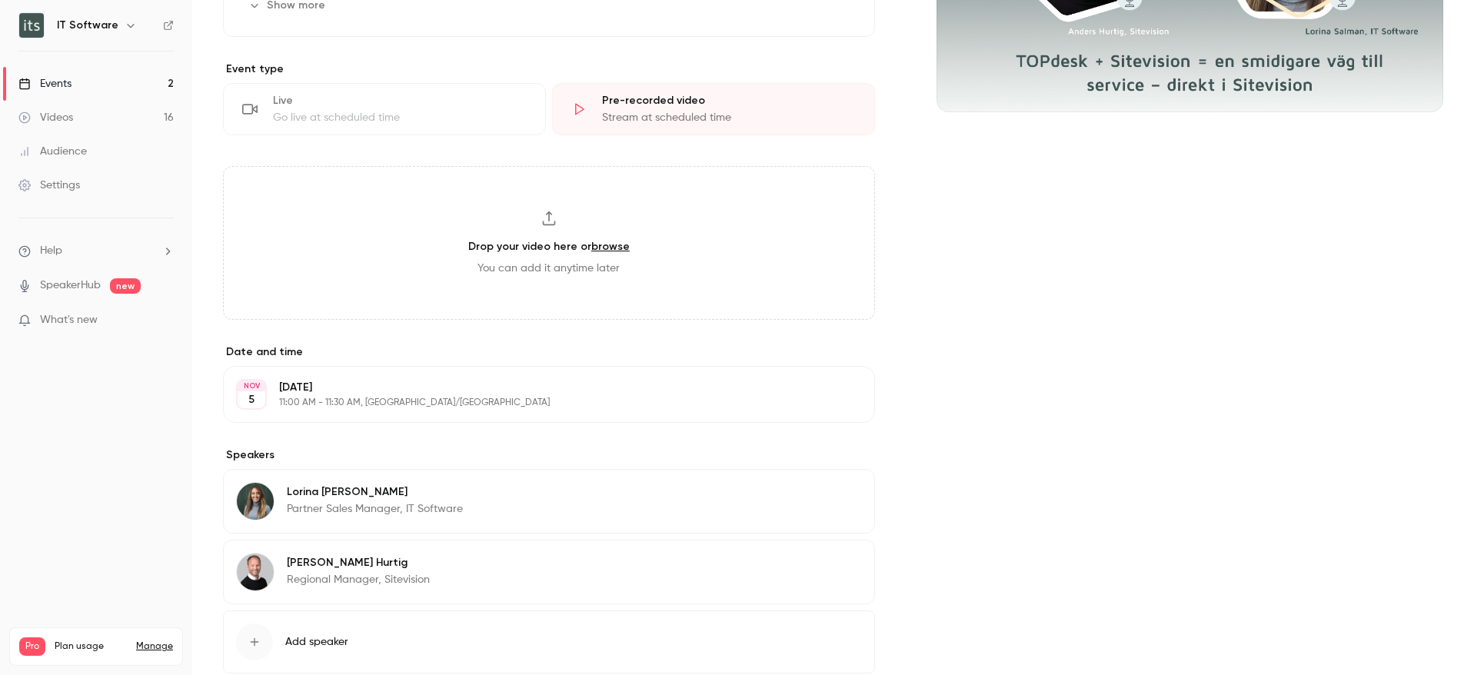
scroll to position [314, 0]
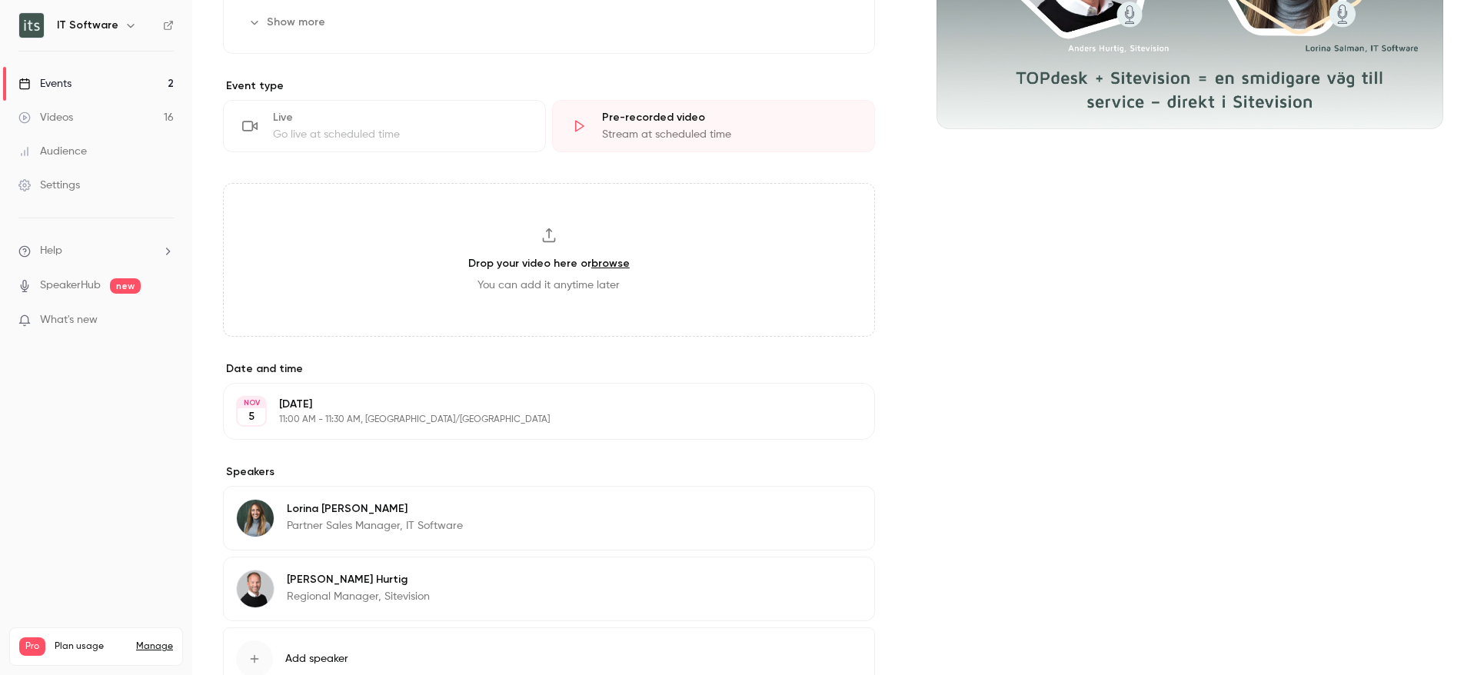
click at [471, 406] on p "[DATE]" at bounding box center [536, 404] width 514 height 15
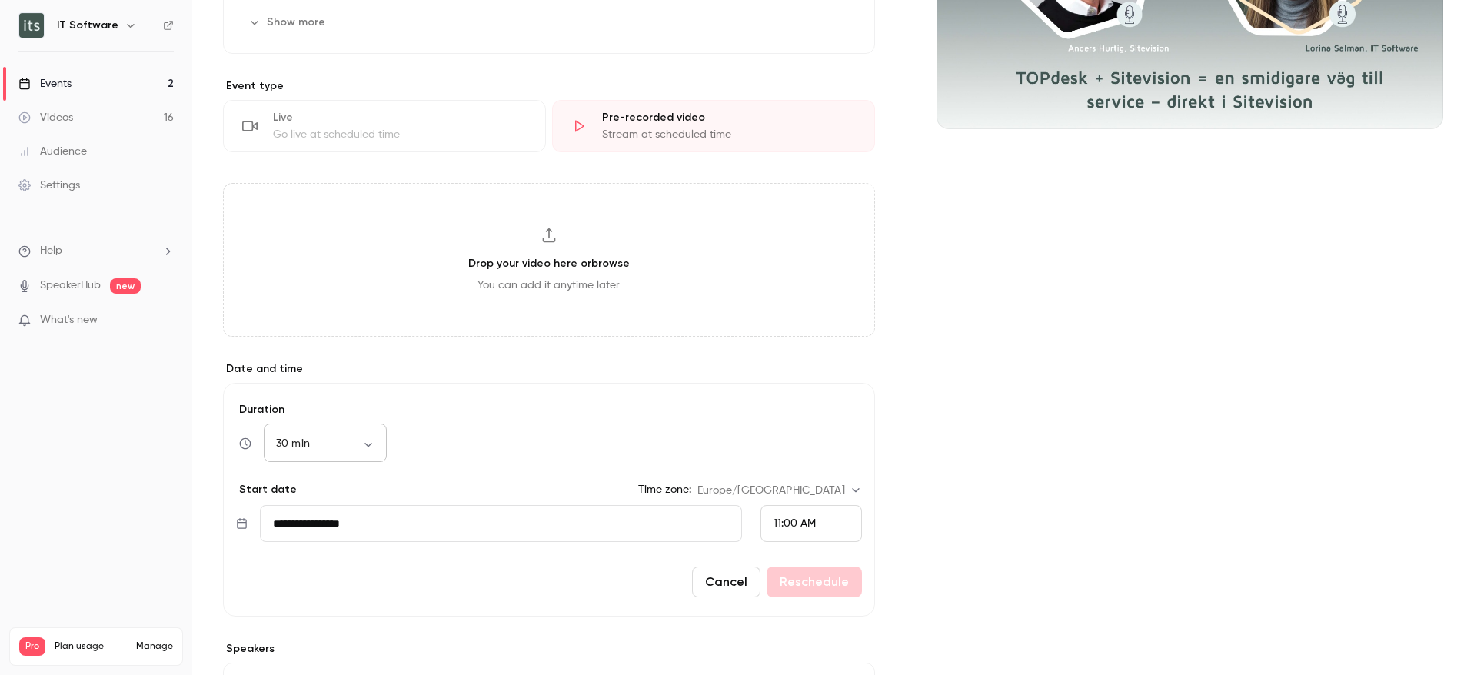
click at [361, 439] on body "IT Software Events 2 Videos 16 Audience Settings Help SpeakerHub new What's new…" at bounding box center [737, 355] width 1474 height 711
click at [333, 563] on li "45 min" at bounding box center [325, 574] width 123 height 40
type input "**"
click at [284, 435] on body "IT Software Events 2 Videos 16 Audience Settings Help SpeakerHub new What's new…" at bounding box center [737, 355] width 1474 height 711
click at [321, 573] on li "45 min" at bounding box center [325, 574] width 123 height 40
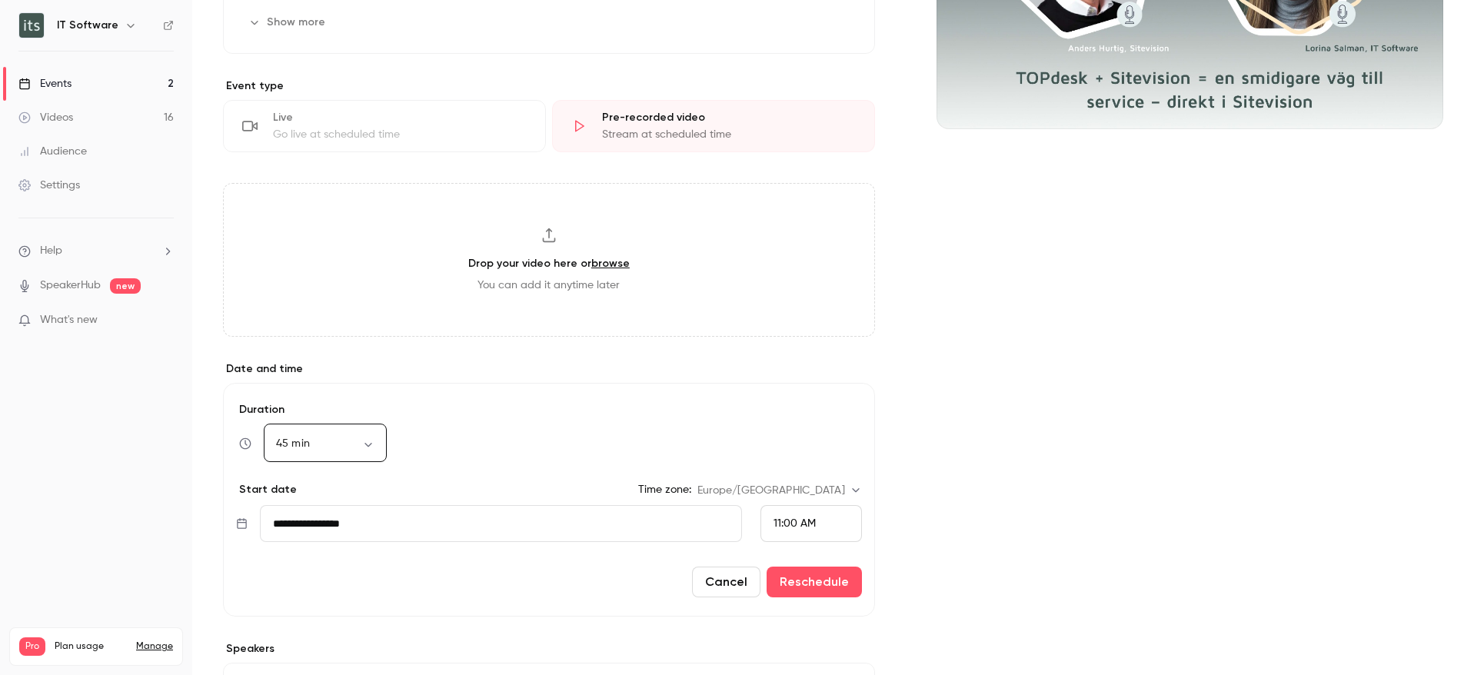
click at [918, 438] on div "**********" at bounding box center [833, 371] width 1220 height 1092
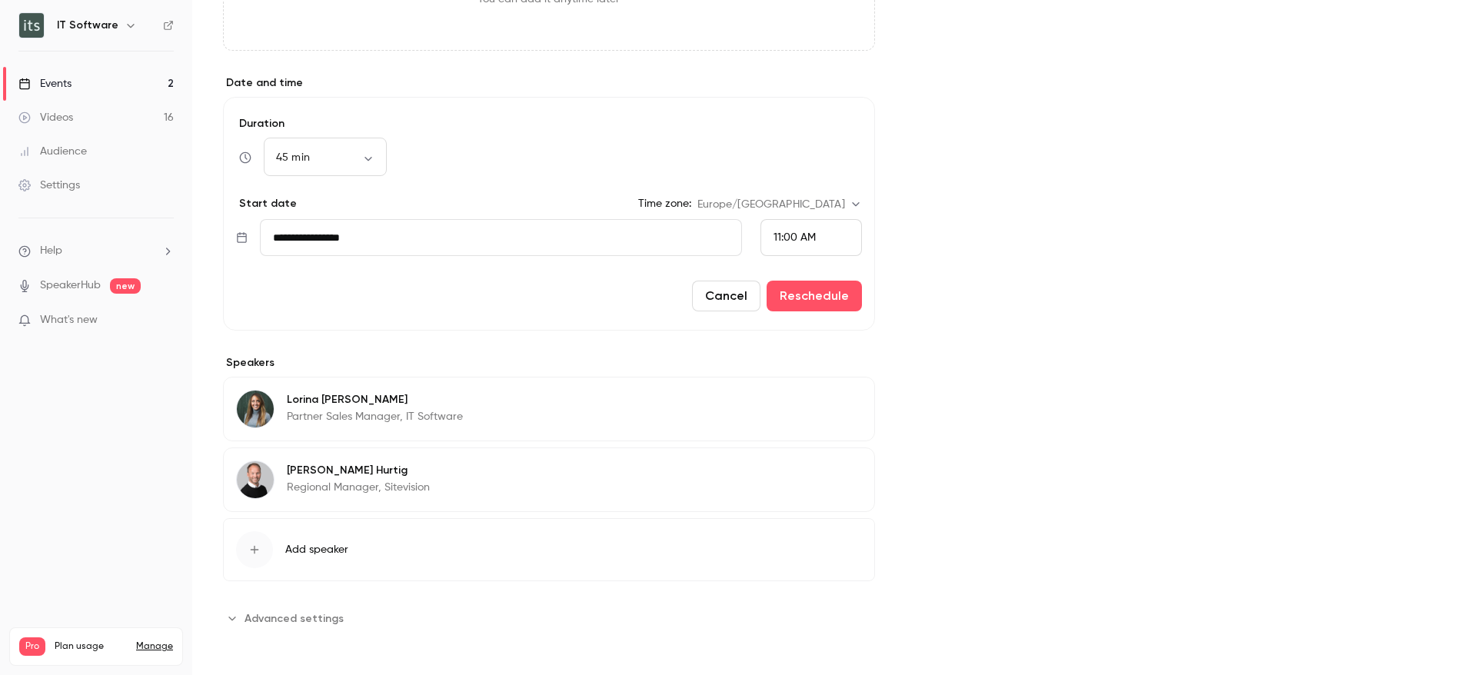
scroll to position [601, 0]
click at [804, 294] on button "Reschedule" at bounding box center [813, 294] width 95 height 31
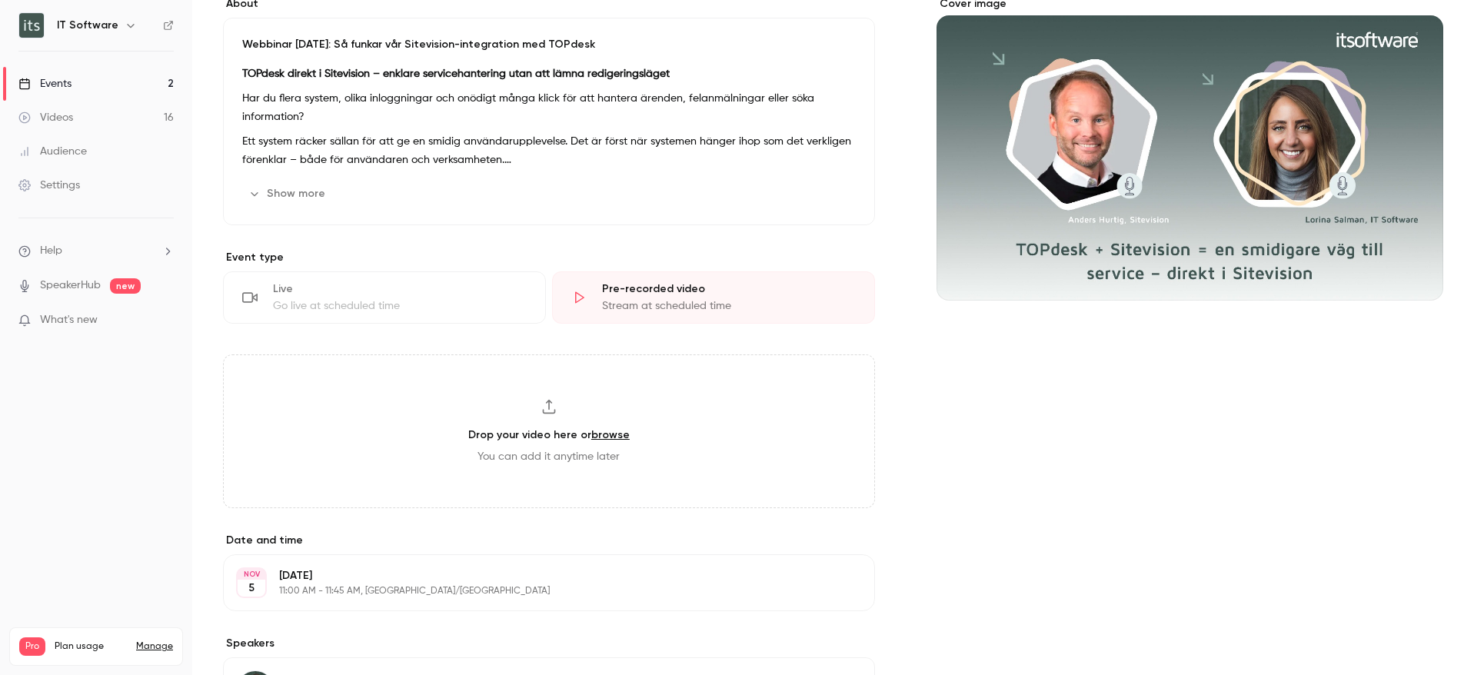
scroll to position [0, 0]
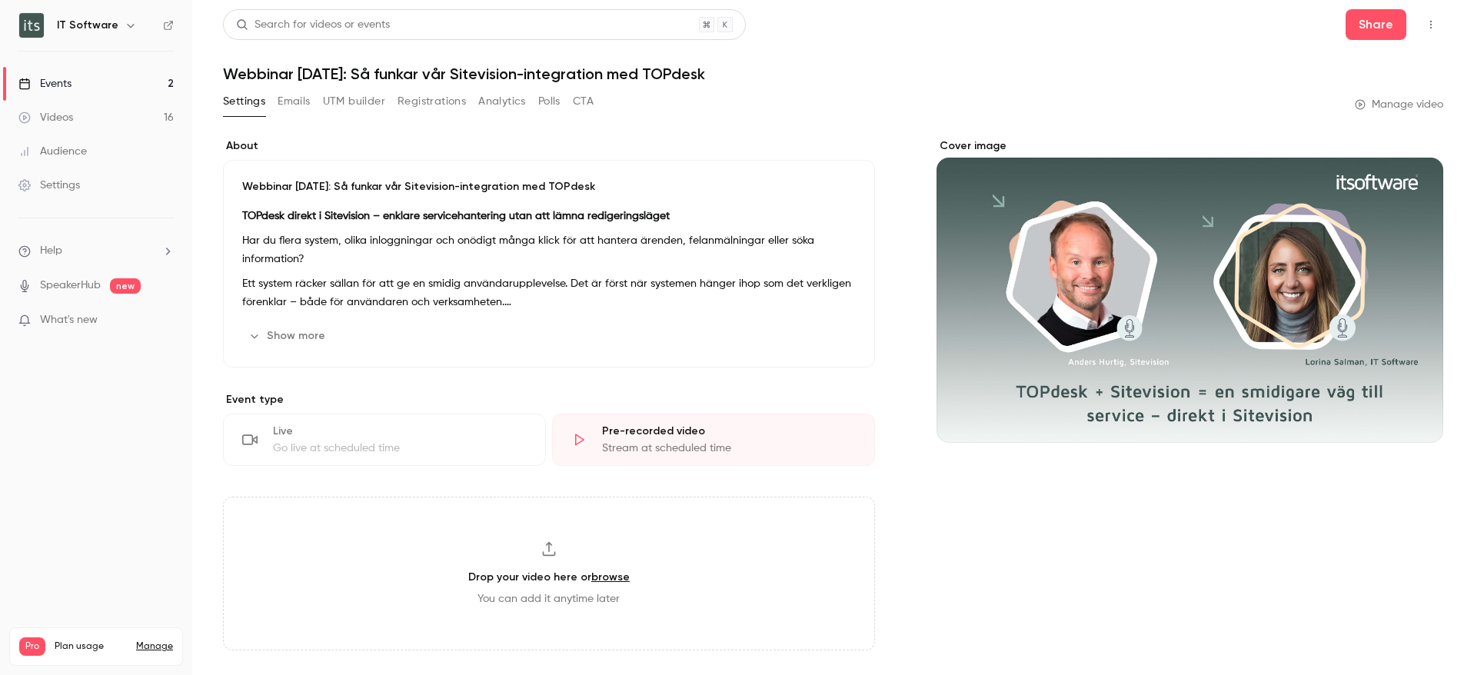
click at [321, 332] on button "Show more" at bounding box center [288, 336] width 92 height 25
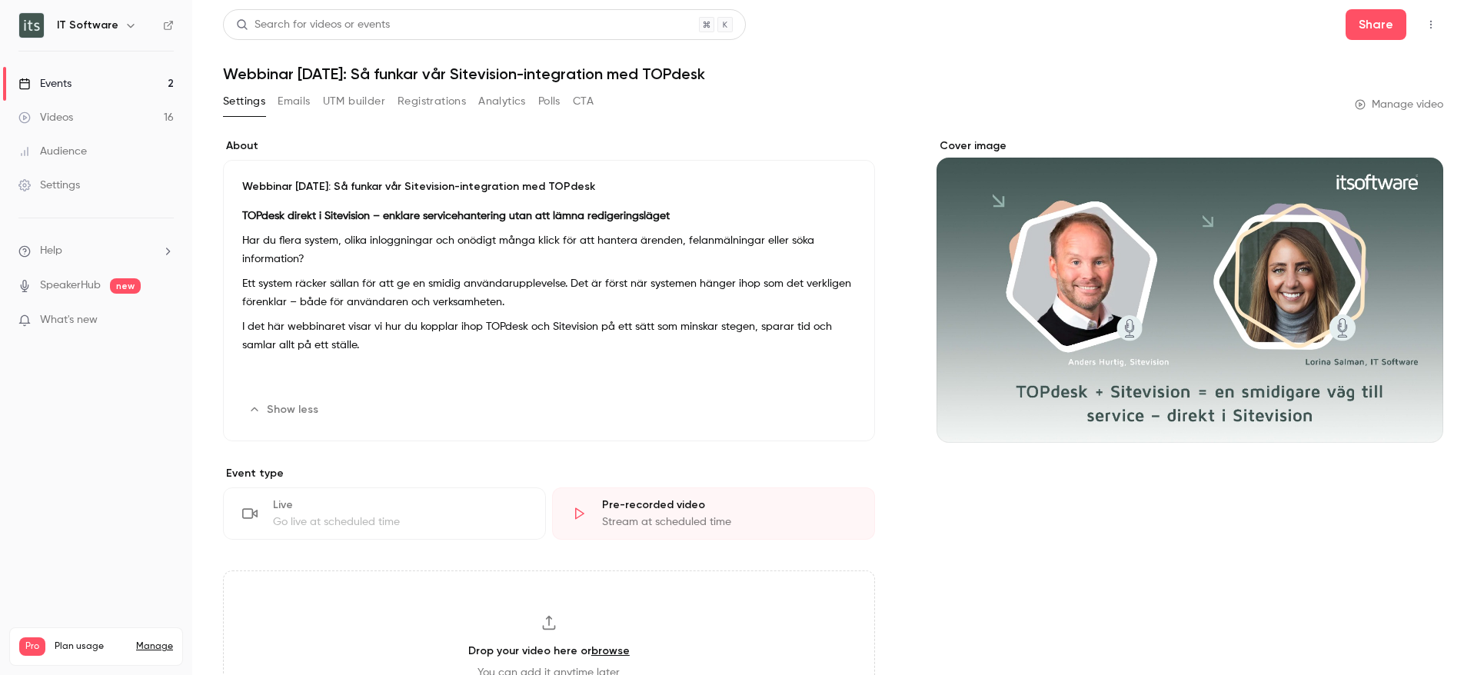
click at [341, 99] on button "UTM builder" at bounding box center [354, 101] width 62 height 25
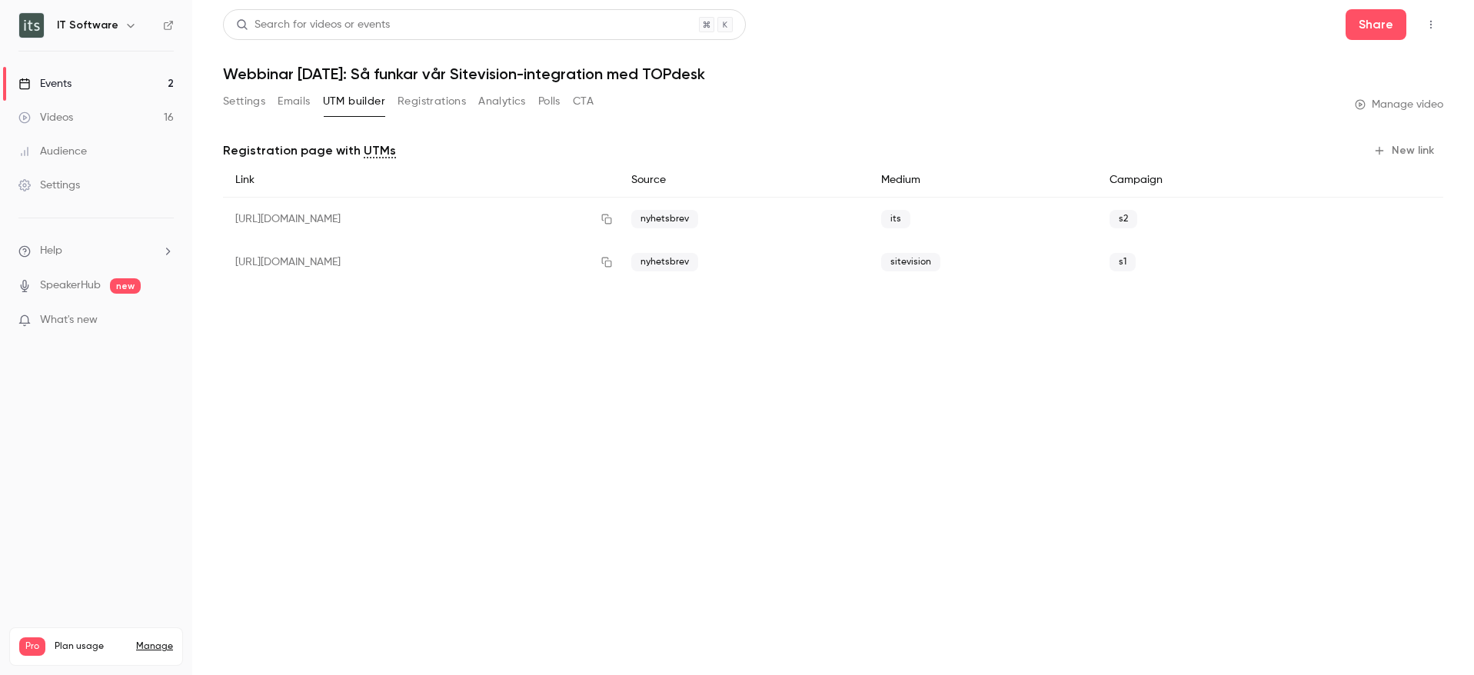
click at [245, 95] on button "Settings" at bounding box center [244, 101] width 42 height 25
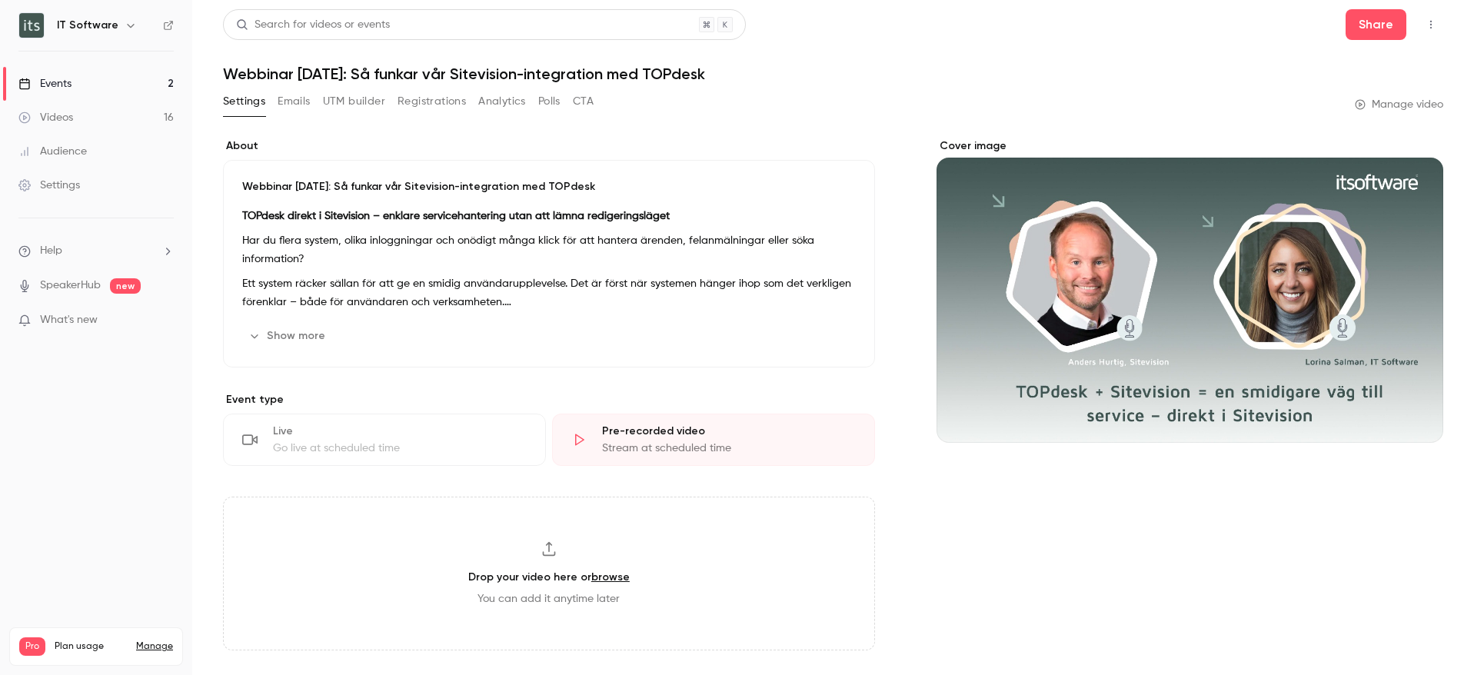
click at [305, 75] on h1 "Webbinar [DATE]: Så funkar vår Sitevision-integration med TOPdesk" at bounding box center [833, 74] width 1220 height 18
click at [261, 187] on p "Webbinar [DATE]: Så funkar vår Sitevision-integration med TOPdesk" at bounding box center [548, 186] width 613 height 15
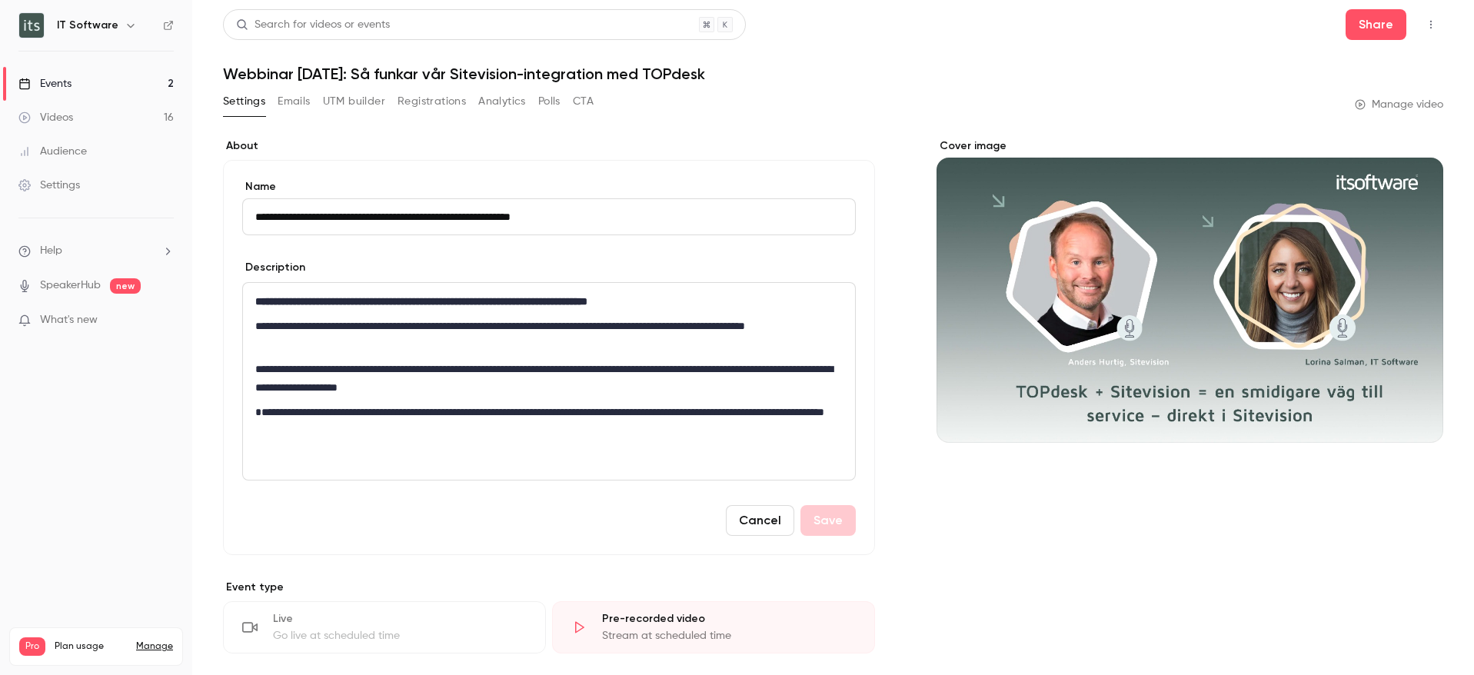
click at [331, 219] on input "**********" at bounding box center [548, 216] width 613 height 37
click at [319, 357] on div "**********" at bounding box center [549, 381] width 612 height 197
click at [447, 209] on input "**********" at bounding box center [548, 216] width 613 height 37
click at [366, 217] on input "**********" at bounding box center [548, 216] width 613 height 37
type input "**********"
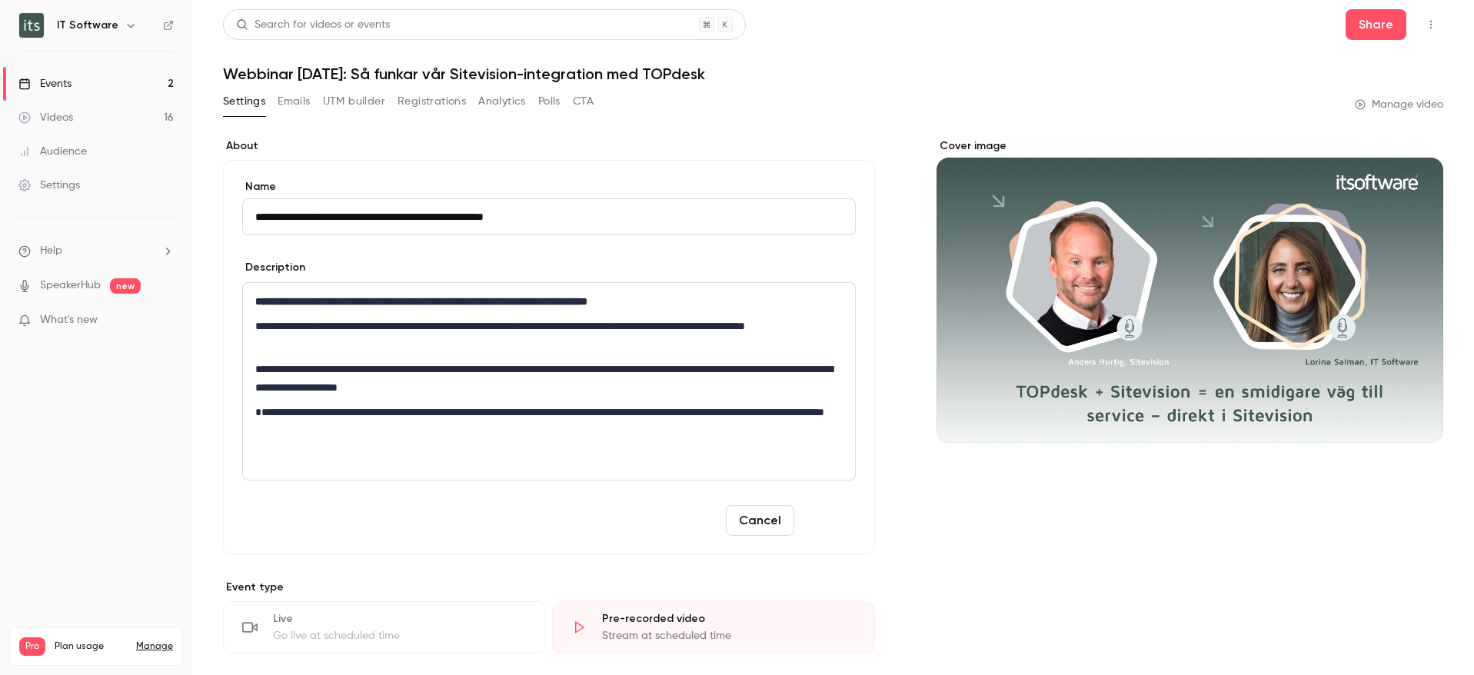
click at [800, 517] on button "Save" at bounding box center [827, 520] width 55 height 31
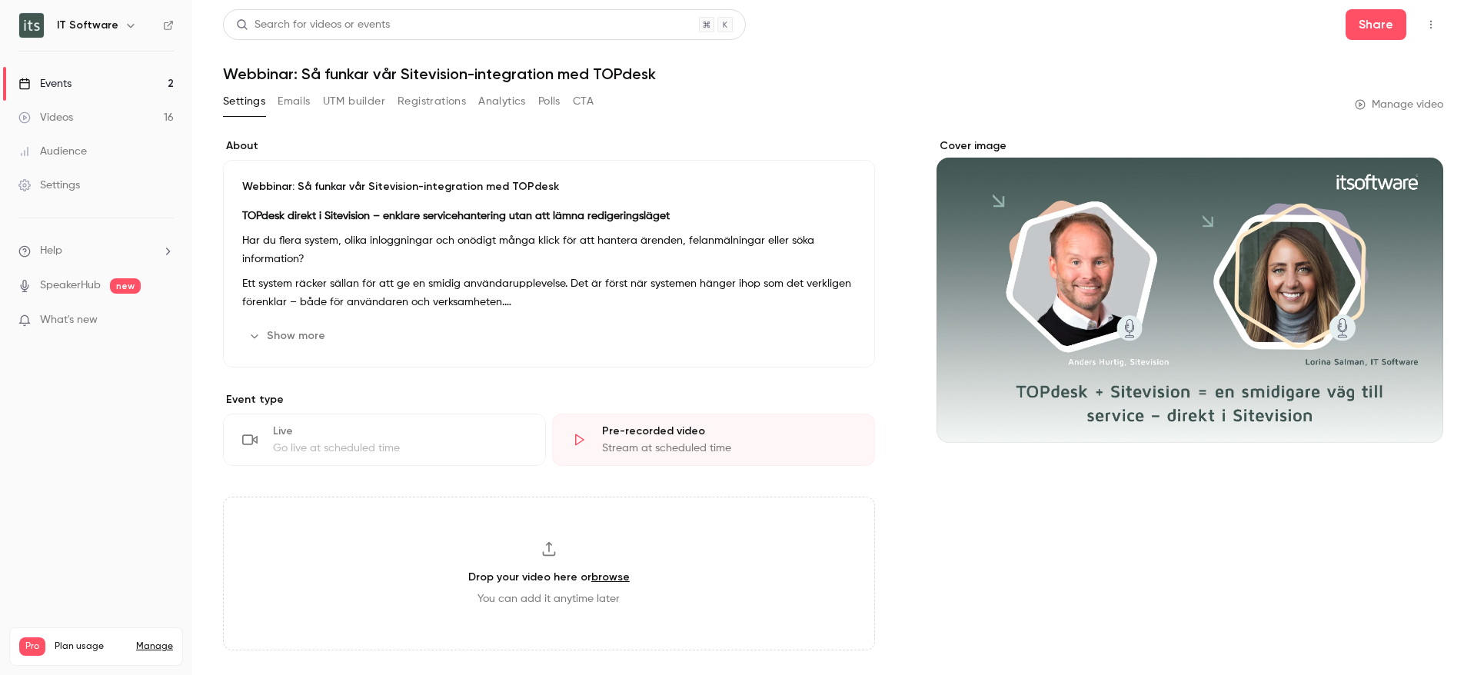
click at [55, 111] on div "Videos" at bounding box center [45, 117] width 55 height 15
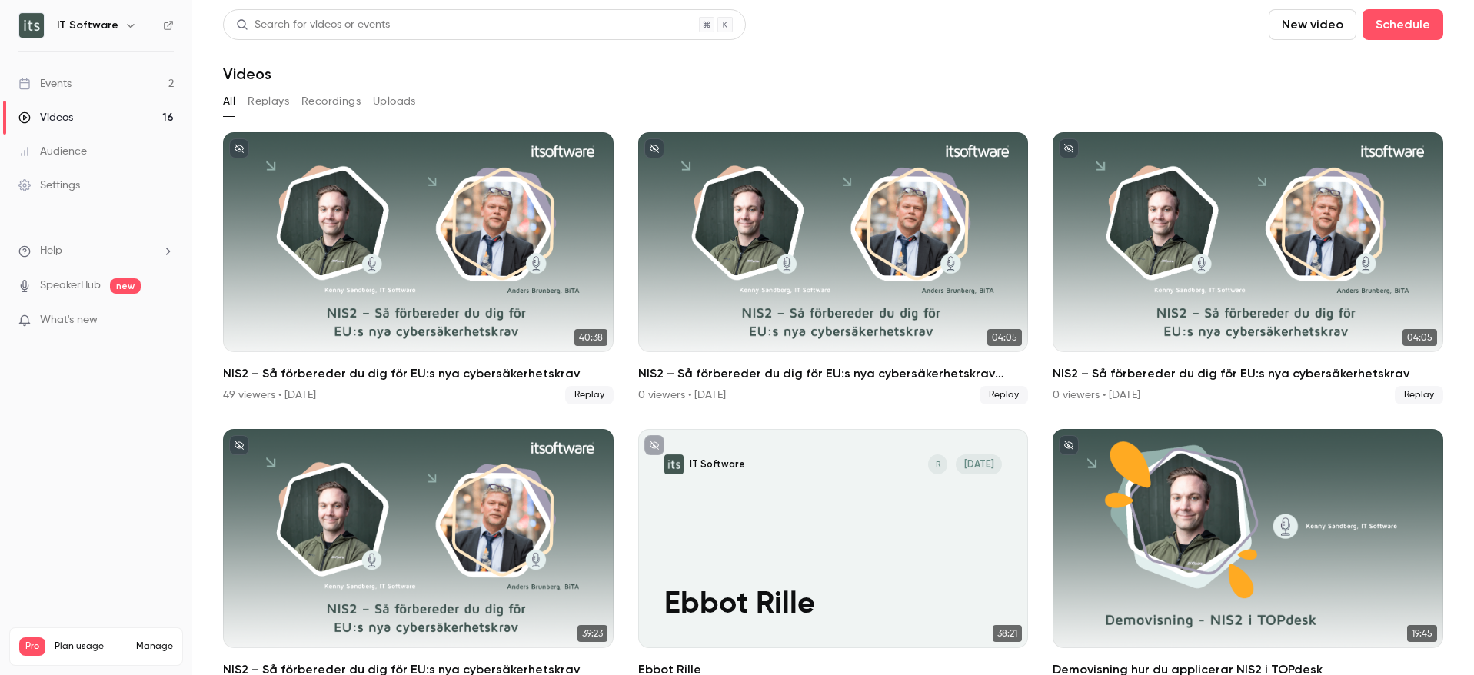
click at [272, 99] on button "Replays" at bounding box center [269, 101] width 42 height 25
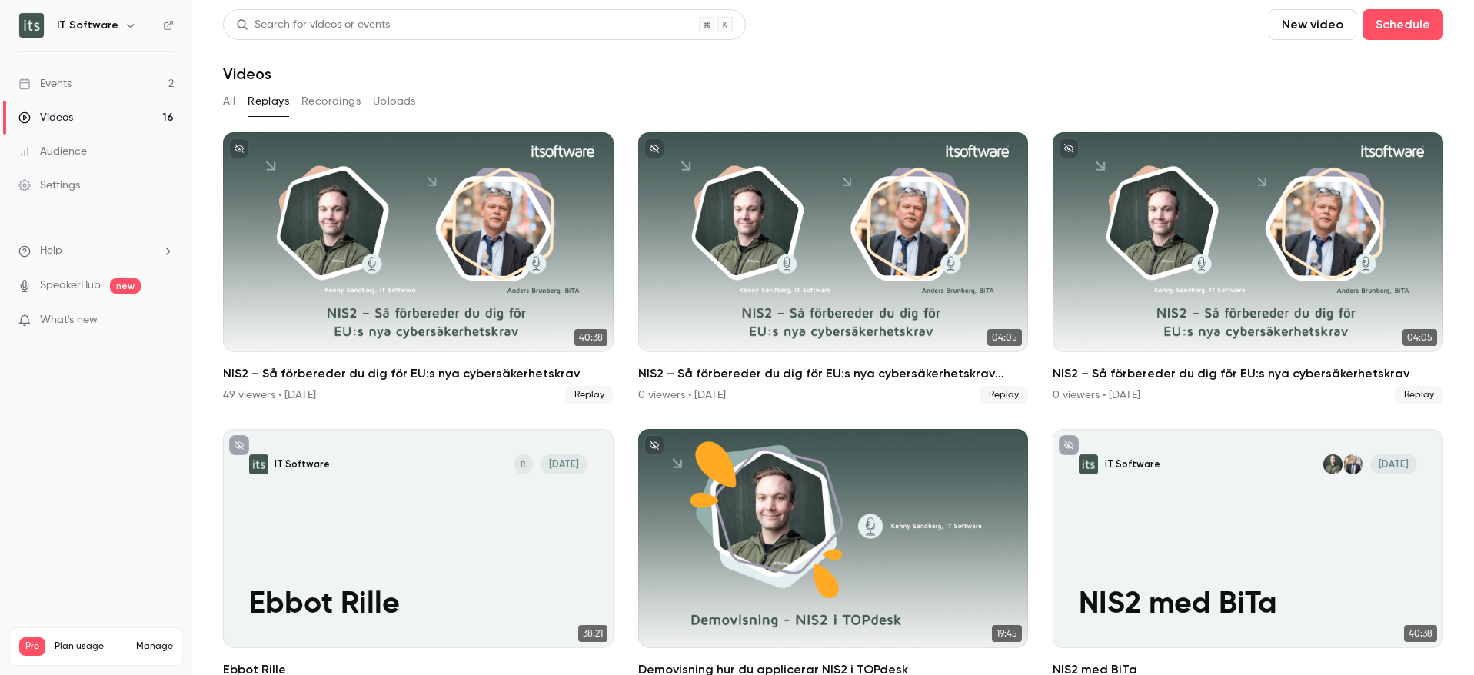
click at [64, 84] on div "Events" at bounding box center [44, 83] width 53 height 15
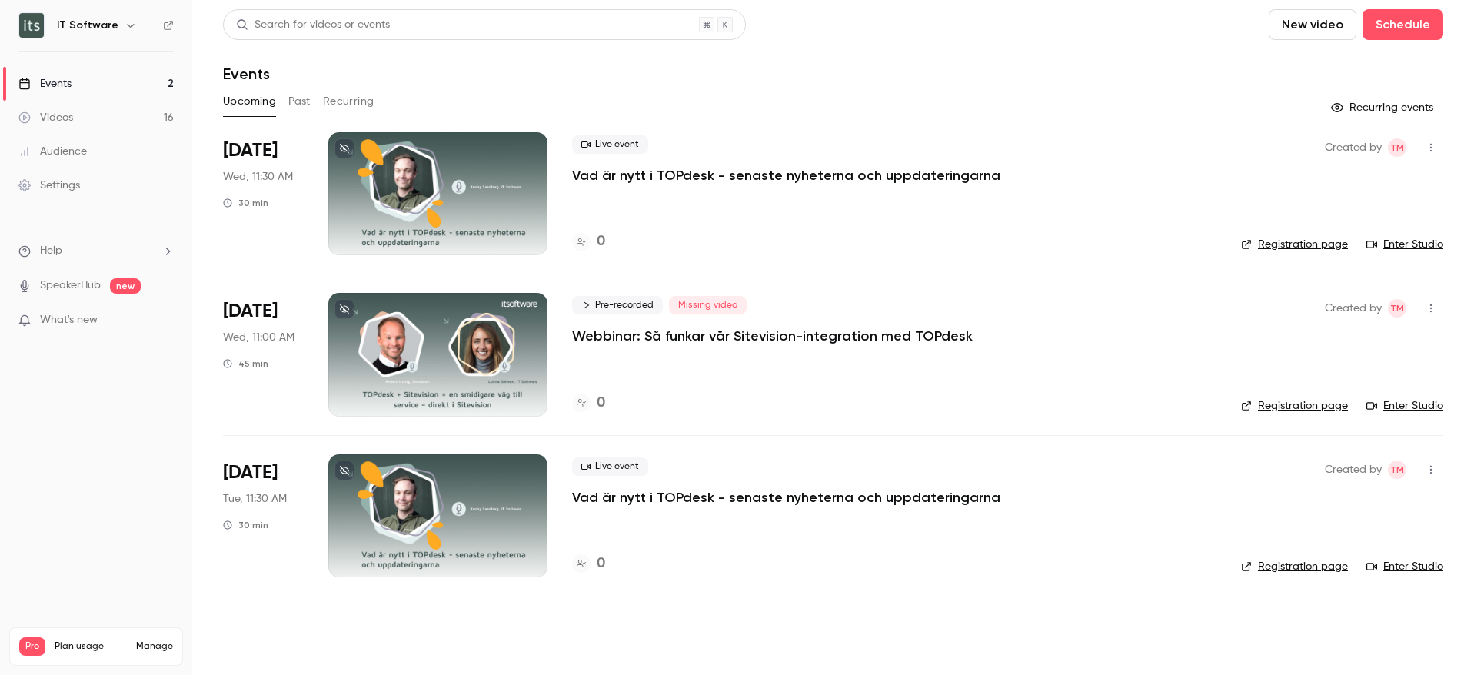
click at [297, 102] on button "Past" at bounding box center [299, 101] width 22 height 25
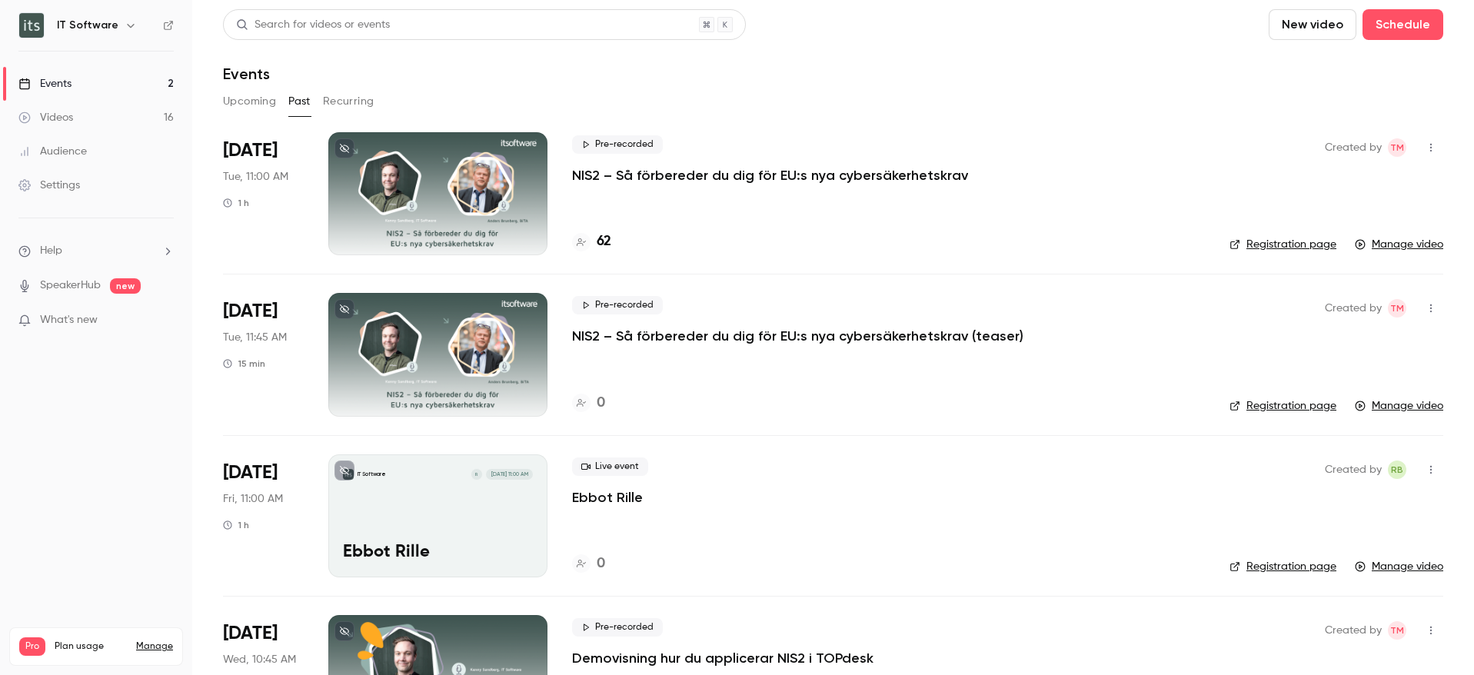
click at [254, 104] on button "Upcoming" at bounding box center [249, 101] width 53 height 25
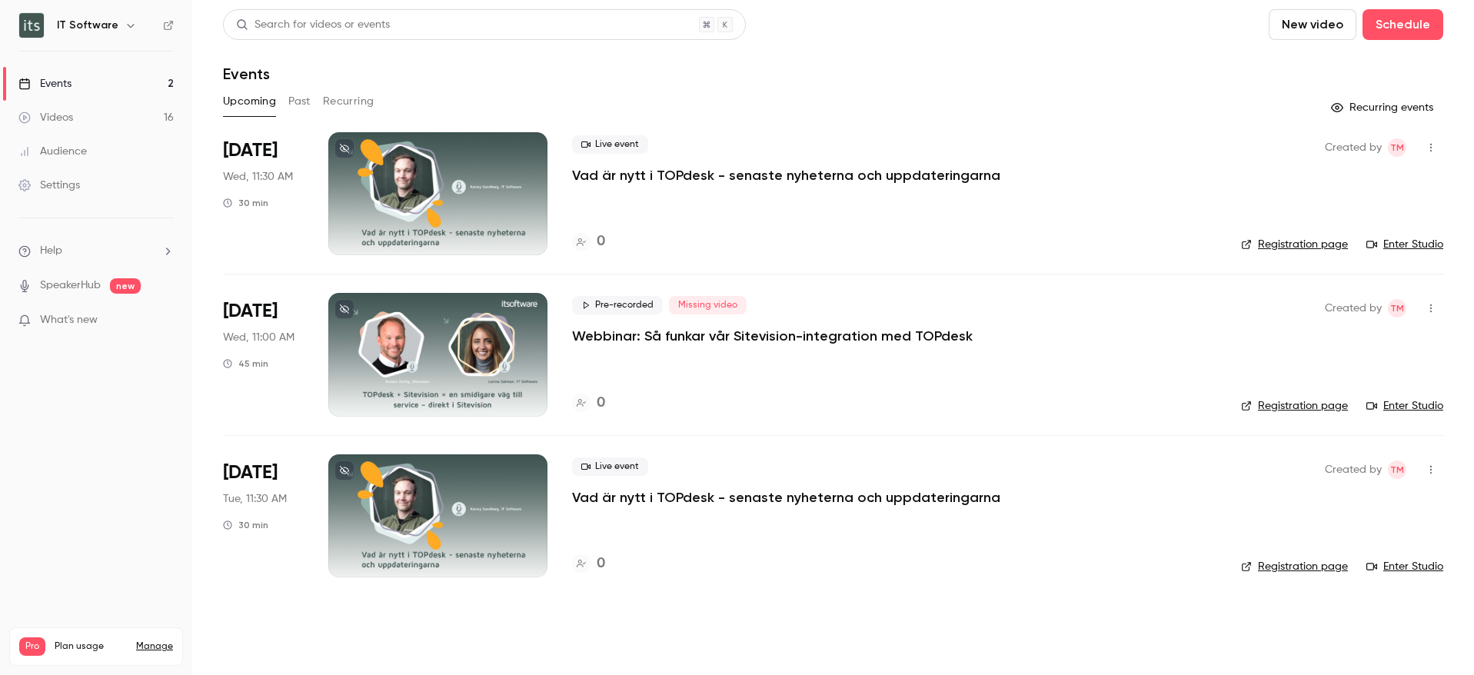
click at [826, 336] on p "Webbinar: Så funkar vår Sitevision-integration med TOPdesk" at bounding box center [772, 336] width 401 height 18
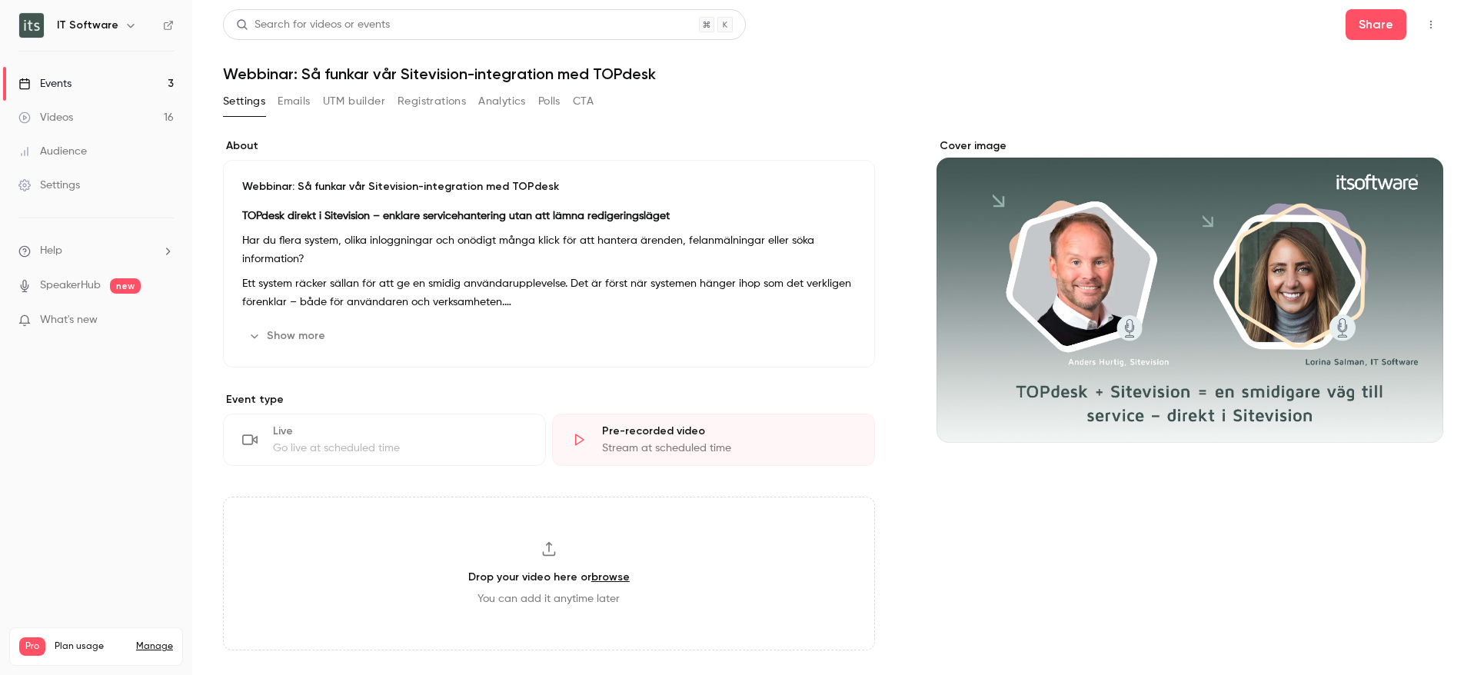
click at [341, 95] on button "UTM builder" at bounding box center [354, 101] width 62 height 25
